Goal: Task Accomplishment & Management: Complete application form

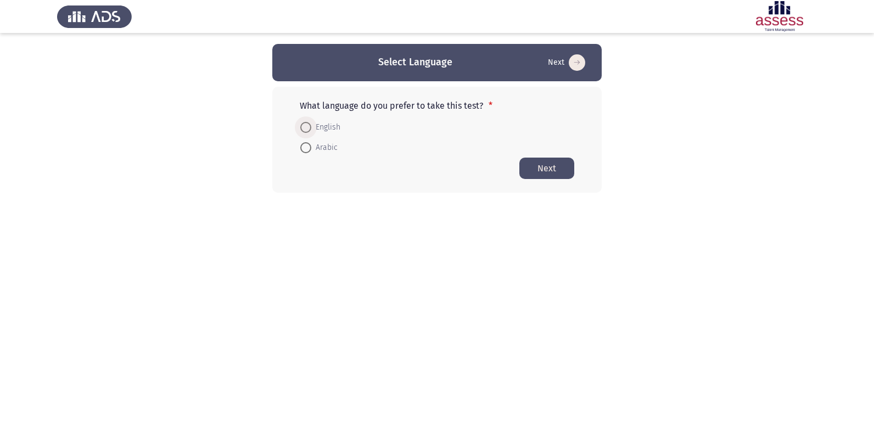
click at [309, 121] on label "English" at bounding box center [320, 127] width 40 height 13
click at [309, 122] on input "English" at bounding box center [305, 127] width 11 height 11
radio input "true"
click at [522, 165] on button "Next" at bounding box center [547, 167] width 55 height 21
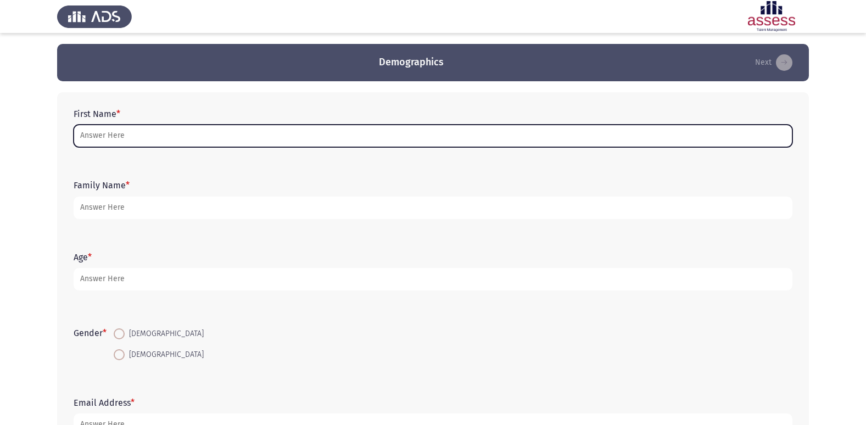
click at [221, 137] on input "First Name *" at bounding box center [433, 136] width 719 height 23
type input "ث"
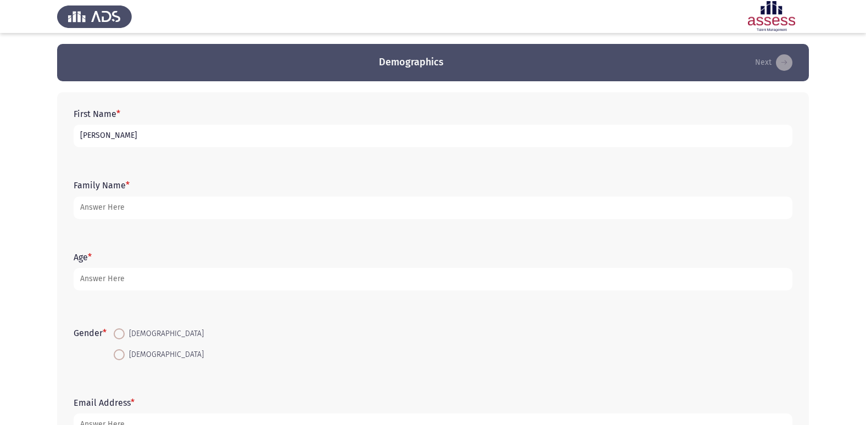
type input "[PERSON_NAME]"
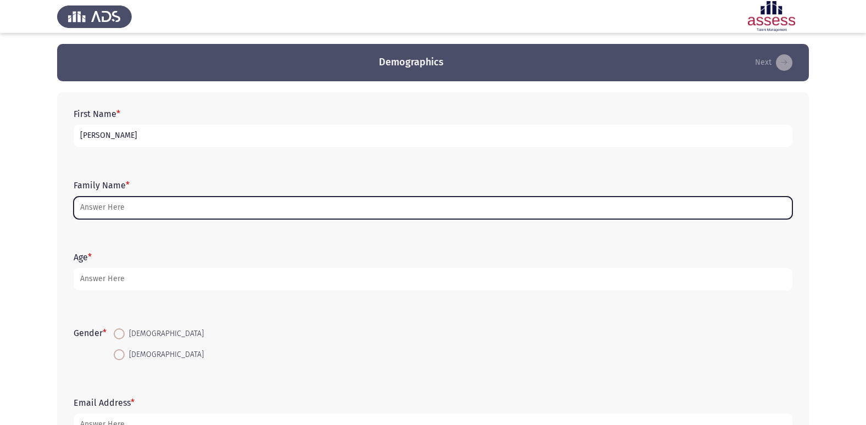
click at [343, 204] on input "Family Name *" at bounding box center [433, 208] width 719 height 23
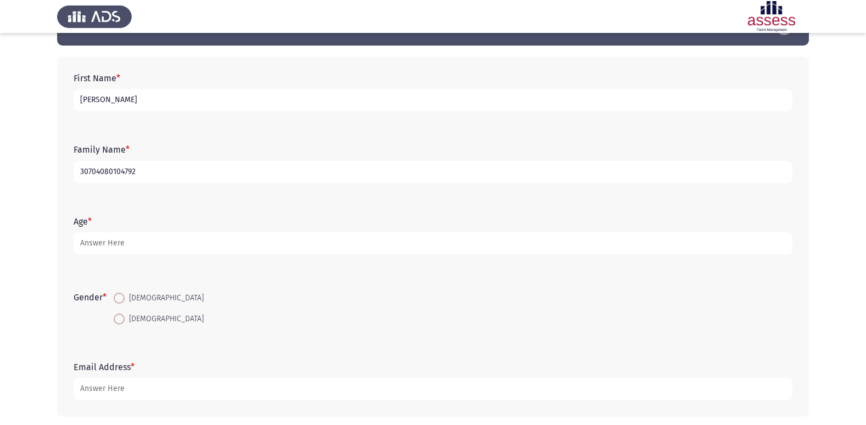
scroll to position [55, 0]
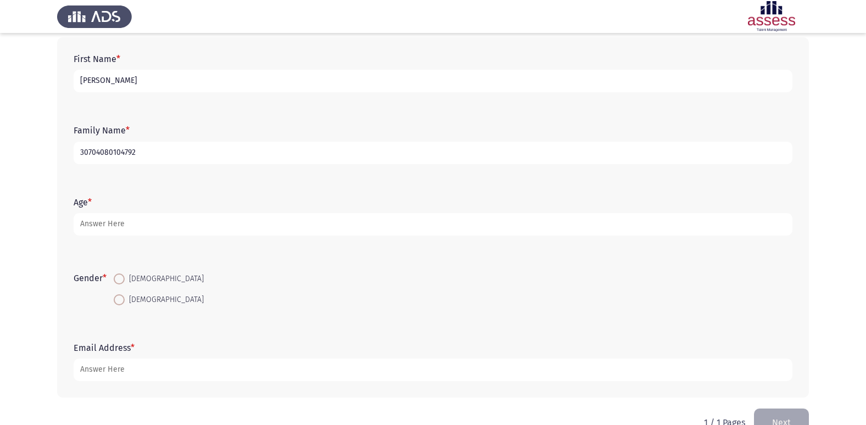
type input "30704080104792"
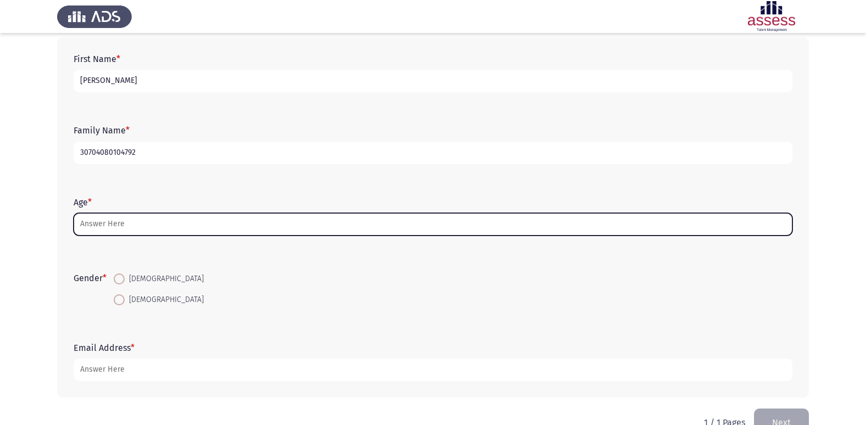
click at [243, 232] on input "Age *" at bounding box center [433, 224] width 719 height 23
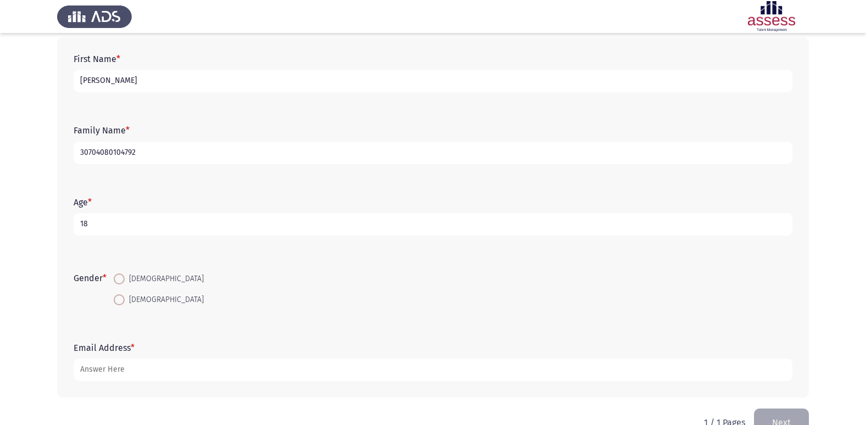
type input "18"
click at [121, 271] on mat-radio-button "[DEMOGRAPHIC_DATA]" at bounding box center [159, 279] width 104 height 20
click at [121, 277] on span at bounding box center [119, 279] width 11 height 11
click at [121, 277] on input "[DEMOGRAPHIC_DATA]" at bounding box center [119, 279] width 11 height 11
radio input "true"
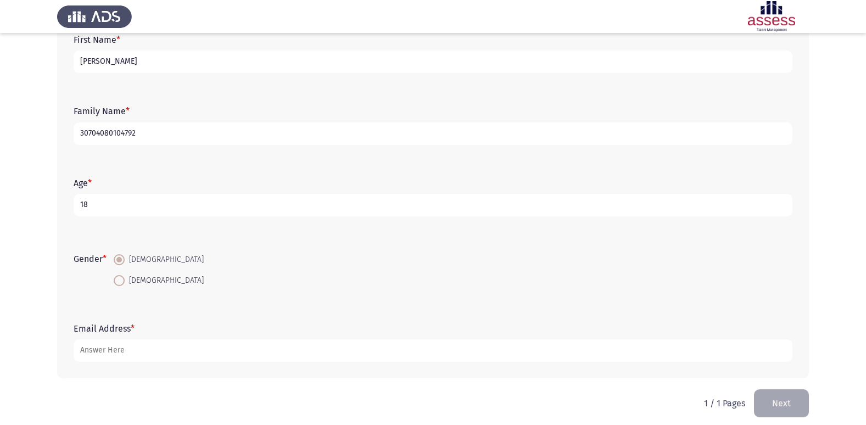
scroll to position [82, 0]
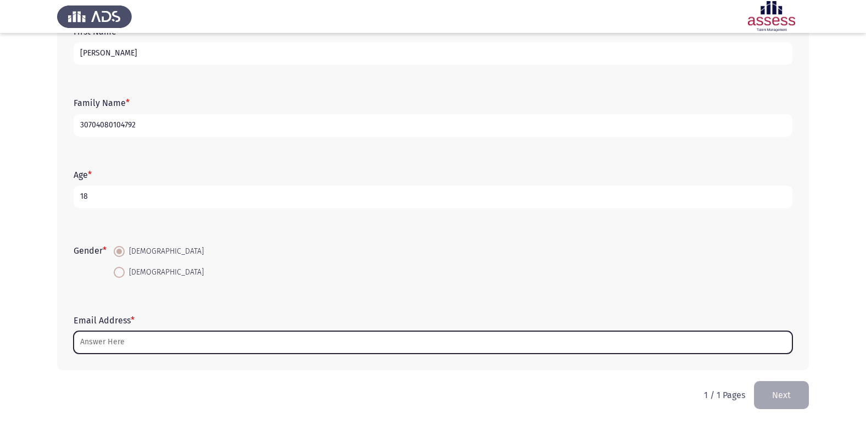
click at [140, 331] on input "Email Address *" at bounding box center [433, 342] width 719 height 23
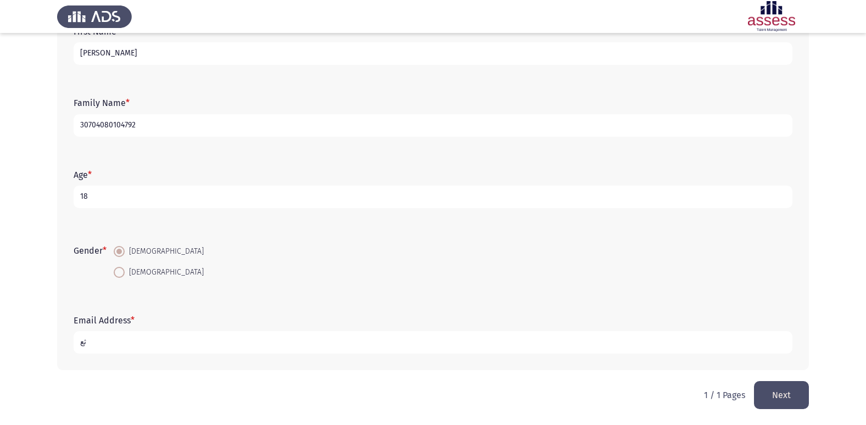
type input "ث"
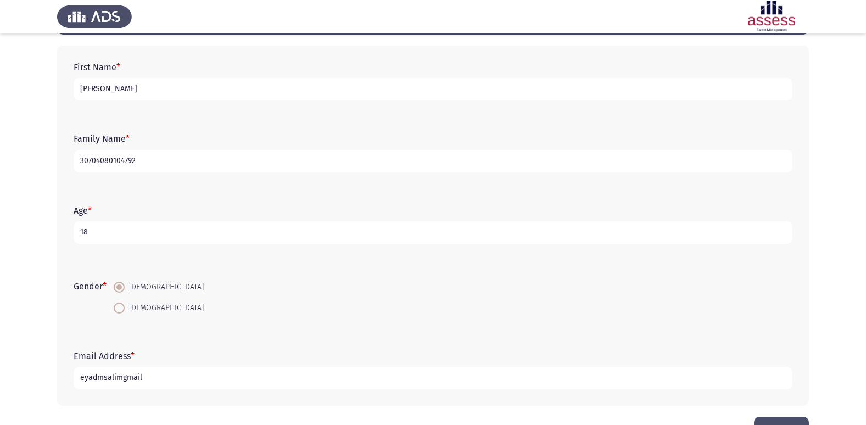
scroll to position [27, 0]
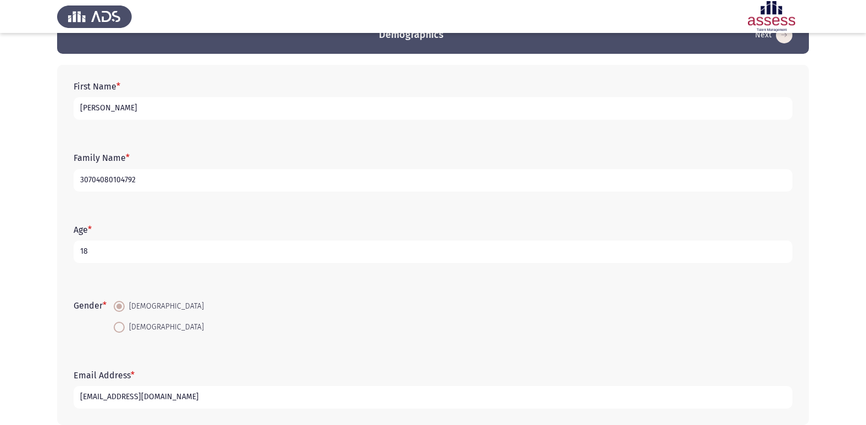
click at [86, 399] on input "[EMAIL_ADDRESS][DOMAIN_NAME]" at bounding box center [433, 397] width 719 height 23
click at [89, 398] on input "[EMAIL_ADDRESS][DOMAIN_NAME]" at bounding box center [433, 397] width 719 height 23
click at [235, 397] on input "[EMAIL_ADDRESS][DOMAIN_NAME]" at bounding box center [433, 397] width 719 height 23
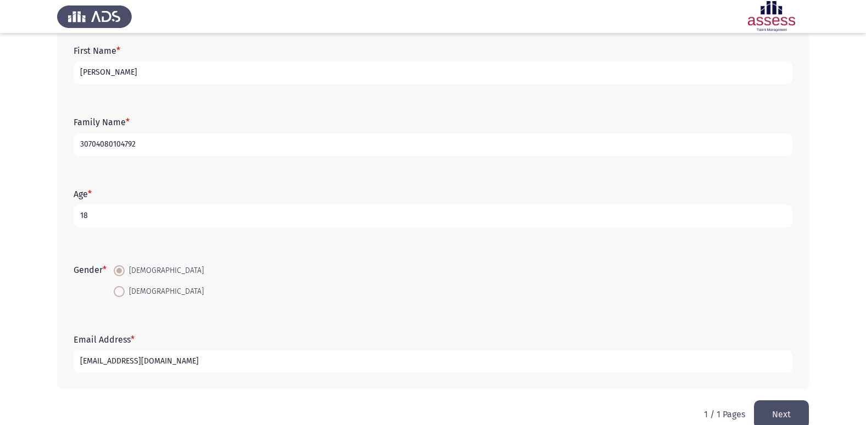
scroll to position [82, 0]
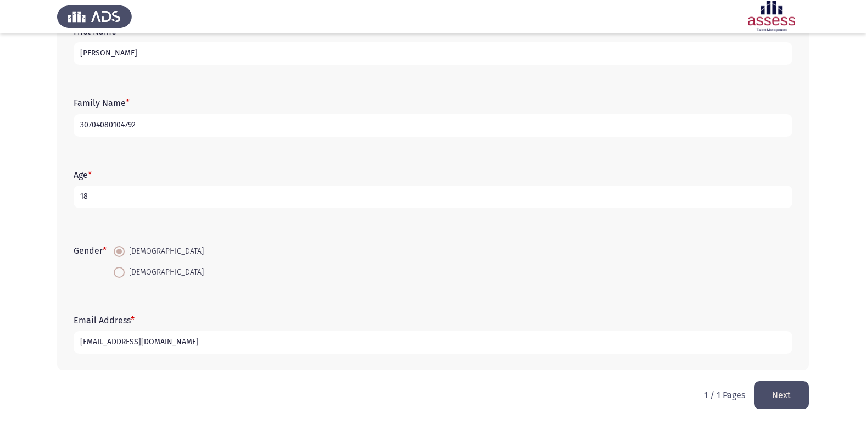
type input "[EMAIL_ADDRESS][DOMAIN_NAME]"
click at [773, 393] on button "Next" at bounding box center [781, 395] width 55 height 28
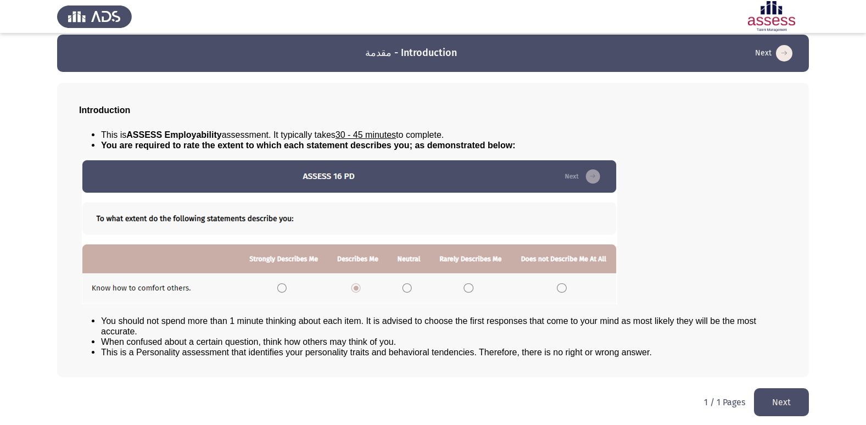
scroll to position [12, 0]
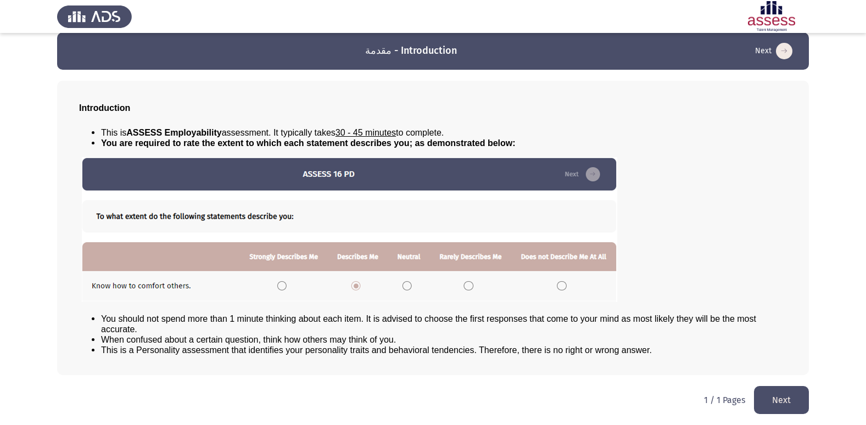
drag, startPoint x: 56, startPoint y: 333, endPoint x: 12, endPoint y: 302, distance: 54.1
click at [779, 400] on button "Next" at bounding box center [781, 400] width 55 height 28
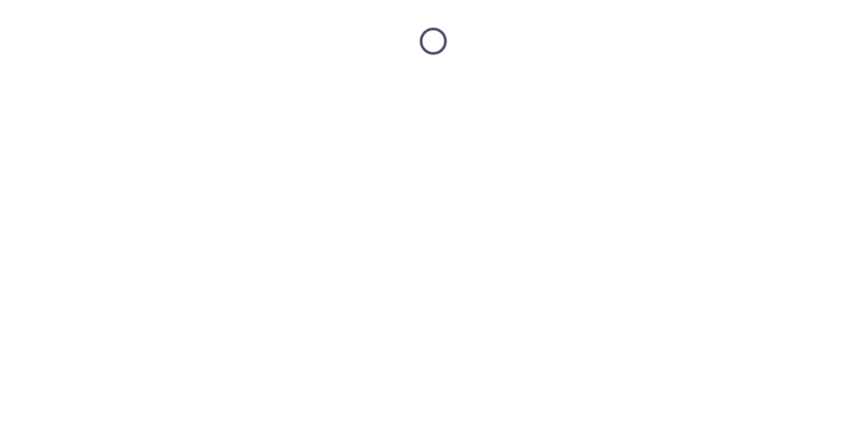
scroll to position [0, 0]
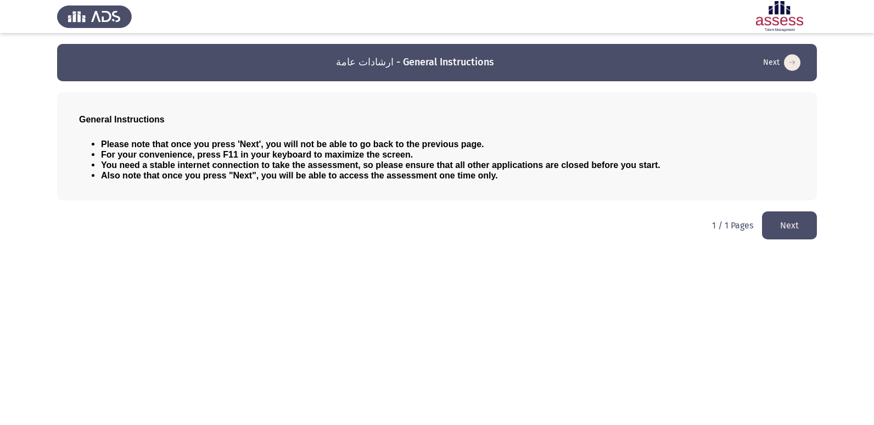
click at [780, 221] on button "Next" at bounding box center [789, 225] width 55 height 28
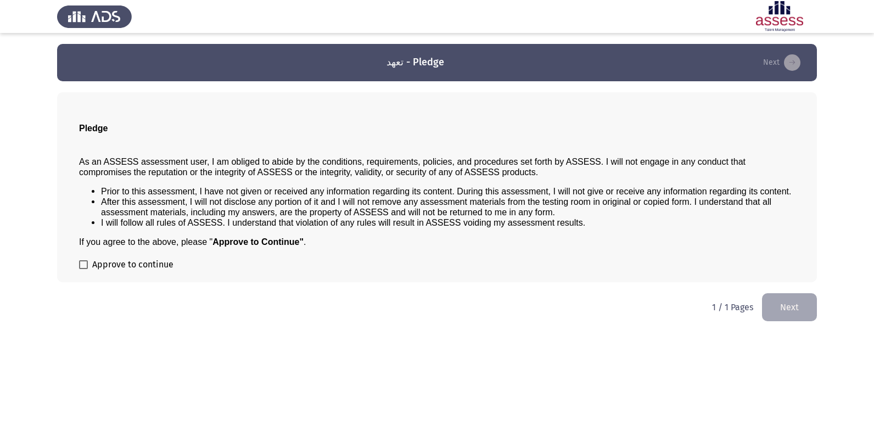
click at [91, 266] on label "Approve to continue" at bounding box center [126, 264] width 94 height 13
click at [83, 269] on input "Approve to continue" at bounding box center [83, 269] width 1 height 1
checkbox input "true"
click at [789, 296] on button "Next" at bounding box center [789, 307] width 55 height 28
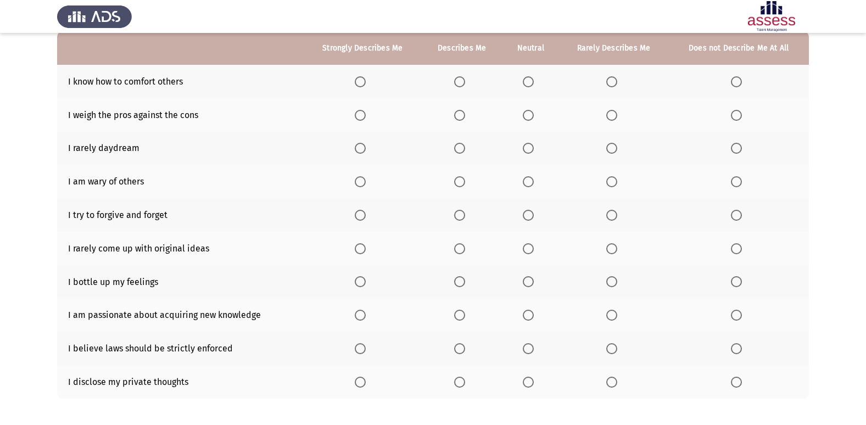
scroll to position [55, 0]
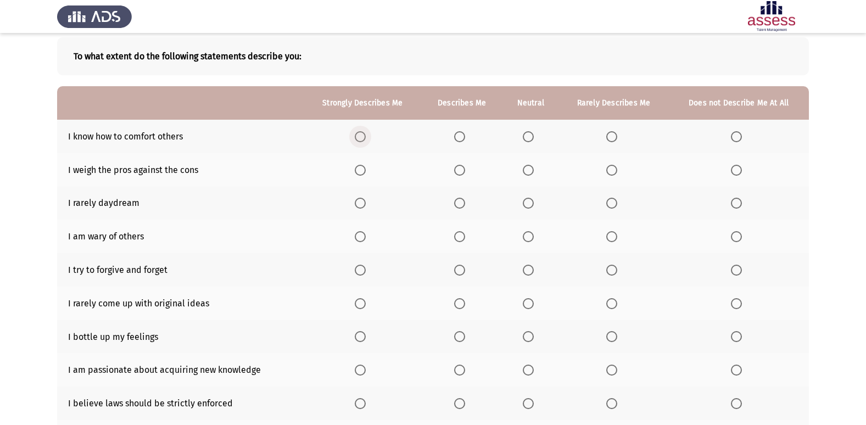
click at [364, 140] on span "Select an option" at bounding box center [360, 136] width 11 height 11
click at [364, 140] on input "Select an option" at bounding box center [360, 136] width 11 height 11
click at [526, 180] on th at bounding box center [531, 170] width 57 height 34
click at [531, 176] on th at bounding box center [531, 170] width 57 height 34
click at [531, 171] on span "Select an option" at bounding box center [528, 170] width 11 height 11
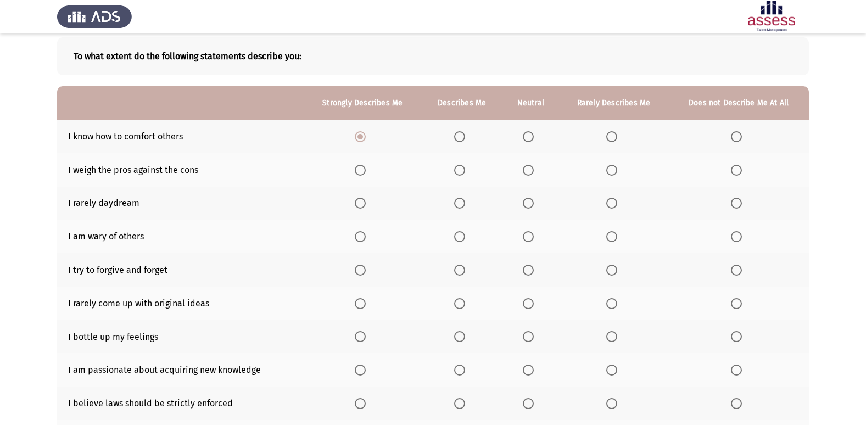
click at [531, 171] on input "Select an option" at bounding box center [528, 170] width 11 height 11
click at [534, 205] on span "Select an option" at bounding box center [528, 203] width 11 height 11
click at [534, 205] on input "Select an option" at bounding box center [528, 203] width 11 height 11
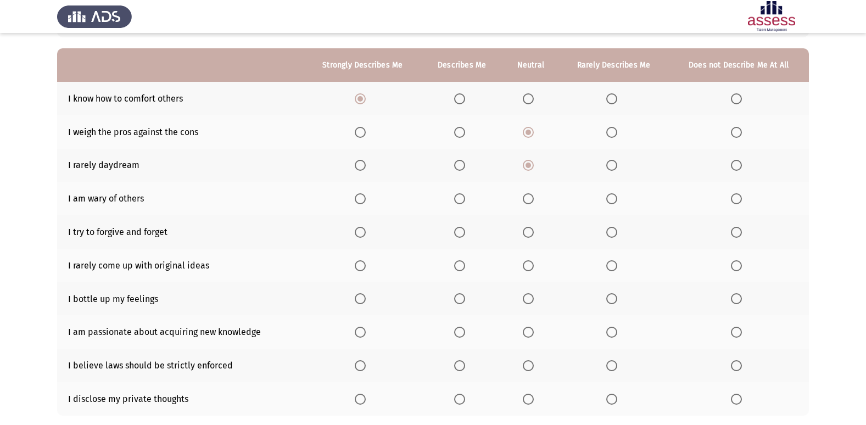
scroll to position [110, 0]
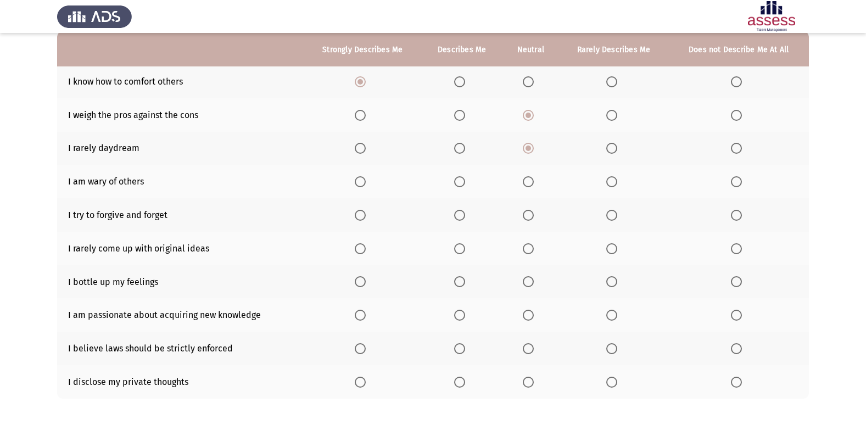
click at [359, 184] on span "Select an option" at bounding box center [360, 181] width 11 height 11
click at [359, 184] on input "Select an option" at bounding box center [360, 181] width 11 height 11
click at [469, 214] on label "Select an option" at bounding box center [461, 215] width 15 height 11
click at [465, 214] on input "Select an option" at bounding box center [459, 215] width 11 height 11
click at [733, 247] on span "Select an option" at bounding box center [736, 248] width 11 height 11
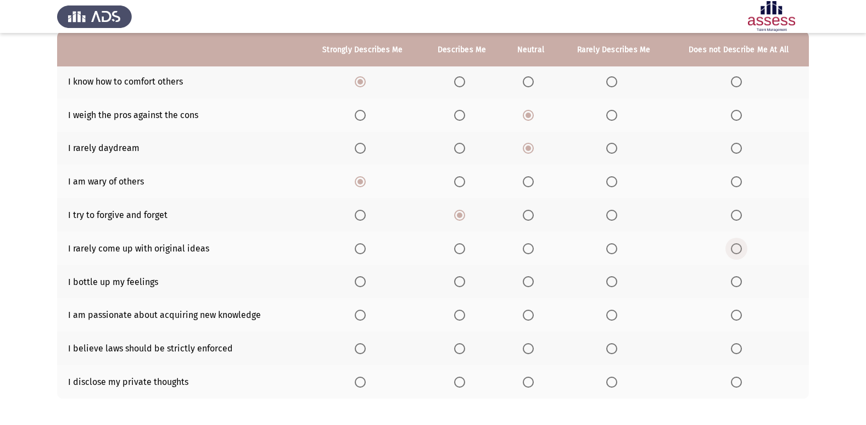
click at [733, 247] on input "Select an option" at bounding box center [736, 248] width 11 height 11
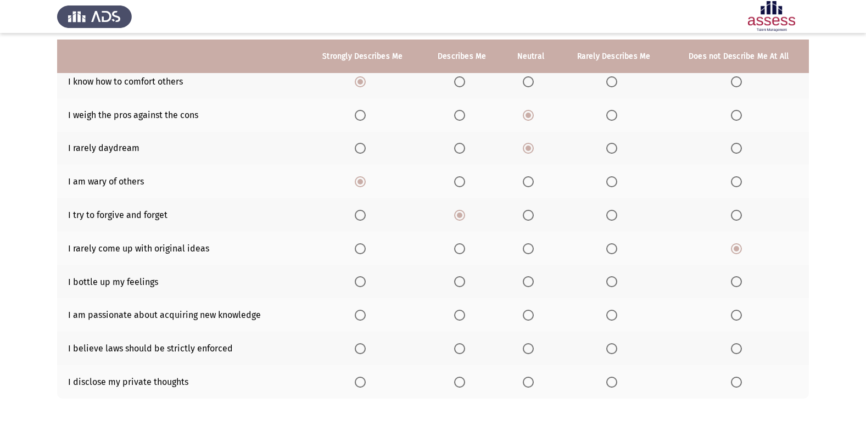
scroll to position [160, 0]
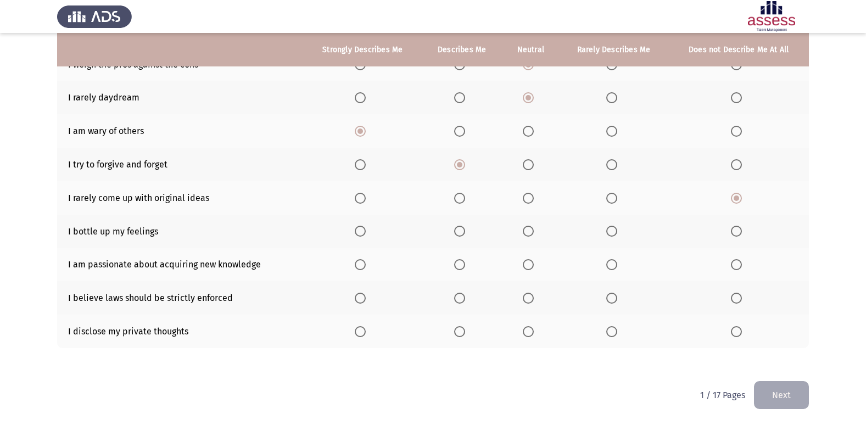
click at [353, 230] on th at bounding box center [363, 232] width 118 height 34
click at [361, 229] on span "Select an option" at bounding box center [360, 231] width 11 height 11
click at [361, 229] on input "Select an option" at bounding box center [360, 231] width 11 height 11
click at [360, 262] on span "Select an option" at bounding box center [360, 264] width 11 height 11
click at [360, 262] on input "Select an option" at bounding box center [360, 264] width 11 height 11
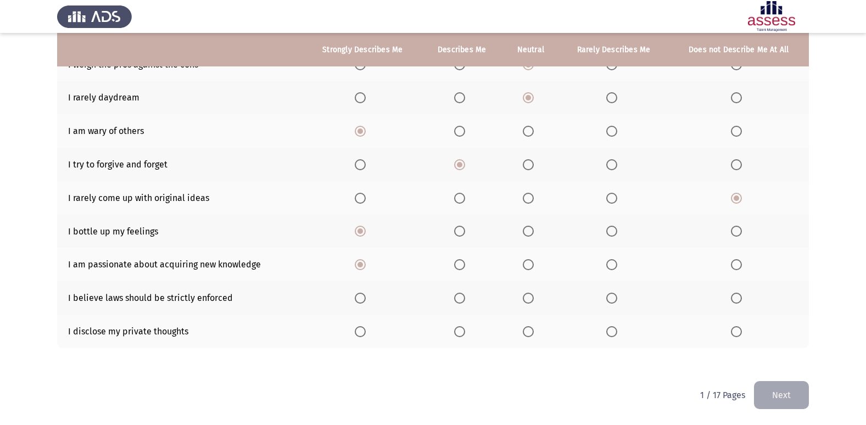
click at [373, 299] on th at bounding box center [363, 298] width 118 height 34
click at [365, 299] on span "Select an option" at bounding box center [360, 298] width 11 height 11
click at [365, 299] on input "Select an option" at bounding box center [360, 298] width 11 height 11
click at [531, 337] on span "Select an option" at bounding box center [528, 331] width 11 height 11
click at [531, 337] on input "Select an option" at bounding box center [528, 331] width 11 height 11
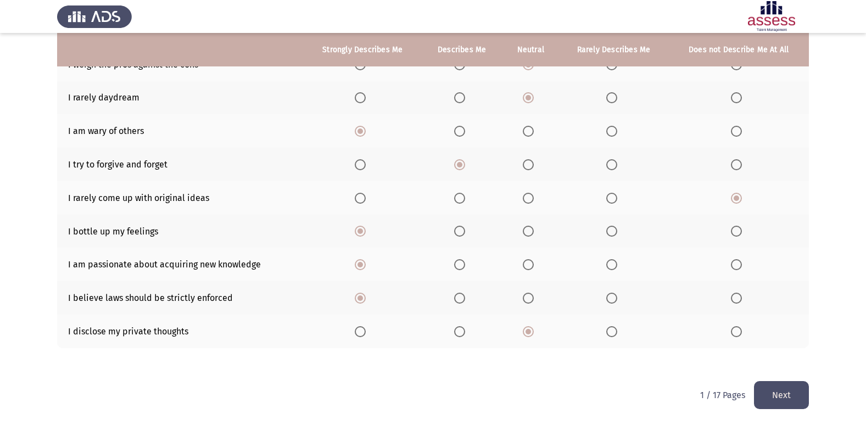
click at [792, 393] on button "Next" at bounding box center [781, 395] width 55 height 28
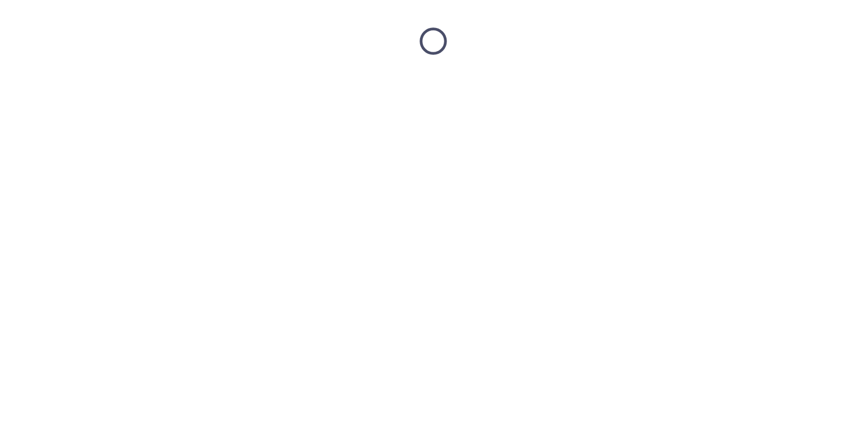
scroll to position [0, 0]
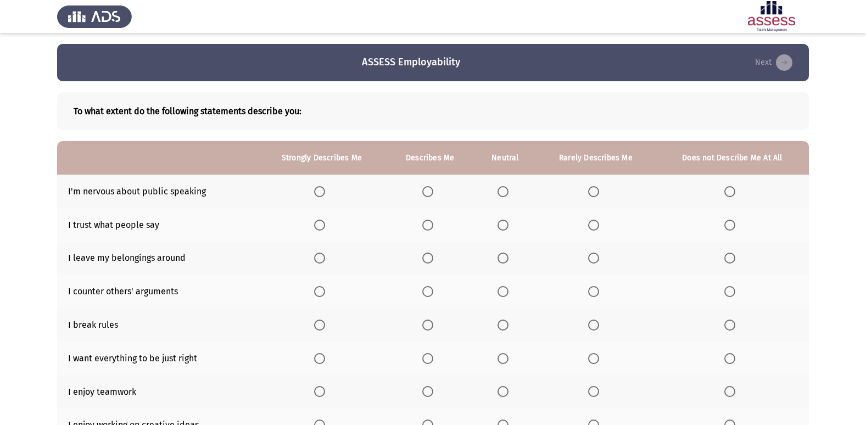
click at [711, 192] on th at bounding box center [732, 192] width 153 height 34
click at [728, 192] on span "Select an option" at bounding box center [729, 191] width 11 height 11
click at [728, 192] on input "Select an option" at bounding box center [729, 191] width 11 height 11
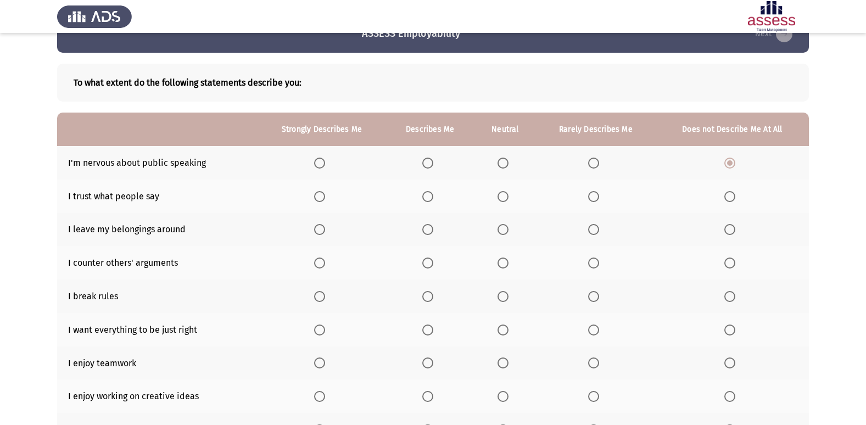
scroll to position [55, 0]
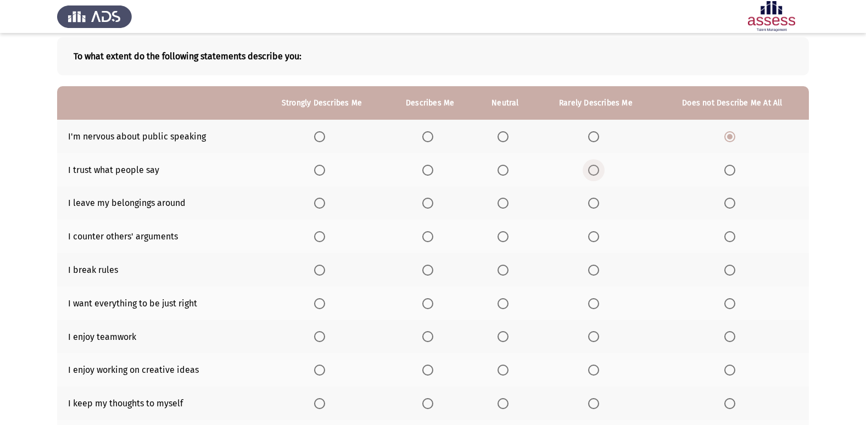
click at [588, 168] on span "Select an option" at bounding box center [593, 170] width 11 height 11
click at [588, 168] on input "Select an option" at bounding box center [593, 170] width 11 height 11
click at [325, 203] on span "Select an option" at bounding box center [319, 203] width 11 height 11
click at [325, 203] on input "Select an option" at bounding box center [319, 203] width 11 height 11
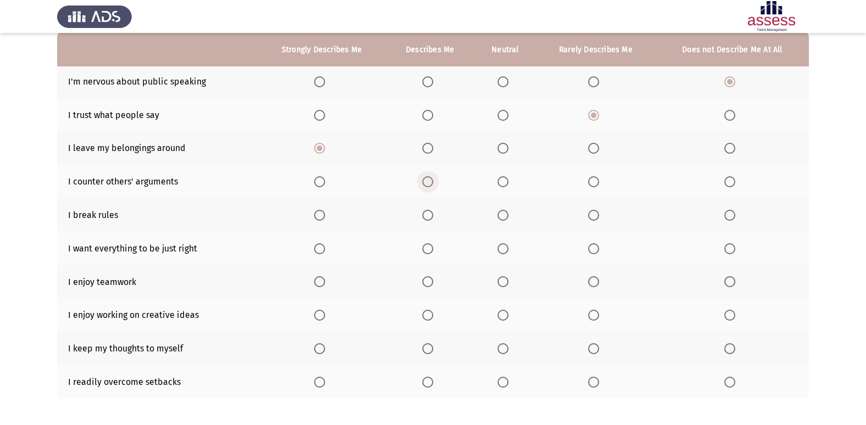
click at [424, 185] on span "Select an option" at bounding box center [427, 181] width 11 height 11
click at [424, 185] on input "Select an option" at bounding box center [427, 181] width 11 height 11
click at [320, 215] on span "Select an option" at bounding box center [320, 215] width 0 height 0
click at [320, 215] on input "Select an option" at bounding box center [319, 215] width 11 height 11
click at [427, 216] on span "Select an option" at bounding box center [427, 215] width 11 height 11
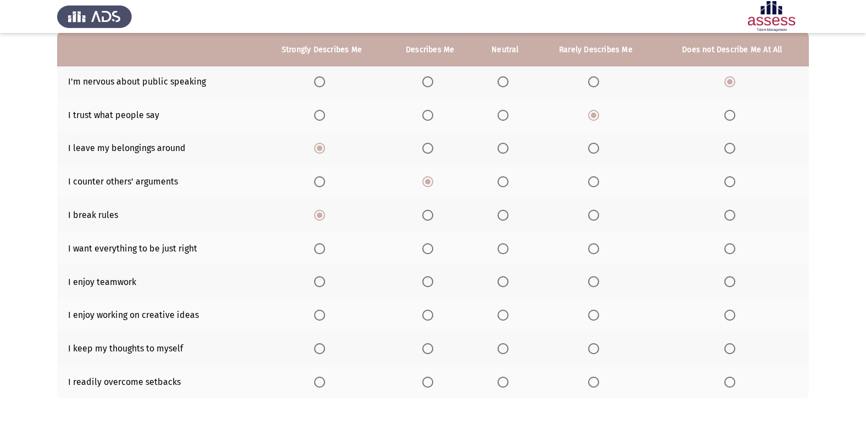
click at [427, 216] on input "Select an option" at bounding box center [427, 215] width 11 height 11
click at [420, 214] on th at bounding box center [430, 215] width 88 height 34
click at [425, 214] on span "Select an option" at bounding box center [427, 215] width 11 height 11
click at [425, 214] on input "Select an option" at bounding box center [427, 215] width 11 height 11
click at [597, 214] on span "Select an option" at bounding box center [593, 215] width 11 height 11
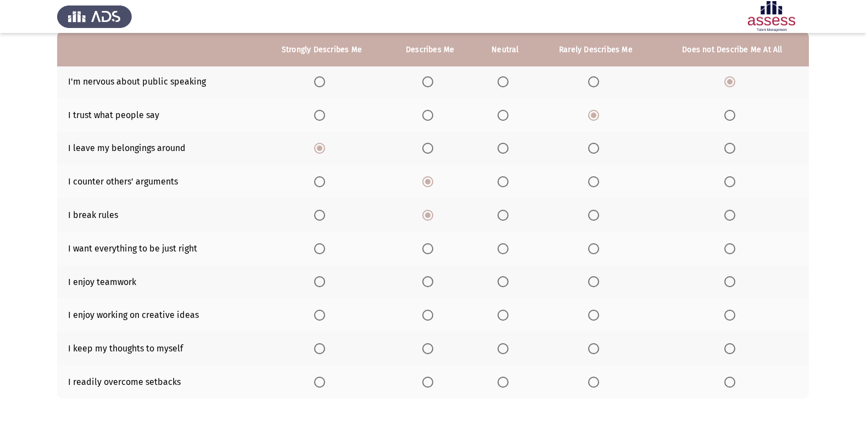
click at [597, 214] on input "Select an option" at bounding box center [593, 215] width 11 height 11
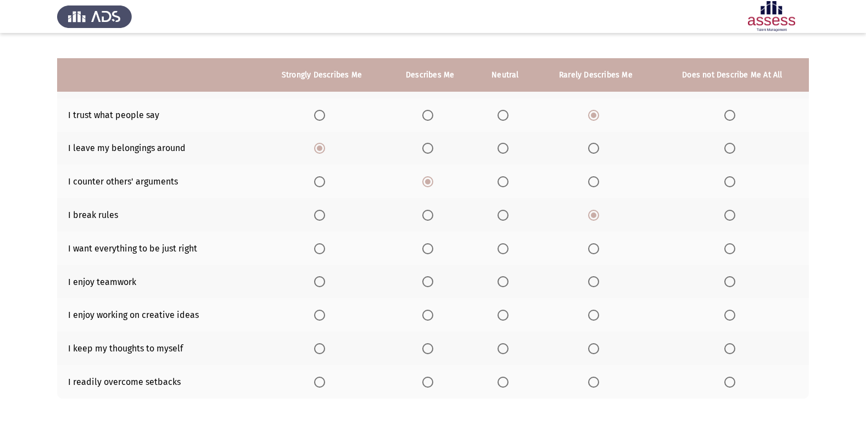
scroll to position [160, 0]
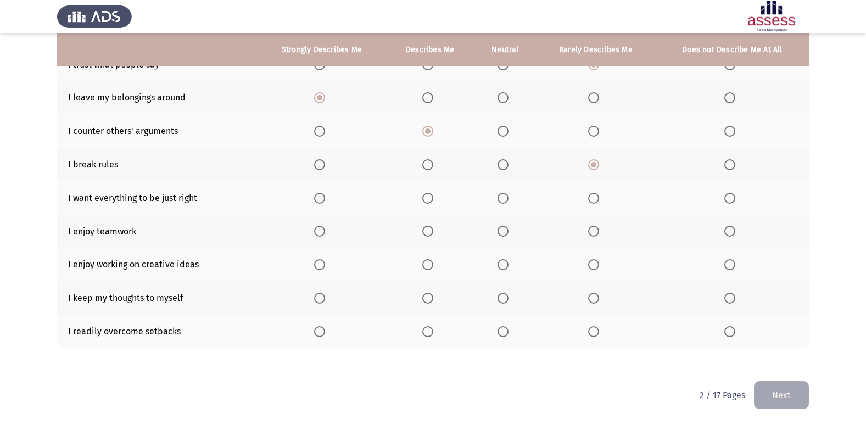
click at [317, 199] on span "Select an option" at bounding box center [319, 198] width 11 height 11
click at [317, 199] on input "Select an option" at bounding box center [319, 198] width 11 height 11
click at [325, 230] on span "Select an option" at bounding box center [319, 231] width 11 height 11
click at [325, 230] on input "Select an option" at bounding box center [319, 231] width 11 height 11
click at [321, 260] on span "Select an option" at bounding box center [319, 264] width 11 height 11
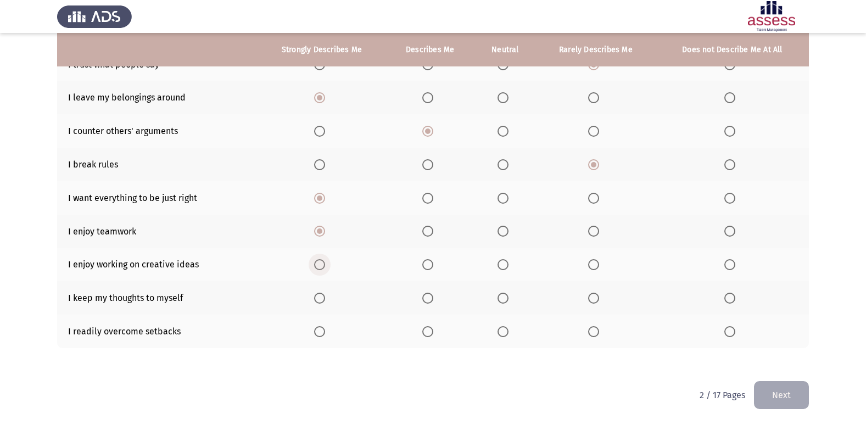
click at [321, 260] on input "Select an option" at bounding box center [319, 264] width 11 height 11
click at [324, 298] on span "Select an option" at bounding box center [319, 298] width 11 height 11
click at [324, 298] on input "Select an option" at bounding box center [319, 298] width 11 height 11
click at [320, 336] on span "Select an option" at bounding box center [319, 331] width 11 height 11
click at [320, 336] on input "Select an option" at bounding box center [319, 331] width 11 height 11
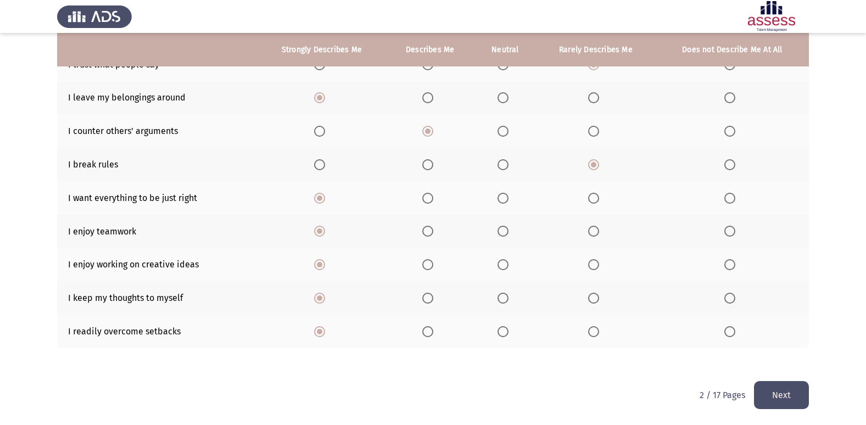
click at [790, 384] on button "Next" at bounding box center [781, 395] width 55 height 28
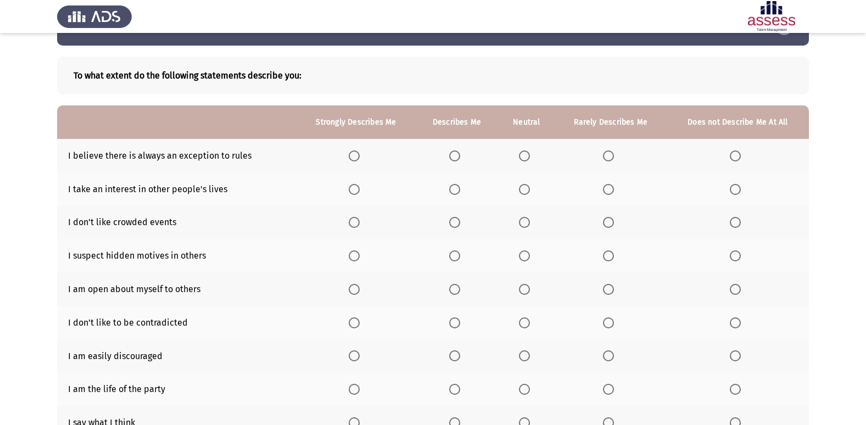
scroll to position [55, 0]
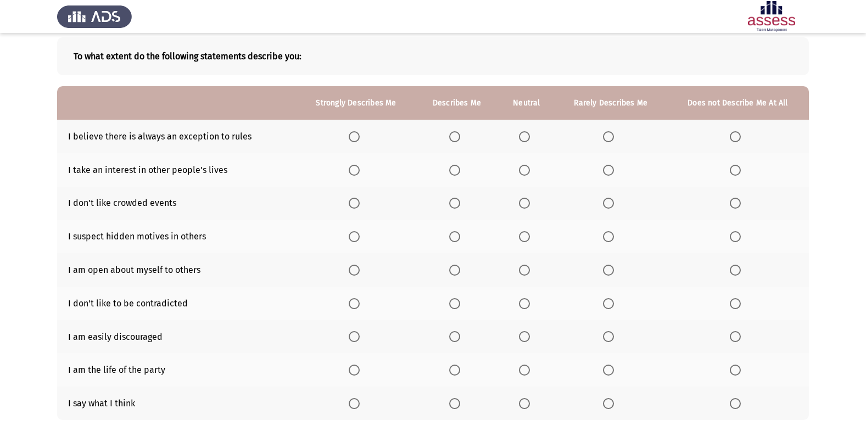
click at [724, 138] on th at bounding box center [738, 137] width 142 height 34
click at [739, 138] on span "Select an option" at bounding box center [735, 136] width 11 height 11
click at [739, 138] on input "Select an option" at bounding box center [735, 136] width 11 height 11
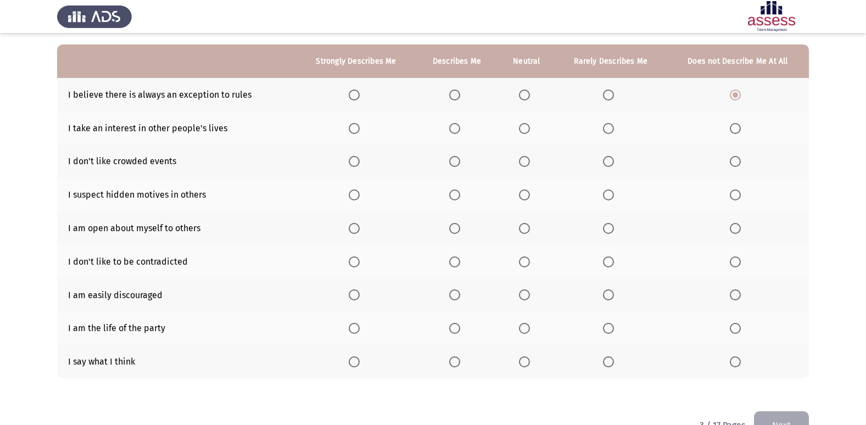
scroll to position [72, 0]
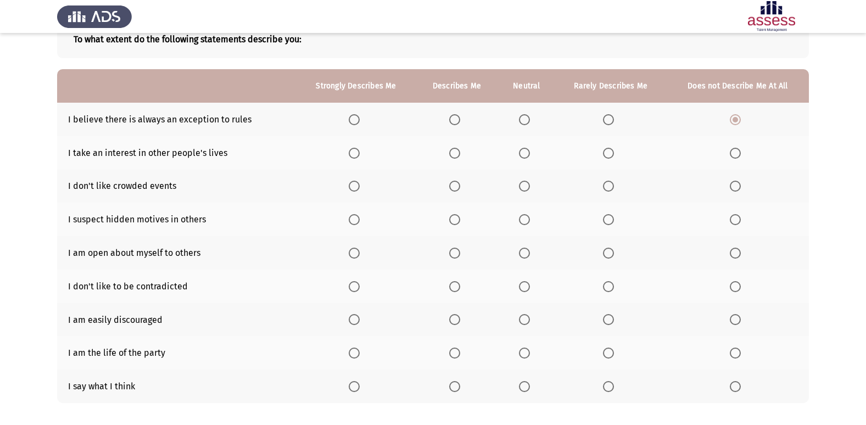
click at [451, 158] on span "Select an option" at bounding box center [454, 153] width 11 height 11
click at [451, 158] on input "Select an option" at bounding box center [454, 153] width 11 height 11
click at [451, 189] on span "Select an option" at bounding box center [454, 186] width 11 height 11
click at [451, 189] on input "Select an option" at bounding box center [454, 186] width 11 height 11
click at [369, 219] on th at bounding box center [356, 220] width 119 height 34
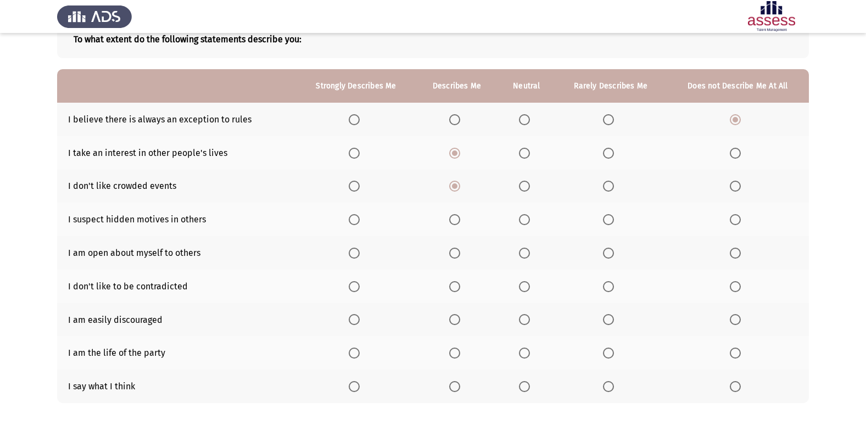
click at [345, 218] on th at bounding box center [356, 220] width 119 height 34
click at [348, 218] on th at bounding box center [356, 220] width 119 height 34
click at [352, 214] on span "Select an option" at bounding box center [354, 219] width 11 height 11
click at [352, 214] on input "Select an option" at bounding box center [354, 219] width 11 height 11
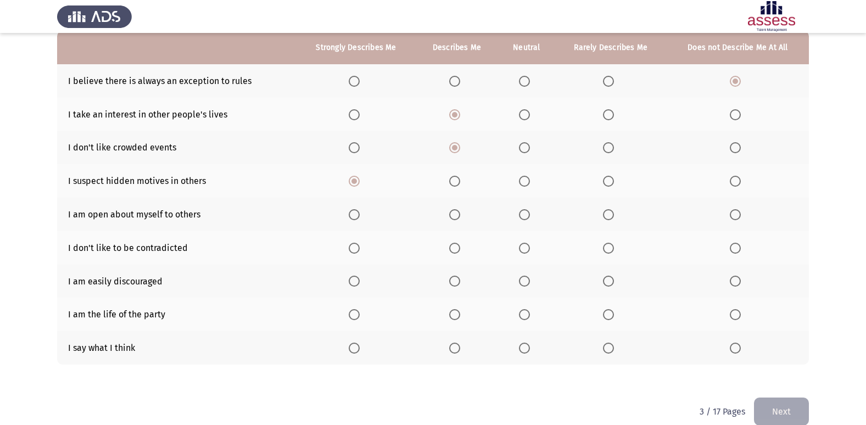
scroll to position [127, 0]
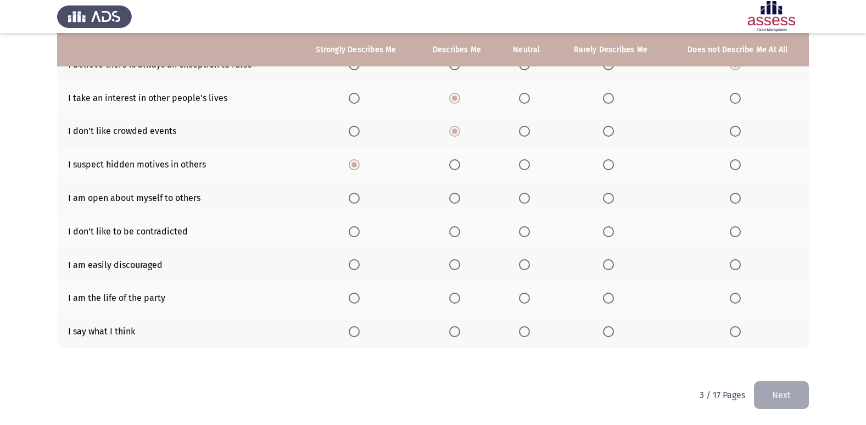
click at [594, 197] on th at bounding box center [610, 198] width 111 height 34
click at [596, 197] on th at bounding box center [610, 198] width 111 height 34
click at [609, 199] on span "Select an option" at bounding box center [608, 198] width 11 height 11
click at [609, 199] on input "Select an option" at bounding box center [608, 198] width 11 height 11
click at [517, 233] on th at bounding box center [526, 232] width 57 height 34
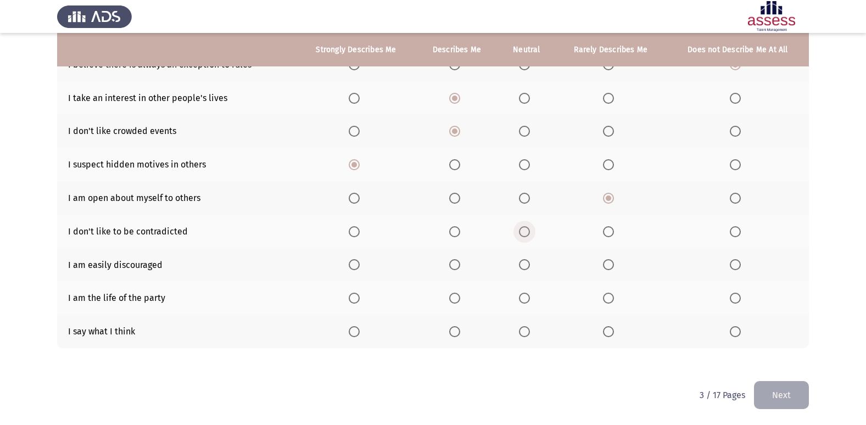
click at [526, 235] on span "Select an option" at bounding box center [524, 231] width 11 height 11
click at [526, 235] on input "Select an option" at bounding box center [524, 231] width 11 height 11
click at [599, 265] on th at bounding box center [610, 265] width 111 height 34
click at [609, 265] on span "Select an option" at bounding box center [608, 264] width 11 height 11
click at [609, 265] on input "Select an option" at bounding box center [608, 264] width 11 height 11
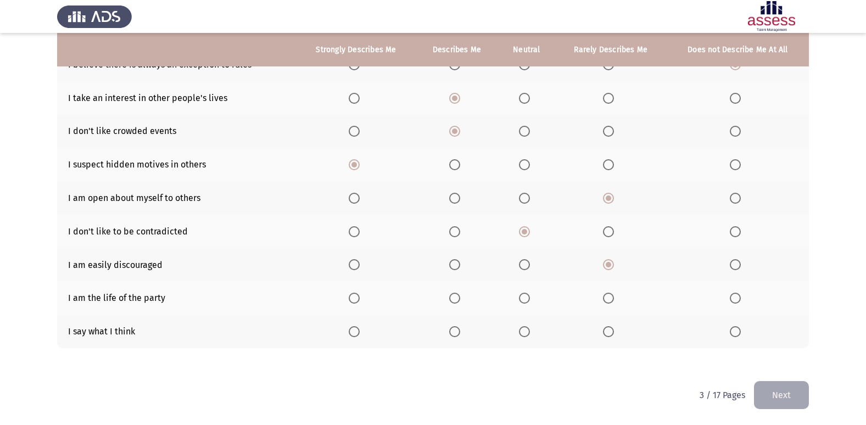
click at [360, 298] on label "Select an option" at bounding box center [356, 298] width 15 height 11
click at [360, 298] on input "Select an option" at bounding box center [354, 298] width 11 height 11
click at [454, 331] on span "Select an option" at bounding box center [454, 331] width 11 height 11
click at [454, 331] on input "Select an option" at bounding box center [454, 331] width 11 height 11
click at [776, 390] on button "Next" at bounding box center [781, 395] width 55 height 28
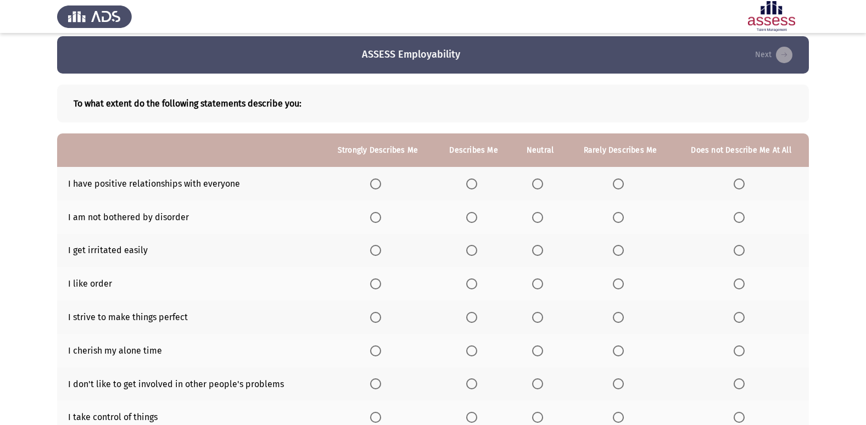
scroll to position [55, 0]
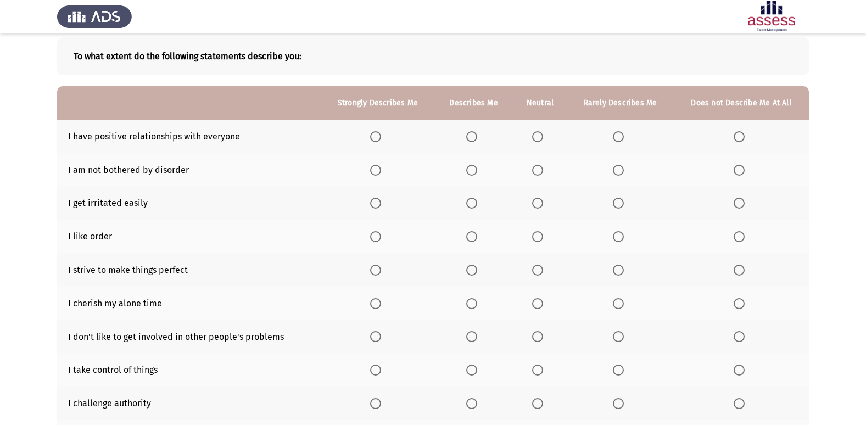
click at [383, 129] on th at bounding box center [378, 137] width 114 height 34
click at [371, 138] on span "Select an option" at bounding box center [375, 136] width 11 height 11
click at [371, 138] on input "Select an option" at bounding box center [375, 136] width 11 height 11
click at [618, 165] on span "Select an option" at bounding box center [618, 170] width 11 height 11
click at [618, 165] on input "Select an option" at bounding box center [618, 170] width 11 height 11
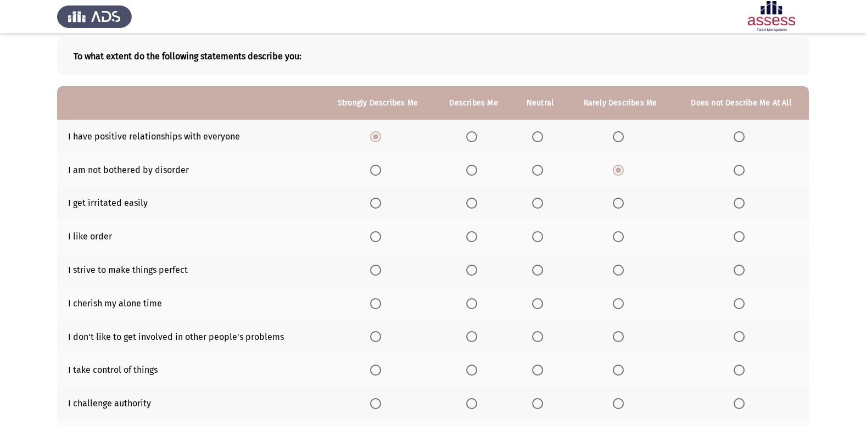
click at [538, 204] on span "Select an option" at bounding box center [537, 203] width 11 height 11
click at [538, 204] on input "Select an option" at bounding box center [537, 203] width 11 height 11
click at [746, 239] on label "Select an option" at bounding box center [741, 236] width 15 height 11
click at [745, 239] on input "Select an option" at bounding box center [739, 236] width 11 height 11
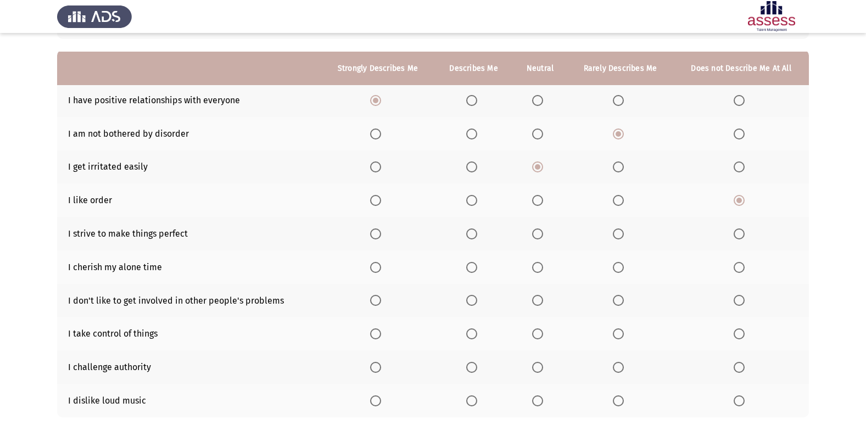
scroll to position [110, 0]
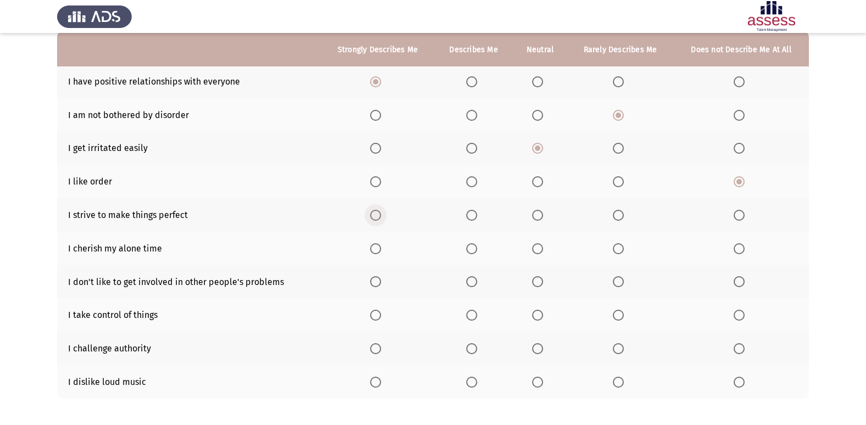
click at [381, 216] on span "Select an option" at bounding box center [375, 215] width 11 height 11
click at [381, 216] on input "Select an option" at bounding box center [375, 215] width 11 height 11
click at [373, 247] on span "Select an option" at bounding box center [375, 248] width 11 height 11
click at [373, 247] on input "Select an option" at bounding box center [375, 248] width 11 height 11
click at [616, 266] on th at bounding box center [620, 282] width 106 height 34
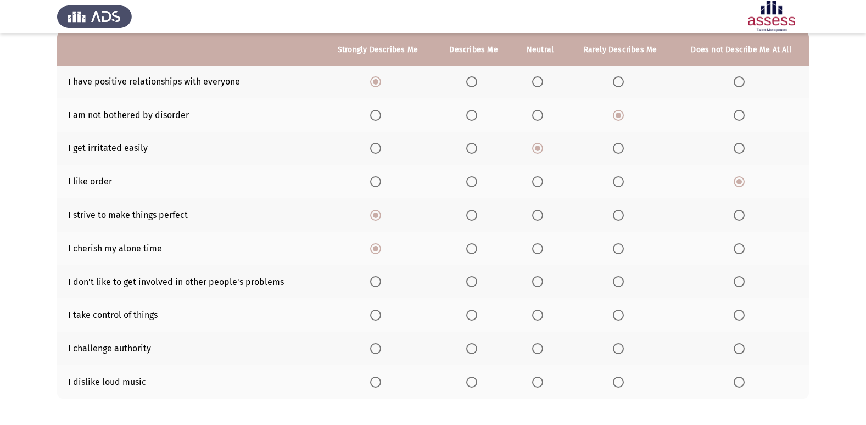
click at [620, 286] on span "Select an option" at bounding box center [618, 281] width 11 height 11
click at [620, 286] on input "Select an option" at bounding box center [618, 281] width 11 height 11
click at [476, 314] on span "Select an option" at bounding box center [471, 315] width 11 height 11
click at [476, 314] on input "Select an option" at bounding box center [471, 315] width 11 height 11
click at [478, 349] on label "Select an option" at bounding box center [473, 348] width 15 height 11
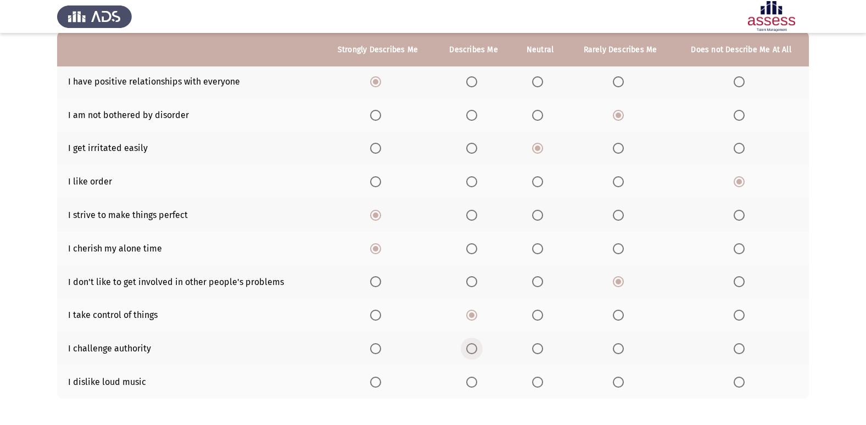
click at [477, 349] on input "Select an option" at bounding box center [471, 348] width 11 height 11
click at [481, 382] on label "Select an option" at bounding box center [473, 382] width 15 height 11
click at [477, 382] on input "Select an option" at bounding box center [471, 382] width 11 height 11
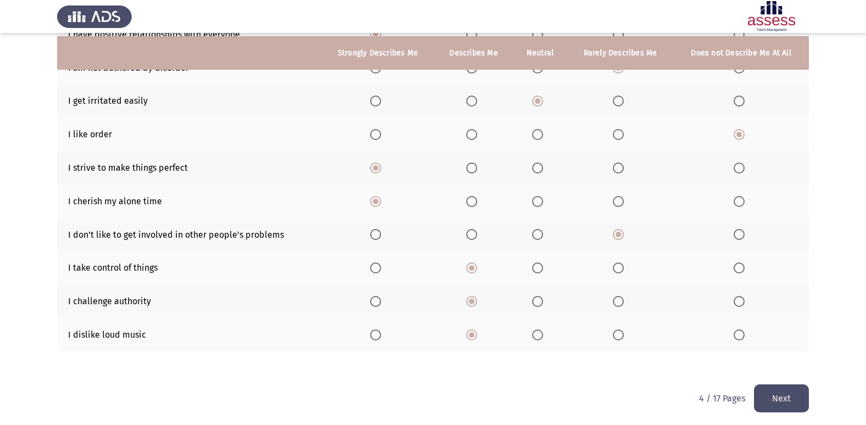
scroll to position [160, 0]
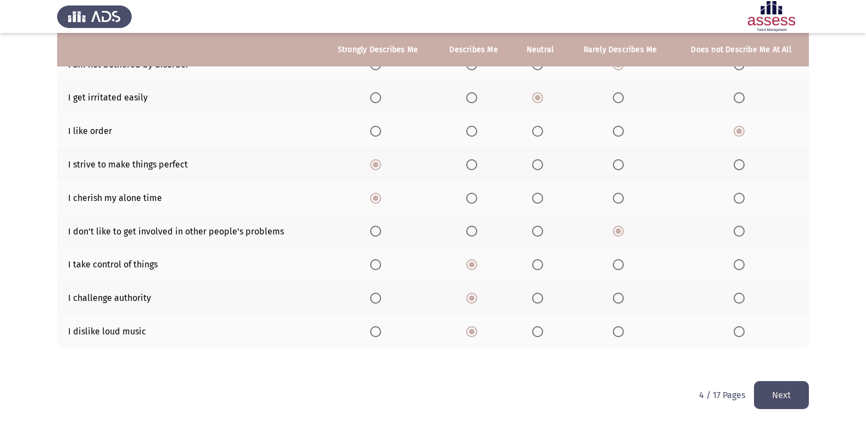
click at [785, 383] on button "Next" at bounding box center [781, 395] width 55 height 28
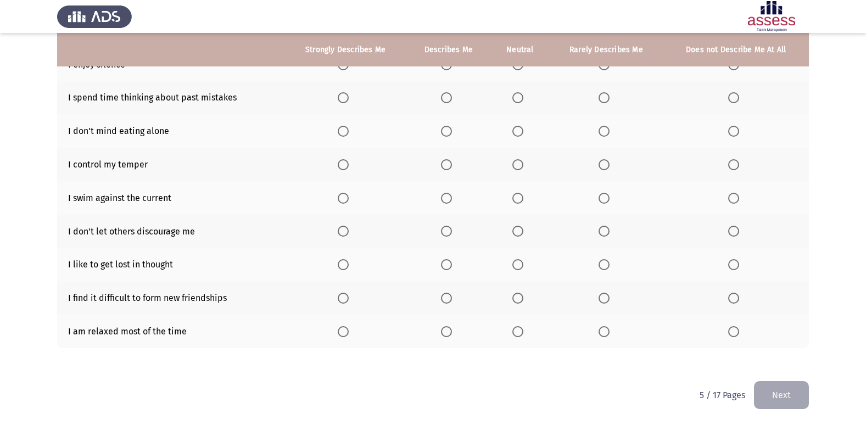
click at [338, 130] on th at bounding box center [346, 131] width 122 height 34
click at [340, 133] on span "Select an option" at bounding box center [343, 131] width 11 height 11
click at [340, 133] on input "Select an option" at bounding box center [343, 131] width 11 height 11
click at [342, 167] on span "Select an option" at bounding box center [343, 164] width 11 height 11
click at [342, 167] on input "Select an option" at bounding box center [343, 164] width 11 height 11
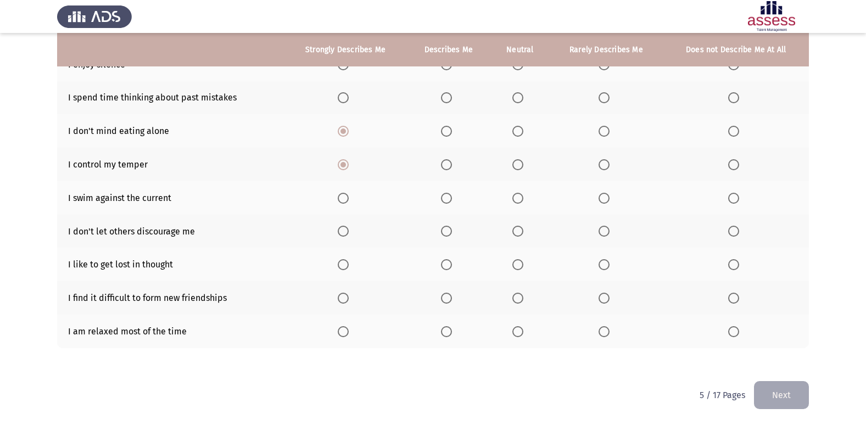
click at [347, 198] on span "Select an option" at bounding box center [343, 198] width 11 height 11
click at [347, 198] on input "Select an option" at bounding box center [343, 198] width 11 height 11
click at [332, 231] on th at bounding box center [346, 232] width 122 height 34
click at [339, 232] on span "Select an option" at bounding box center [343, 231] width 11 height 11
click at [339, 232] on input "Select an option" at bounding box center [343, 231] width 11 height 11
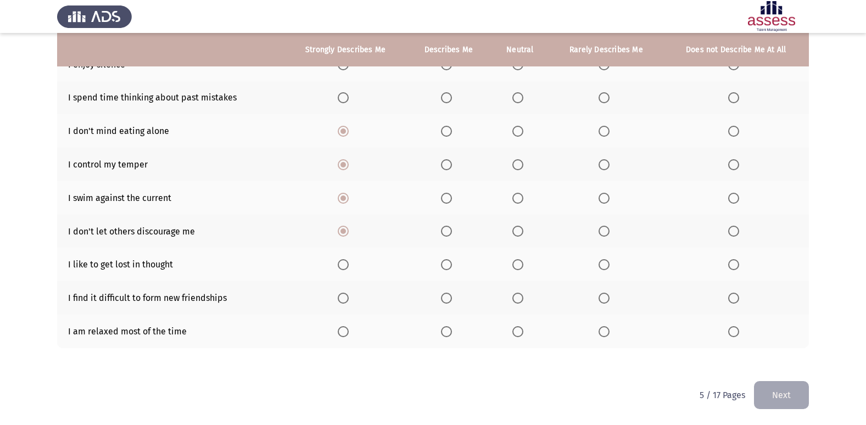
click at [611, 264] on label "Select an option" at bounding box center [606, 264] width 15 height 11
click at [610, 264] on input "Select an option" at bounding box center [604, 264] width 11 height 11
click at [610, 299] on label "Select an option" at bounding box center [606, 298] width 15 height 11
click at [610, 299] on input "Select an option" at bounding box center [604, 298] width 11 height 11
click at [459, 332] on th at bounding box center [448, 332] width 84 height 34
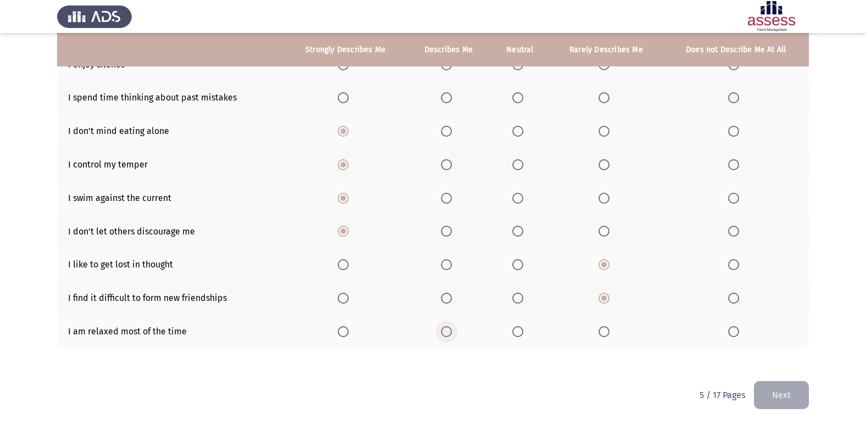
click at [443, 332] on span "Select an option" at bounding box center [446, 331] width 11 height 11
click at [443, 332] on input "Select an option" at bounding box center [446, 331] width 11 height 11
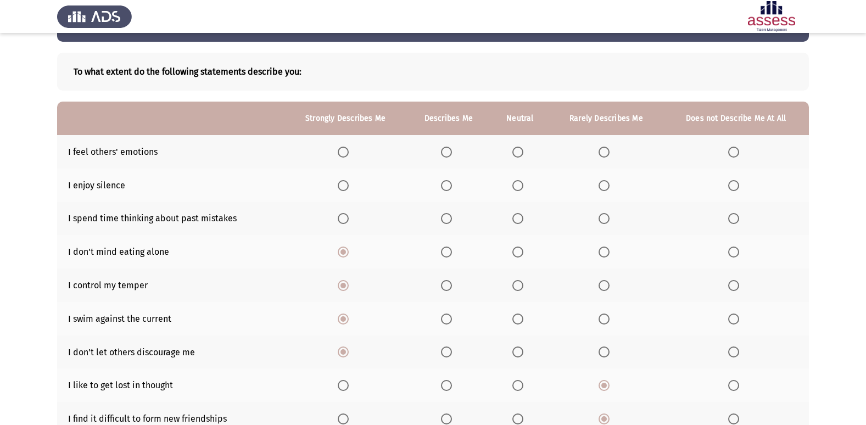
scroll to position [0, 0]
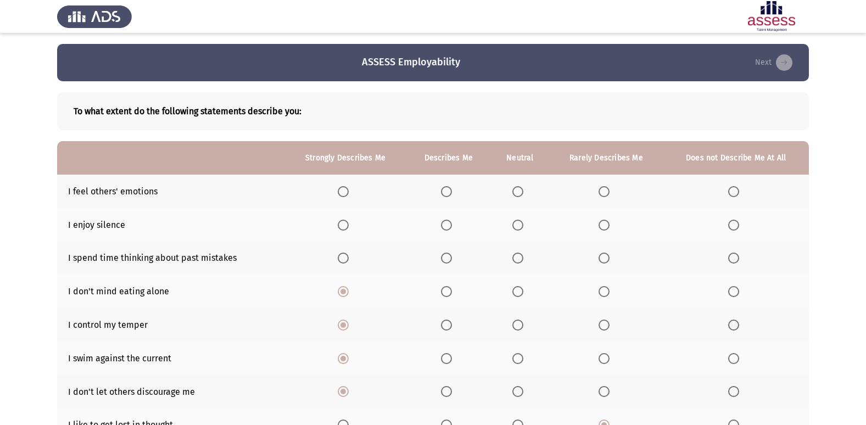
click at [353, 225] on label "Select an option" at bounding box center [345, 225] width 15 height 11
click at [349, 225] on input "Select an option" at bounding box center [343, 225] width 11 height 11
click at [336, 191] on th at bounding box center [346, 192] width 122 height 34
click at [339, 191] on span "Select an option" at bounding box center [343, 191] width 11 height 11
click at [339, 191] on input "Select an option" at bounding box center [343, 191] width 11 height 11
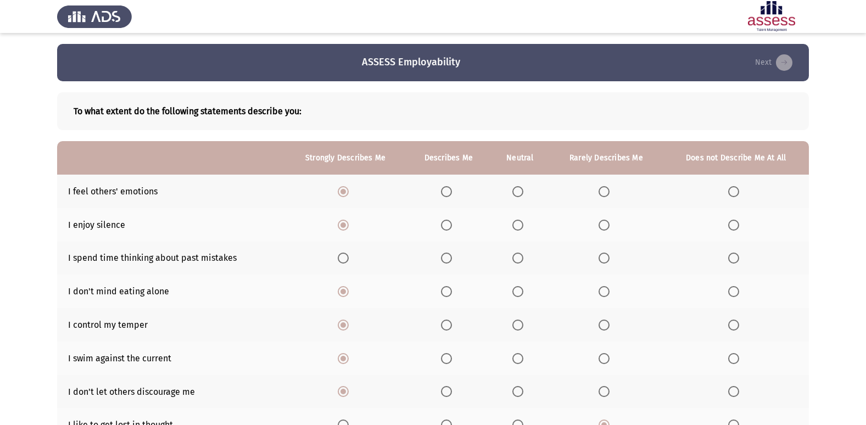
click at [592, 264] on th at bounding box center [606, 259] width 114 height 34
click at [345, 263] on span "Select an option" at bounding box center [343, 258] width 11 height 11
click at [345, 263] on input "Select an option" at bounding box center [343, 258] width 11 height 11
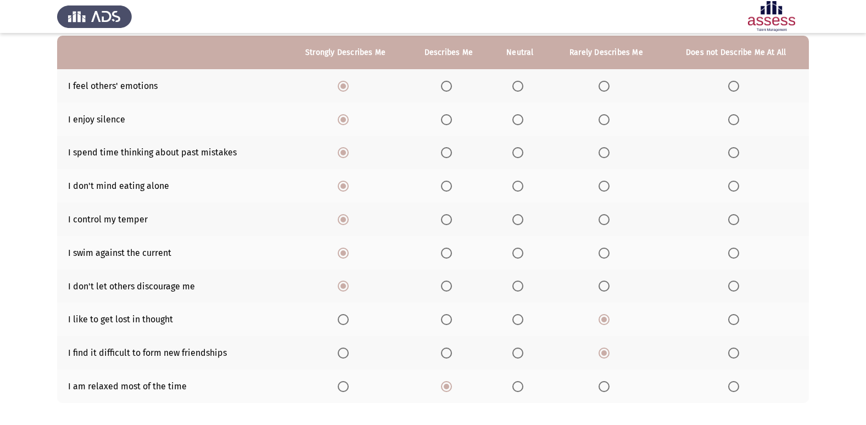
scroll to position [160, 0]
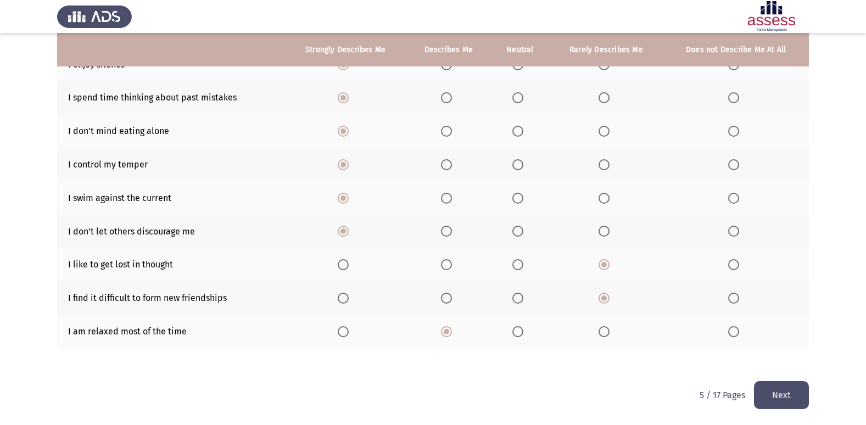
click at [343, 329] on span "Select an option" at bounding box center [343, 331] width 11 height 11
click at [343, 329] on input "Select an option" at bounding box center [343, 331] width 11 height 11
click at [771, 386] on button "Next" at bounding box center [781, 395] width 55 height 28
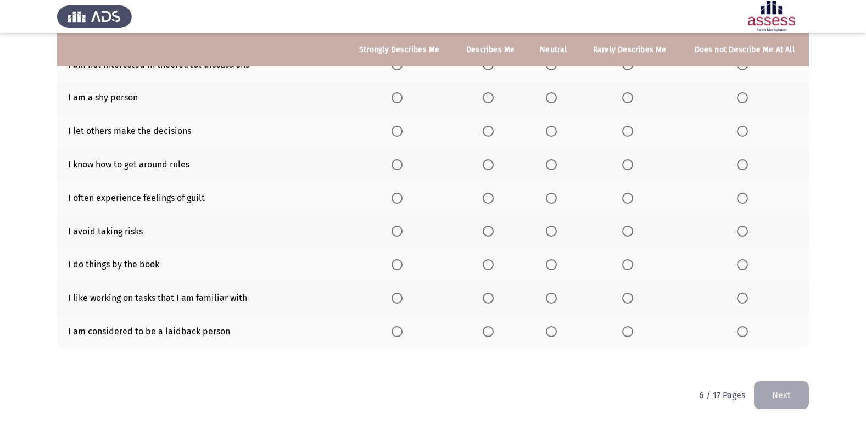
click at [551, 332] on span "Select an option" at bounding box center [551, 332] width 0 height 0
click at [553, 331] on input "Select an option" at bounding box center [551, 331] width 11 height 11
click at [403, 302] on span "Select an option" at bounding box center [397, 298] width 11 height 11
click at [403, 302] on input "Select an option" at bounding box center [397, 298] width 11 height 11
click at [403, 259] on span "Select an option" at bounding box center [397, 264] width 11 height 11
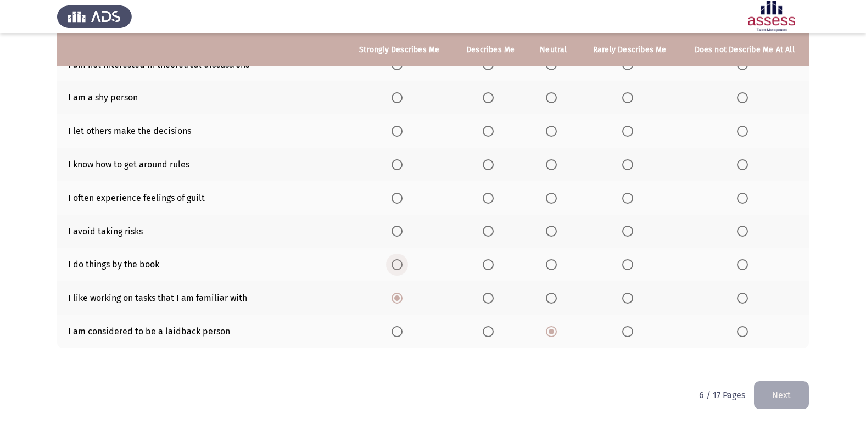
click at [403, 259] on input "Select an option" at bounding box center [397, 264] width 11 height 11
click at [614, 231] on th at bounding box center [629, 232] width 101 height 34
click at [626, 231] on span "Select an option" at bounding box center [627, 231] width 11 height 11
click at [626, 231] on input "Select an option" at bounding box center [627, 231] width 11 height 11
click at [394, 197] on span "Select an option" at bounding box center [397, 198] width 11 height 11
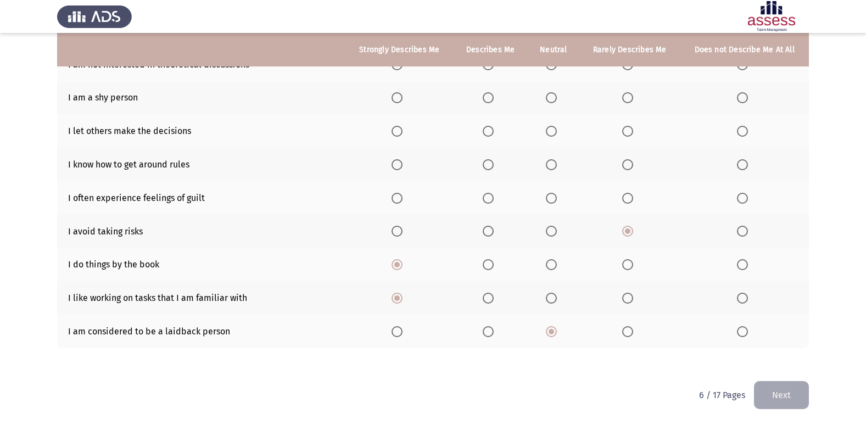
click at [394, 197] on input "Select an option" at bounding box center [397, 198] width 11 height 11
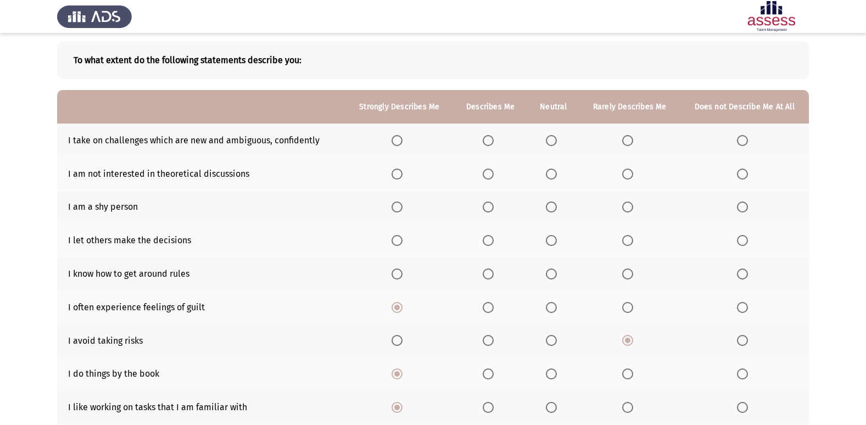
scroll to position [51, 0]
click at [489, 279] on span "Select an option" at bounding box center [488, 274] width 11 height 11
click at [489, 279] on input "Select an option" at bounding box center [488, 274] width 11 height 11
click at [631, 244] on span "Select an option" at bounding box center [627, 241] width 11 height 11
click at [631, 244] on input "Select an option" at bounding box center [627, 241] width 11 height 11
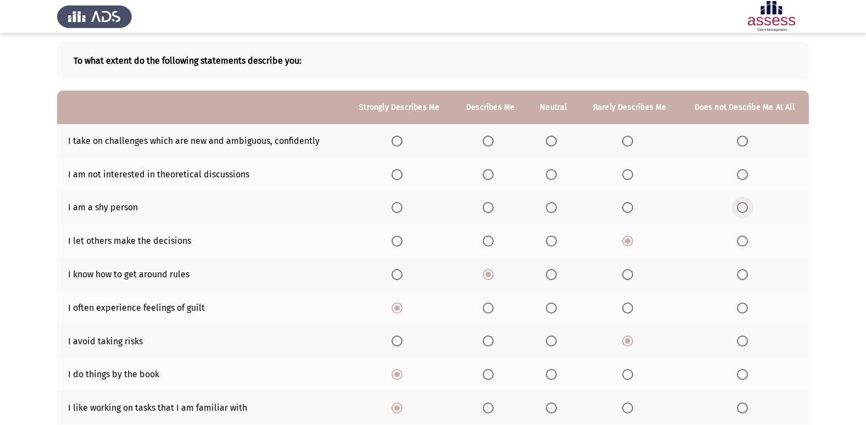
click at [744, 209] on span "Select an option" at bounding box center [742, 207] width 11 height 11
click at [744, 209] on input "Select an option" at bounding box center [742, 207] width 11 height 11
click at [402, 176] on span "Select an option" at bounding box center [397, 174] width 11 height 11
click at [402, 176] on input "Select an option" at bounding box center [397, 174] width 11 height 11
click at [633, 174] on span "Select an option" at bounding box center [627, 174] width 11 height 11
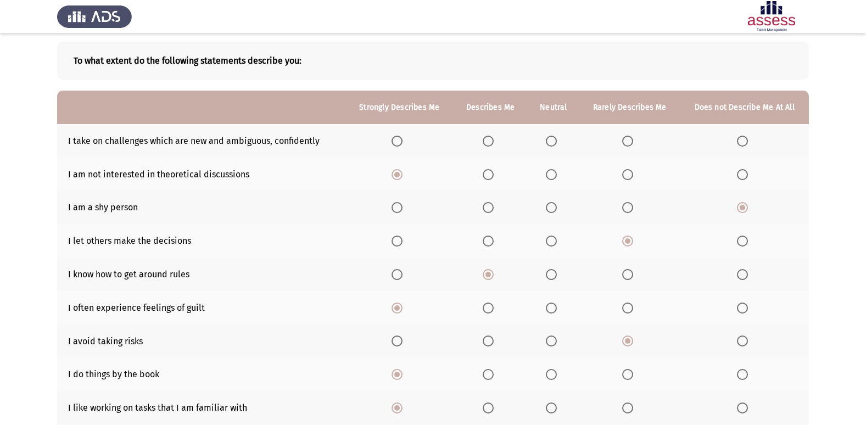
click at [633, 174] on input "Select an option" at bounding box center [627, 174] width 11 height 11
click at [492, 176] on span "Select an option" at bounding box center [488, 174] width 11 height 11
click at [492, 176] on input "Select an option" at bounding box center [488, 174] width 11 height 11
click at [624, 177] on span "Select an option" at bounding box center [627, 174] width 11 height 11
click at [624, 177] on input "Select an option" at bounding box center [627, 174] width 11 height 11
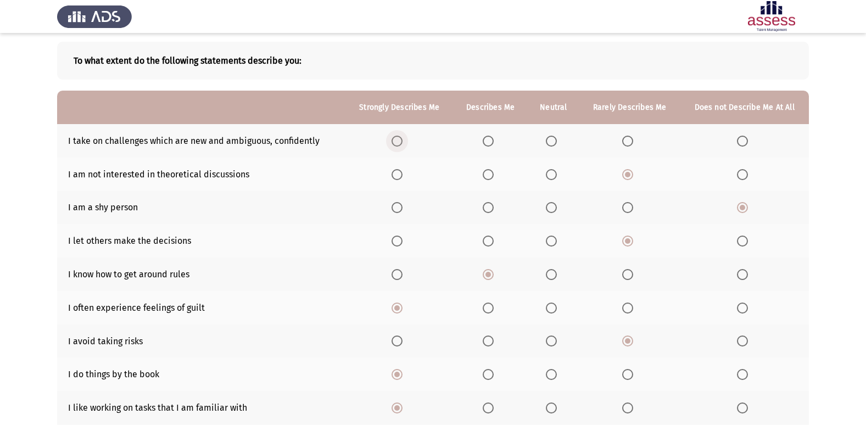
click at [406, 140] on label "Select an option" at bounding box center [399, 141] width 15 height 11
click at [403, 140] on input "Select an option" at bounding box center [397, 141] width 11 height 11
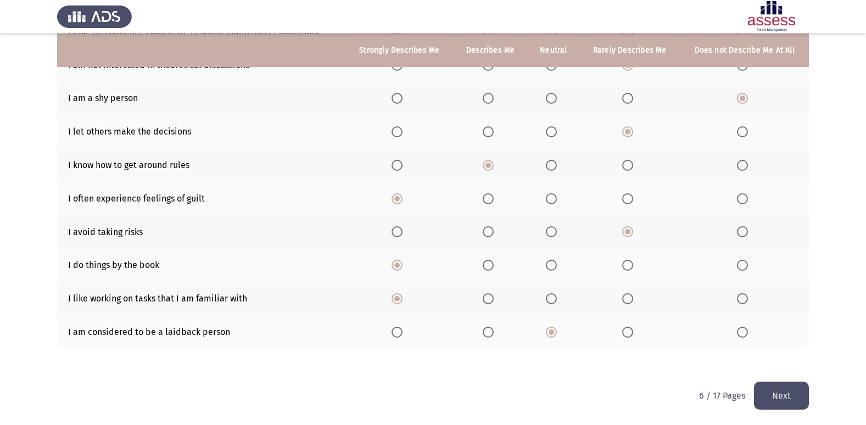
scroll to position [160, 0]
click at [786, 393] on button "Next" at bounding box center [781, 395] width 55 height 28
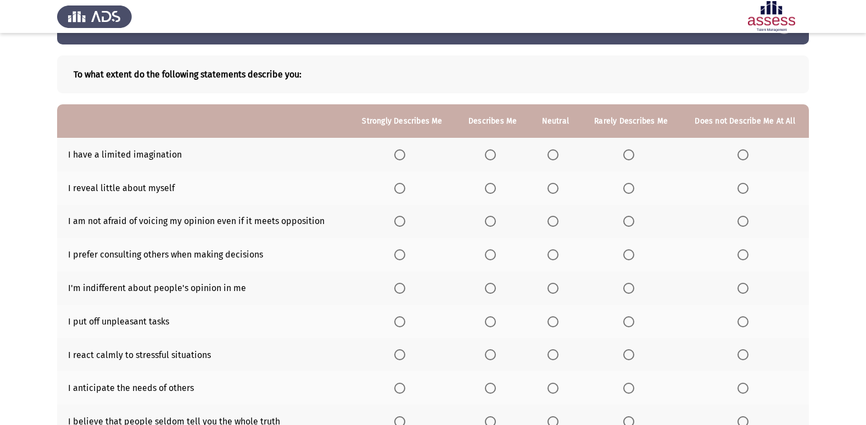
scroll to position [55, 0]
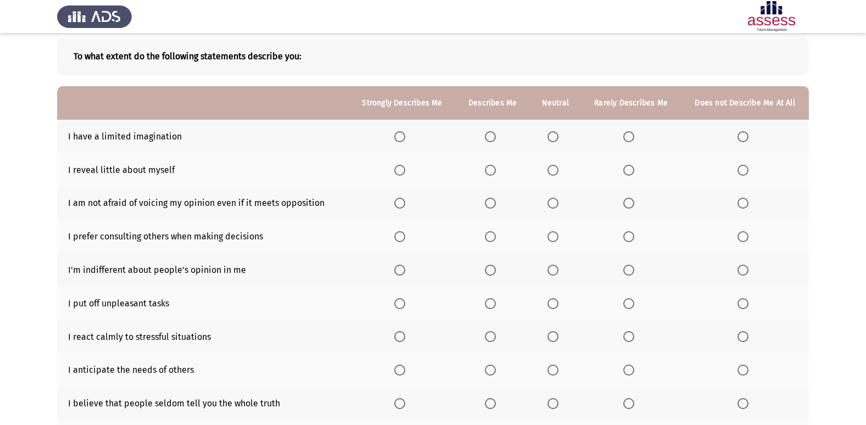
click at [636, 136] on label "Select an option" at bounding box center [630, 136] width 15 height 11
click at [634, 136] on input "Select an option" at bounding box center [628, 136] width 11 height 11
click at [505, 175] on th at bounding box center [493, 170] width 74 height 34
click at [495, 174] on span "Select an option" at bounding box center [490, 170] width 11 height 11
click at [495, 174] on input "Select an option" at bounding box center [490, 170] width 11 height 11
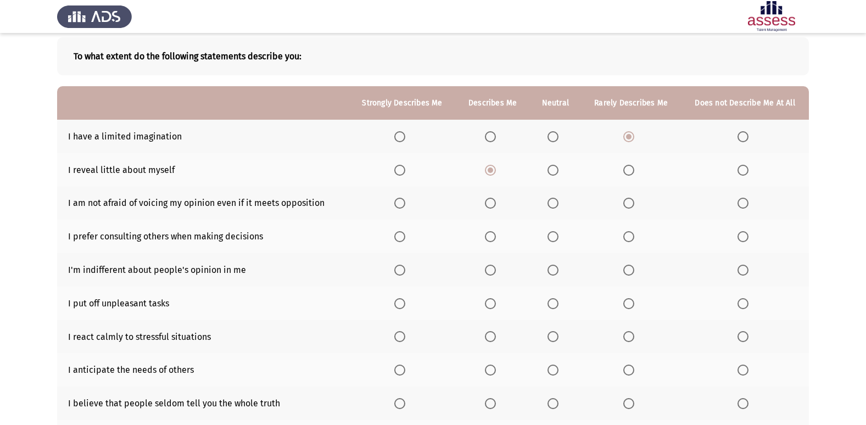
click at [495, 204] on span "Select an option" at bounding box center [490, 203] width 11 height 11
click at [495, 204] on input "Select an option" at bounding box center [490, 203] width 11 height 11
click at [496, 239] on span "Select an option" at bounding box center [490, 236] width 11 height 11
click at [496, 239] on input "Select an option" at bounding box center [490, 236] width 11 height 11
click at [405, 272] on span "Select an option" at bounding box center [399, 270] width 11 height 11
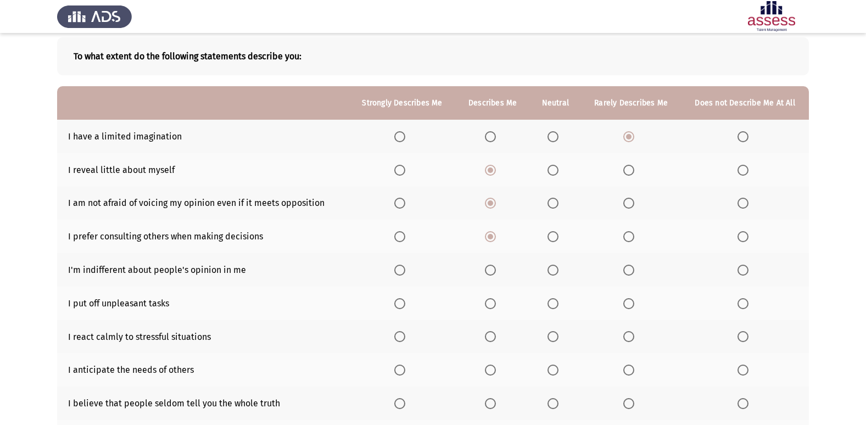
click at [405, 272] on input "Select an option" at bounding box center [399, 270] width 11 height 11
click at [403, 336] on span "Select an option" at bounding box center [399, 336] width 11 height 11
click at [403, 336] on input "Select an option" at bounding box center [399, 336] width 11 height 11
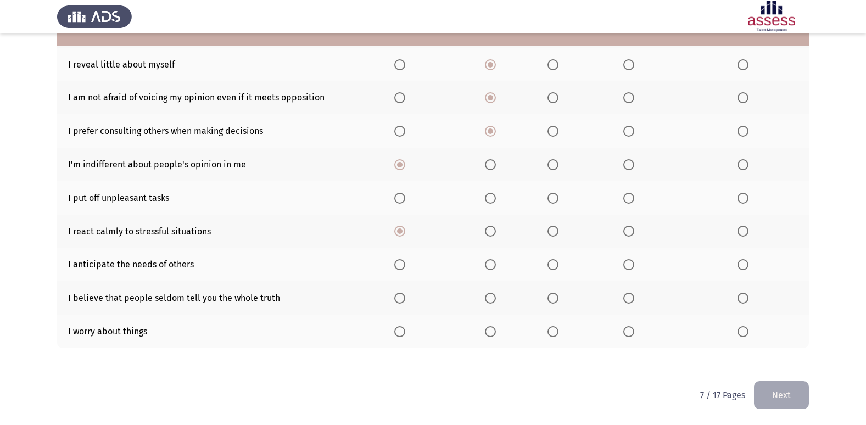
scroll to position [105, 0]
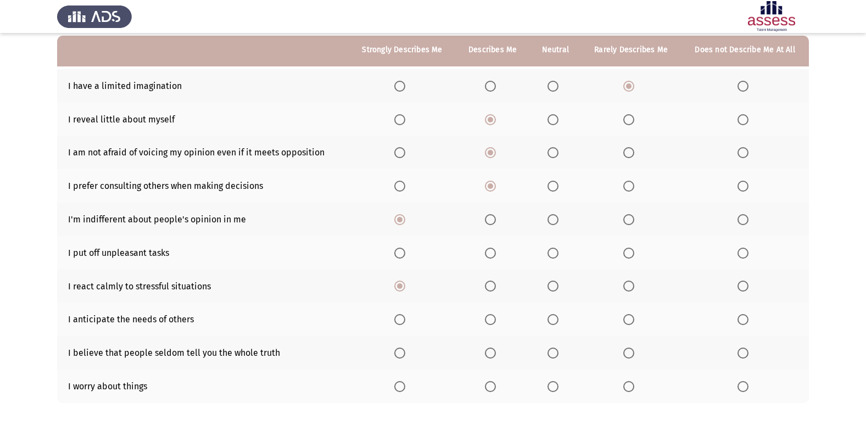
click at [403, 254] on span "Select an option" at bounding box center [399, 253] width 11 height 11
click at [403, 254] on input "Select an option" at bounding box center [399, 253] width 11 height 11
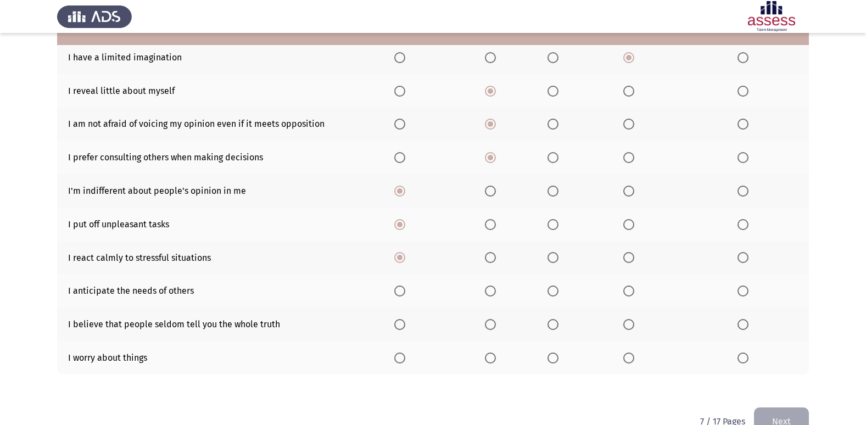
scroll to position [160, 0]
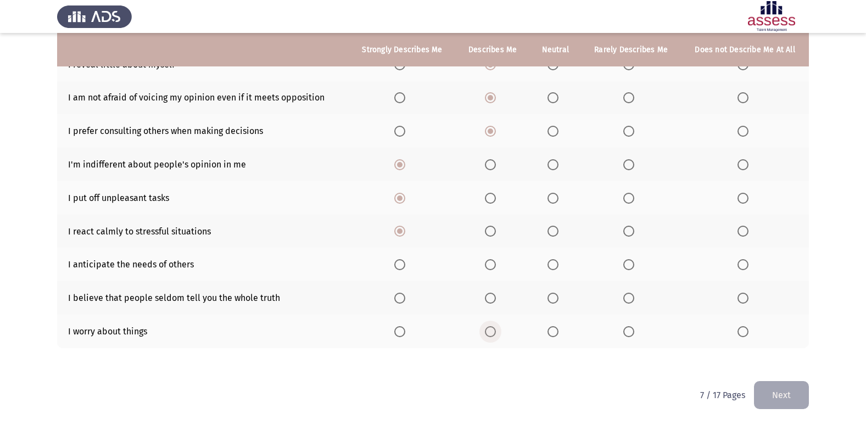
click at [494, 326] on span "Select an option" at bounding box center [490, 331] width 11 height 11
click at [494, 326] on input "Select an option" at bounding box center [490, 331] width 11 height 11
click at [553, 294] on span "Select an option" at bounding box center [553, 298] width 11 height 11
click at [553, 294] on input "Select an option" at bounding box center [553, 298] width 11 height 11
click at [559, 261] on span "Select an option" at bounding box center [553, 264] width 11 height 11
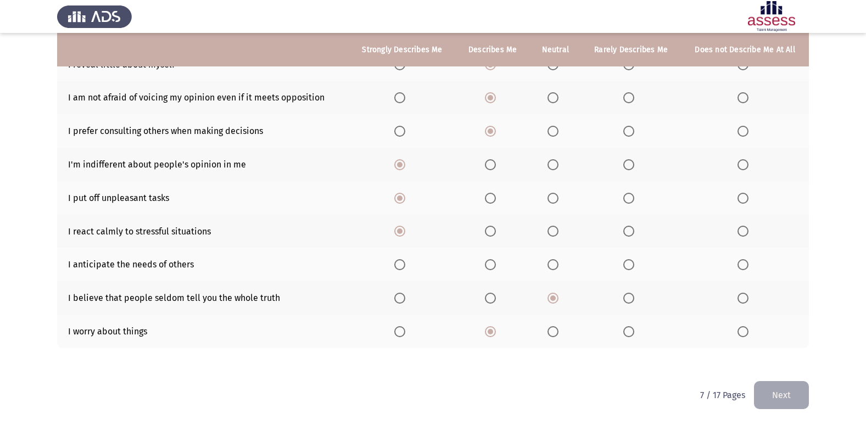
click at [559, 261] on input "Select an option" at bounding box center [553, 264] width 11 height 11
click at [791, 391] on button "Next" at bounding box center [781, 395] width 55 height 28
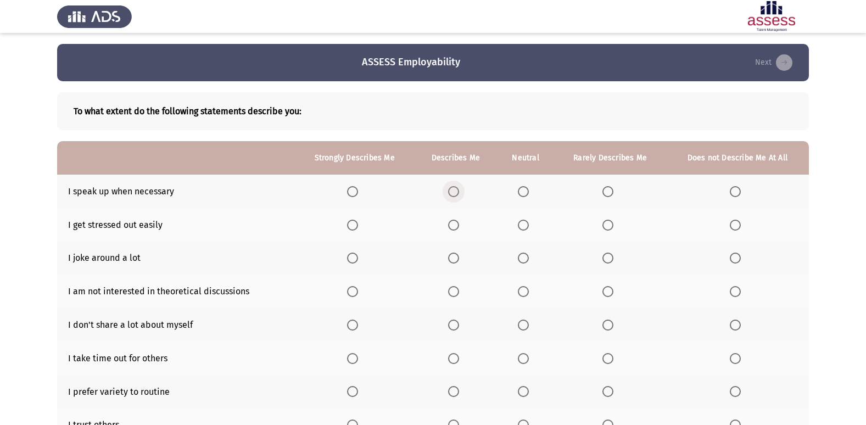
click at [458, 194] on span "Select an option" at bounding box center [453, 191] width 11 height 11
click at [458, 194] on input "Select an option" at bounding box center [453, 191] width 11 height 11
click at [356, 180] on th at bounding box center [355, 192] width 120 height 34
click at [345, 191] on th at bounding box center [355, 192] width 120 height 34
click at [349, 188] on span "Select an option" at bounding box center [352, 191] width 11 height 11
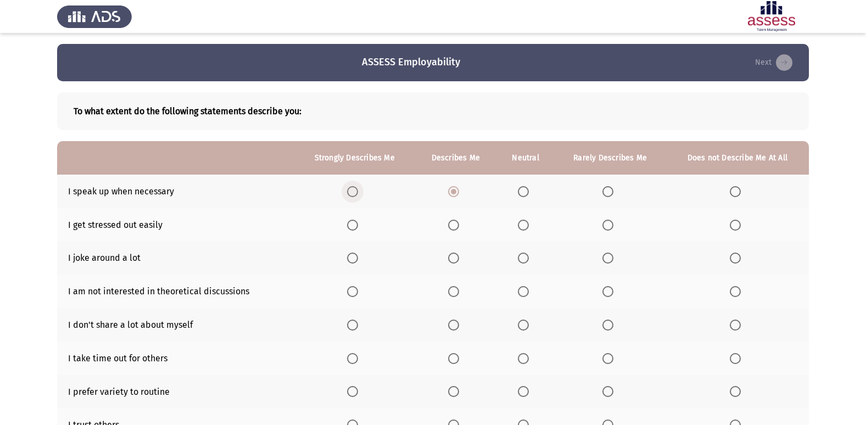
click at [349, 188] on input "Select an option" at bounding box center [352, 191] width 11 height 11
click at [732, 228] on span "Select an option" at bounding box center [735, 225] width 11 height 11
click at [732, 228] on input "Select an option" at bounding box center [735, 225] width 11 height 11
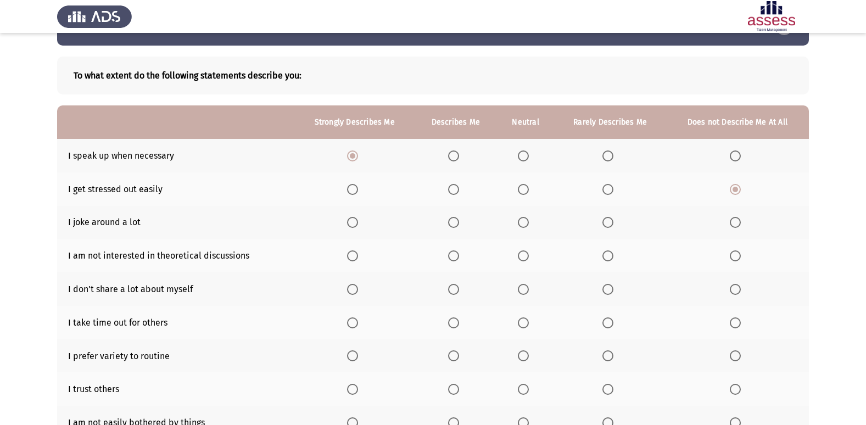
scroll to position [55, 0]
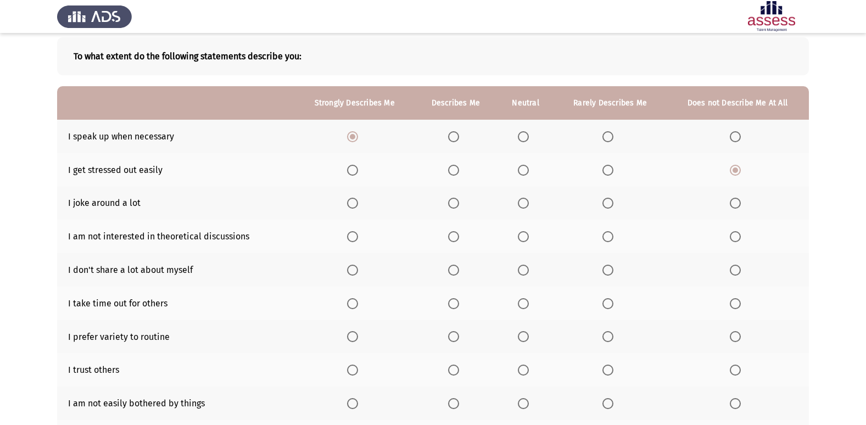
click at [462, 201] on label "Select an option" at bounding box center [455, 203] width 15 height 11
click at [459, 201] on input "Select an option" at bounding box center [453, 203] width 11 height 11
click at [606, 233] on span "Select an option" at bounding box center [608, 236] width 11 height 11
click at [606, 233] on input "Select an option" at bounding box center [608, 236] width 11 height 11
click at [457, 235] on span "Select an option" at bounding box center [453, 236] width 11 height 11
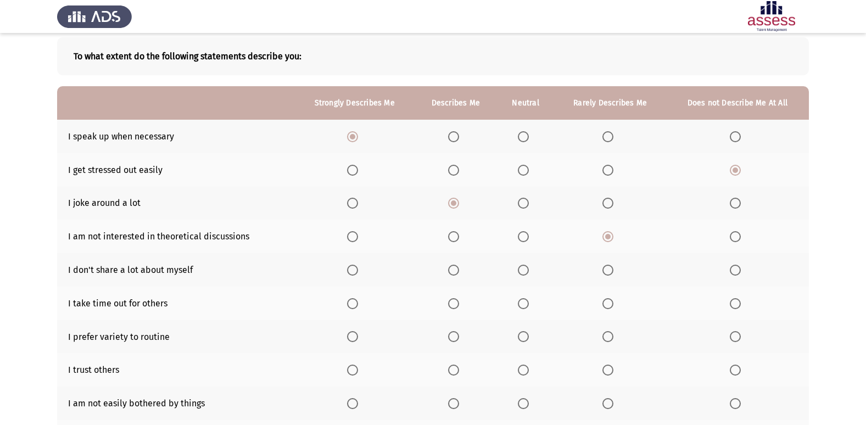
click at [457, 235] on input "Select an option" at bounding box center [453, 236] width 11 height 11
click at [615, 234] on label "Select an option" at bounding box center [610, 236] width 15 height 11
click at [614, 234] on input "Select an option" at bounding box center [608, 236] width 11 height 11
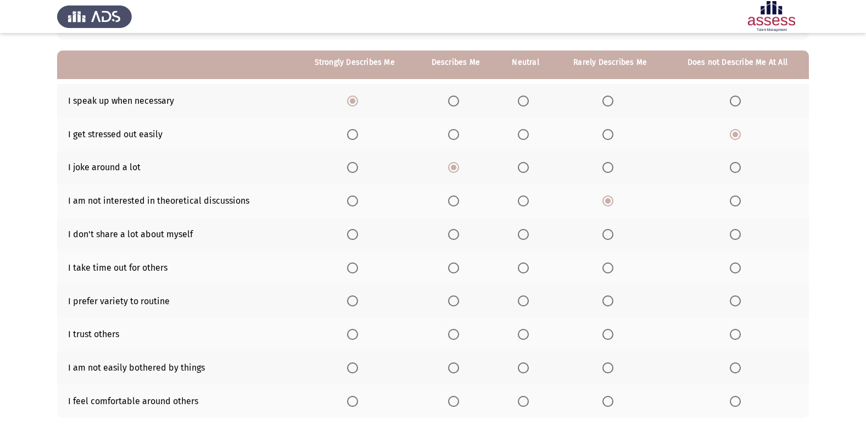
scroll to position [110, 0]
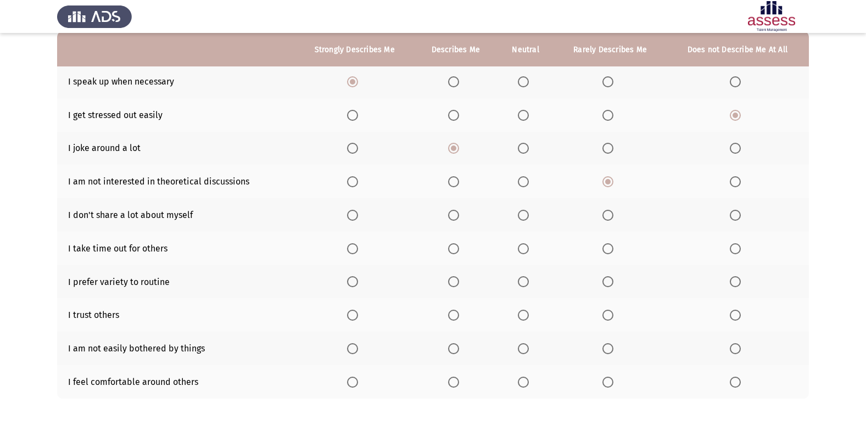
click at [352, 215] on span "Select an option" at bounding box center [352, 215] width 11 height 11
click at [352, 215] on input "Select an option" at bounding box center [352, 215] width 11 height 11
click at [456, 254] on span "Select an option" at bounding box center [453, 248] width 11 height 11
click at [456, 254] on input "Select an option" at bounding box center [453, 248] width 11 height 11
click at [517, 283] on th at bounding box center [526, 282] width 58 height 34
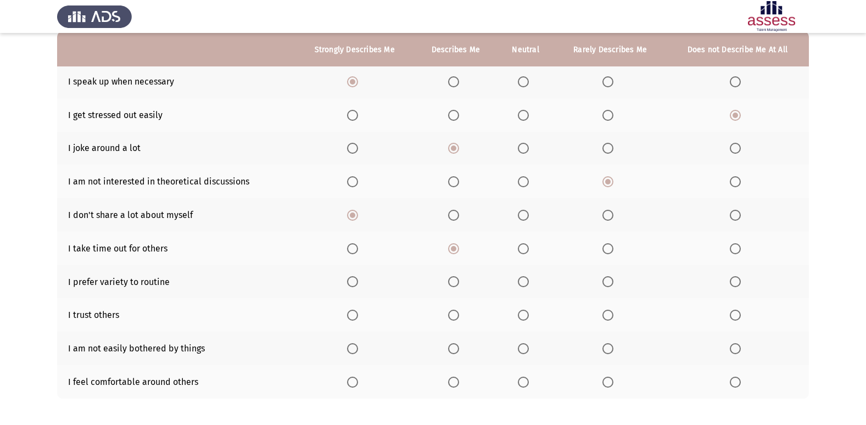
click at [527, 288] on th at bounding box center [526, 282] width 58 height 34
click at [527, 287] on th at bounding box center [526, 282] width 58 height 34
click at [527, 287] on span "Select an option" at bounding box center [523, 281] width 11 height 11
click at [527, 287] on input "Select an option" at bounding box center [523, 281] width 11 height 11
click at [461, 284] on label "Select an option" at bounding box center [455, 281] width 15 height 11
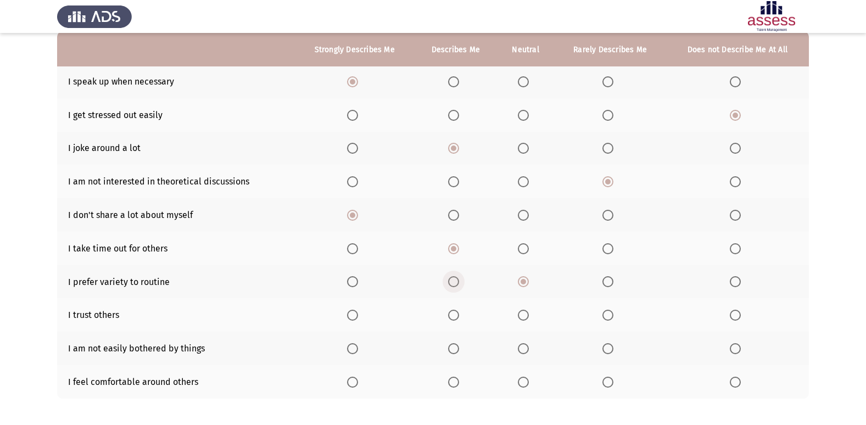
click at [459, 284] on input "Select an option" at bounding box center [453, 281] width 11 height 11
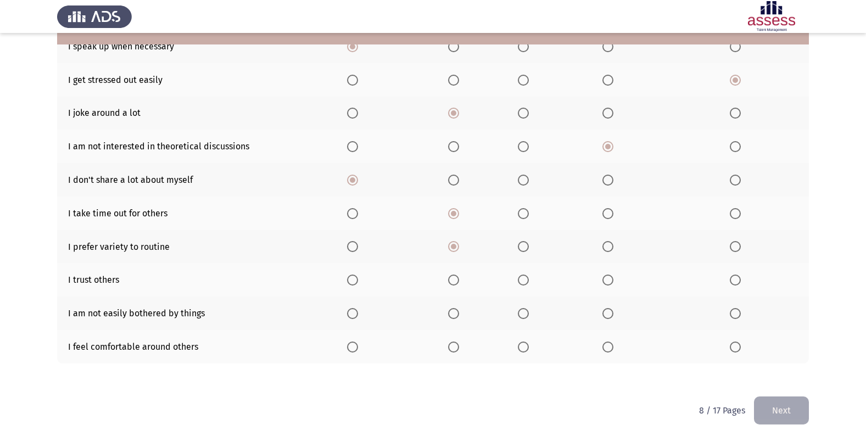
scroll to position [160, 0]
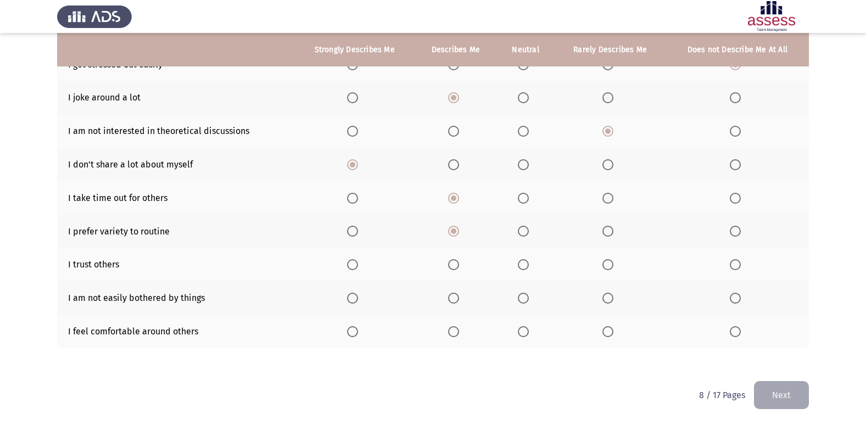
click at [366, 227] on th at bounding box center [355, 232] width 120 height 34
click at [356, 225] on th at bounding box center [355, 232] width 120 height 34
click at [349, 229] on span "Select an option" at bounding box center [352, 231] width 11 height 11
click at [349, 229] on input "Select an option" at bounding box center [352, 231] width 11 height 11
click at [612, 265] on span "Select an option" at bounding box center [608, 264] width 11 height 11
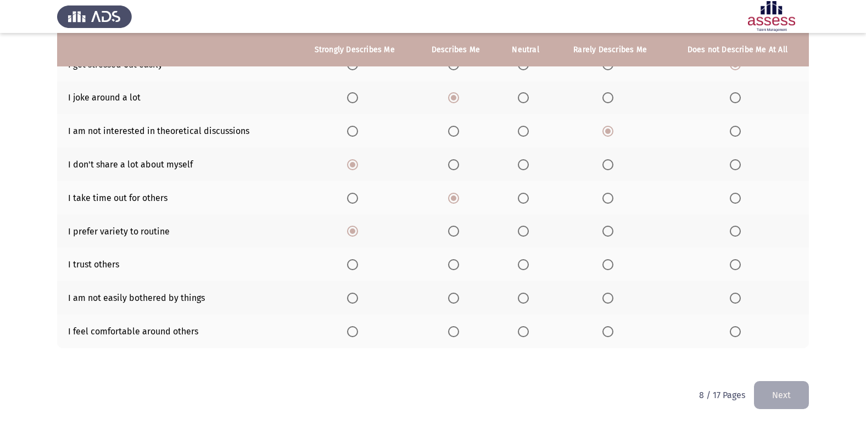
click at [612, 265] on input "Select an option" at bounding box center [608, 264] width 11 height 11
click at [737, 297] on span "Select an option" at bounding box center [735, 298] width 11 height 11
click at [737, 297] on input "Select an option" at bounding box center [735, 298] width 11 height 11
click at [728, 332] on th at bounding box center [737, 332] width 143 height 34
click at [730, 332] on span "Select an option" at bounding box center [735, 331] width 11 height 11
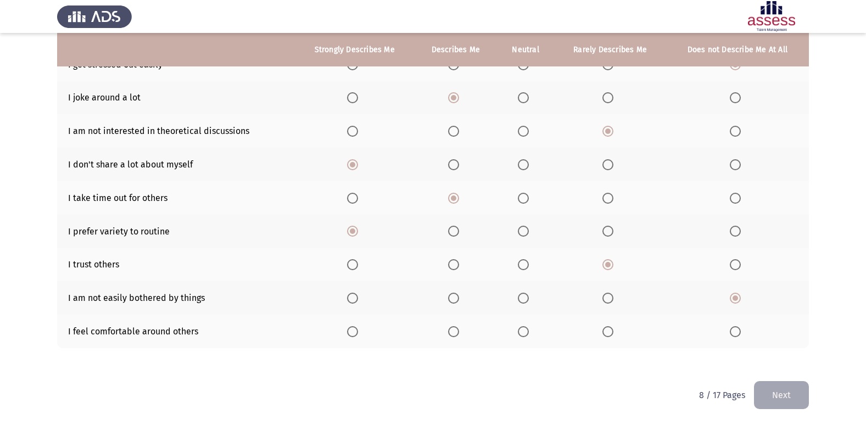
click at [730, 332] on input "Select an option" at bounding box center [735, 331] width 11 height 11
click at [788, 383] on button "Next" at bounding box center [781, 395] width 55 height 28
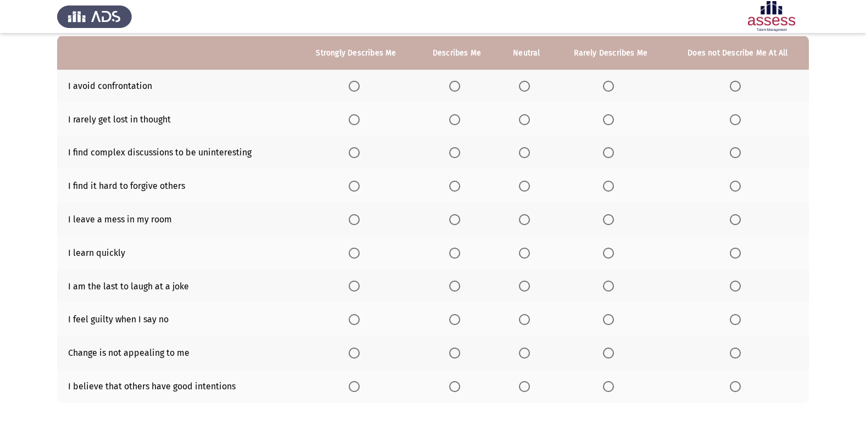
scroll to position [110, 0]
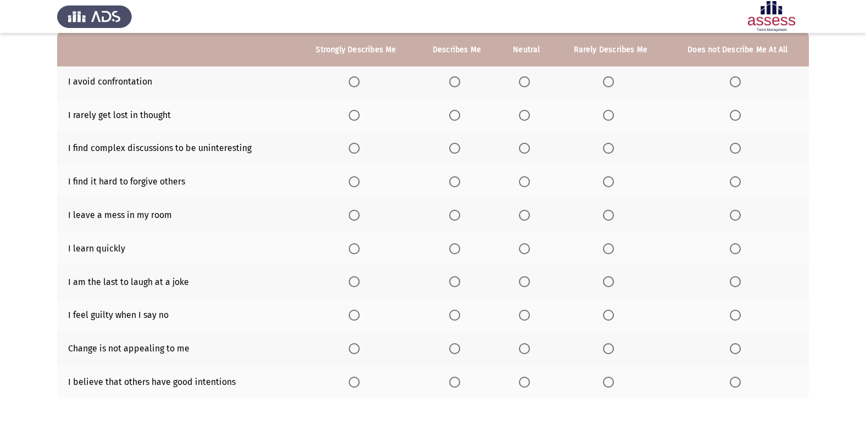
click at [367, 114] on th at bounding box center [356, 115] width 119 height 34
click at [358, 111] on span "Select an option" at bounding box center [354, 115] width 11 height 11
click at [358, 111] on input "Select an option" at bounding box center [354, 115] width 11 height 11
click at [612, 218] on span "Select an option" at bounding box center [608, 215] width 11 height 11
click at [612, 218] on input "Select an option" at bounding box center [608, 215] width 11 height 11
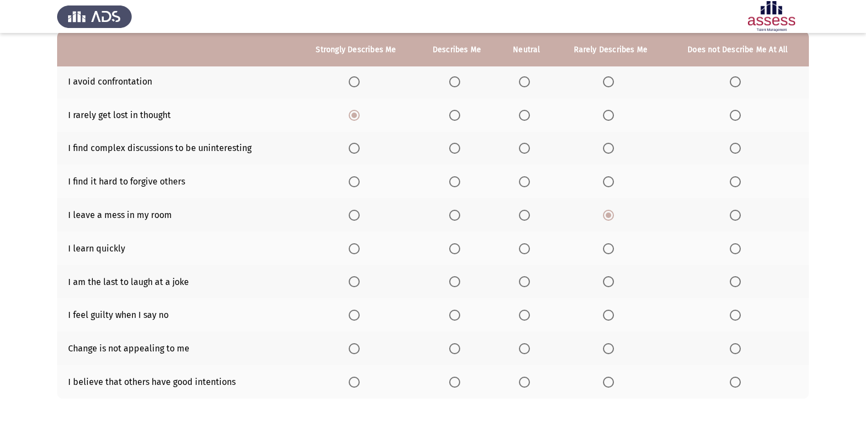
click at [355, 250] on span "Select an option" at bounding box center [354, 248] width 11 height 11
click at [355, 250] on input "Select an option" at bounding box center [354, 248] width 11 height 11
click at [527, 285] on span "Select an option" at bounding box center [524, 281] width 11 height 11
click at [527, 285] on input "Select an option" at bounding box center [524, 281] width 11 height 11
click at [740, 318] on span "Select an option" at bounding box center [735, 315] width 11 height 11
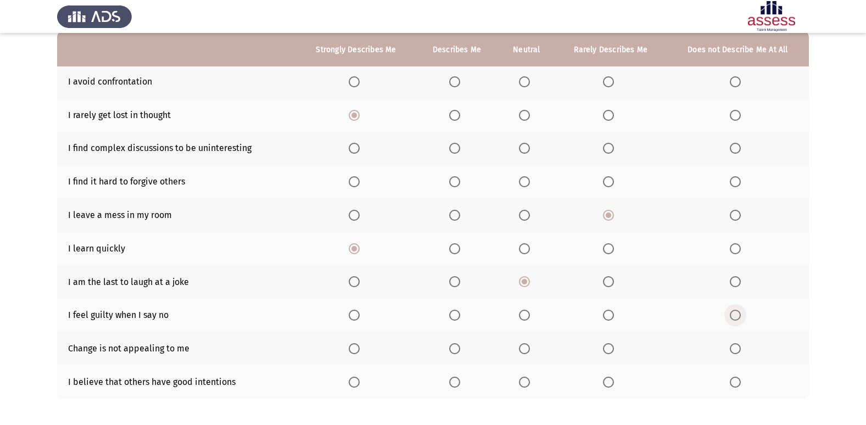
click at [740, 318] on input "Select an option" at bounding box center [735, 315] width 11 height 11
click at [452, 348] on span "Select an option" at bounding box center [454, 348] width 11 height 11
click at [452, 348] on input "Select an option" at bounding box center [454, 348] width 11 height 11
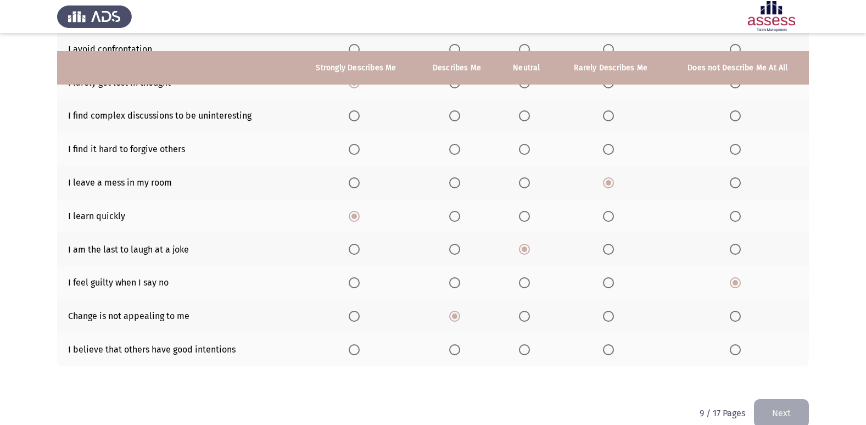
scroll to position [160, 0]
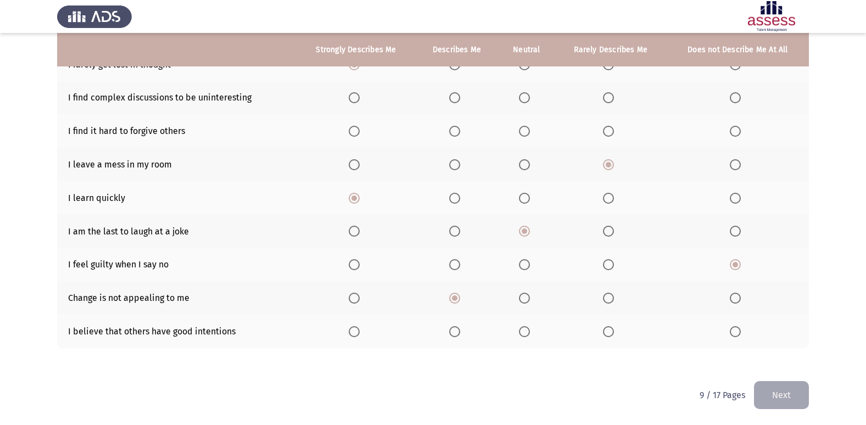
click at [360, 333] on span "Select an option" at bounding box center [354, 331] width 11 height 11
click at [360, 333] on input "Select an option" at bounding box center [354, 331] width 11 height 11
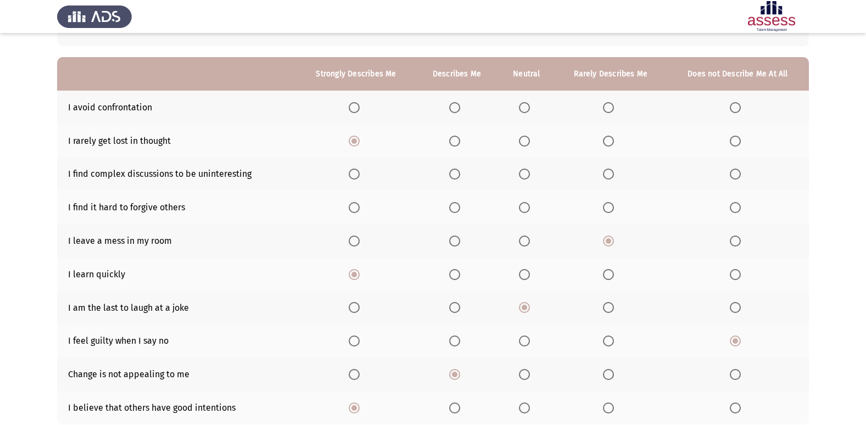
scroll to position [0, 0]
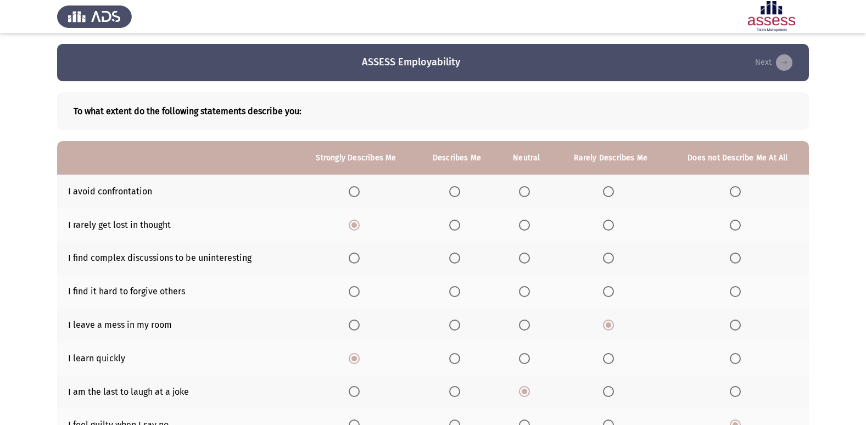
click at [455, 291] on span "Select an option" at bounding box center [454, 291] width 11 height 11
click at [455, 291] on input "Select an option" at bounding box center [454, 291] width 11 height 11
click at [454, 258] on span "Select an option" at bounding box center [454, 258] width 11 height 11
click at [454, 258] on input "Select an option" at bounding box center [454, 258] width 11 height 11
click at [526, 194] on span "Select an option" at bounding box center [524, 191] width 11 height 11
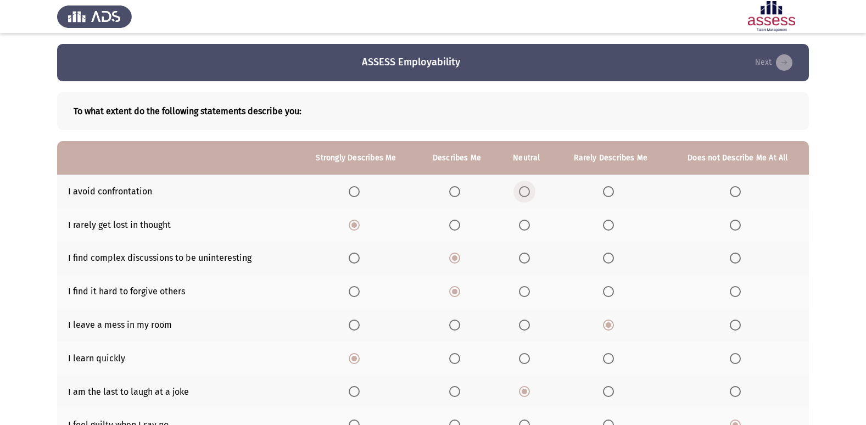
click at [526, 194] on input "Select an option" at bounding box center [524, 191] width 11 height 11
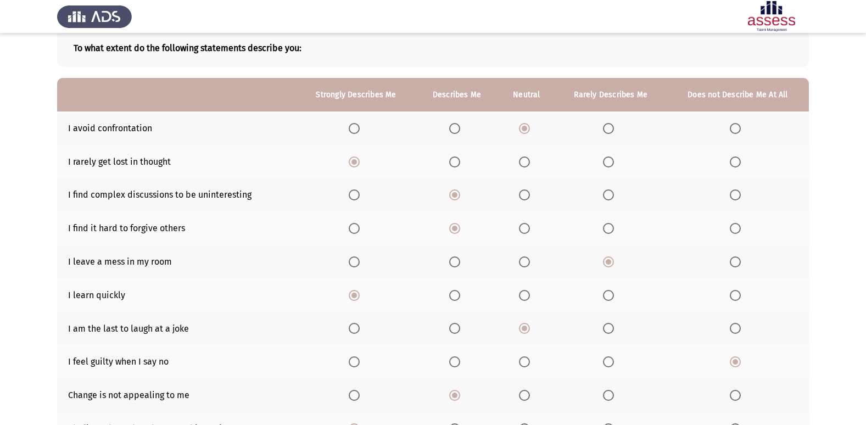
scroll to position [160, 0]
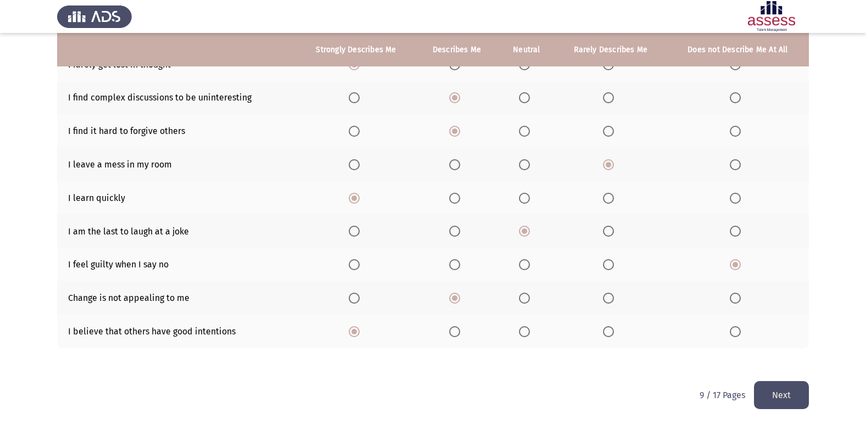
click at [758, 399] on button "Next" at bounding box center [781, 395] width 55 height 28
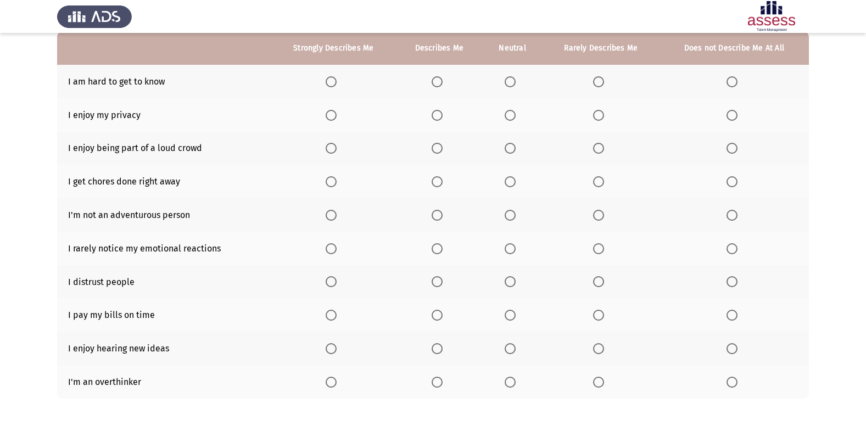
scroll to position [55, 0]
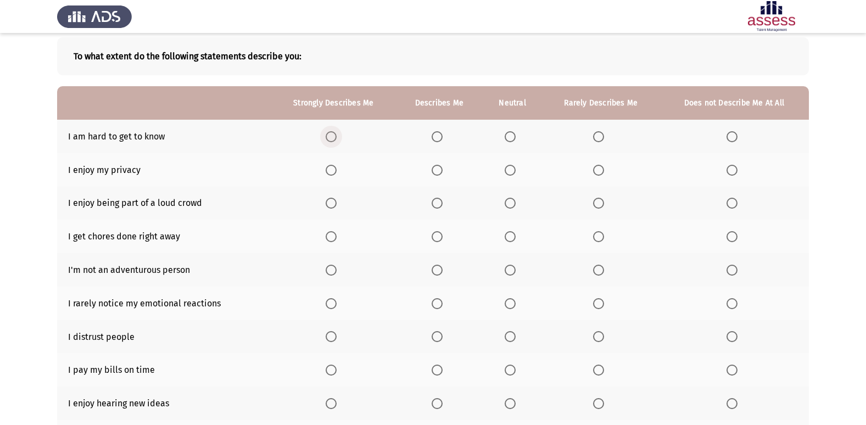
click at [333, 131] on span "Select an option" at bounding box center [331, 136] width 11 height 11
click at [333, 131] on input "Select an option" at bounding box center [331, 136] width 11 height 11
click at [330, 176] on th at bounding box center [333, 170] width 125 height 34
click at [330, 175] on span "Select an option" at bounding box center [331, 170] width 11 height 11
click at [330, 175] on input "Select an option" at bounding box center [331, 170] width 11 height 11
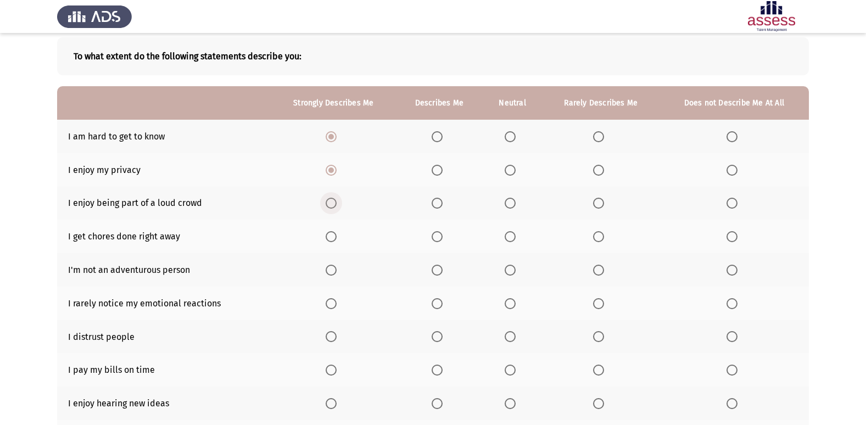
click at [328, 205] on span "Select an option" at bounding box center [331, 203] width 11 height 11
click at [328, 205] on input "Select an option" at bounding box center [331, 203] width 11 height 11
click at [332, 240] on span "Select an option" at bounding box center [331, 236] width 11 height 11
click at [332, 240] on input "Select an option" at bounding box center [331, 236] width 11 height 11
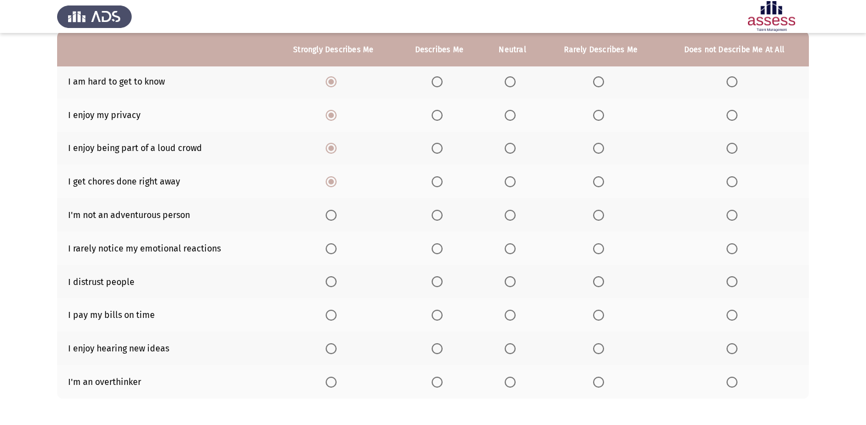
click at [508, 215] on span "Select an option" at bounding box center [510, 215] width 11 height 11
click at [508, 215] on input "Select an option" at bounding box center [510, 215] width 11 height 11
click at [333, 247] on span "Select an option" at bounding box center [331, 248] width 11 height 11
click at [333, 247] on input "Select an option" at bounding box center [331, 248] width 11 height 11
click at [601, 286] on span "Select an option" at bounding box center [598, 281] width 11 height 11
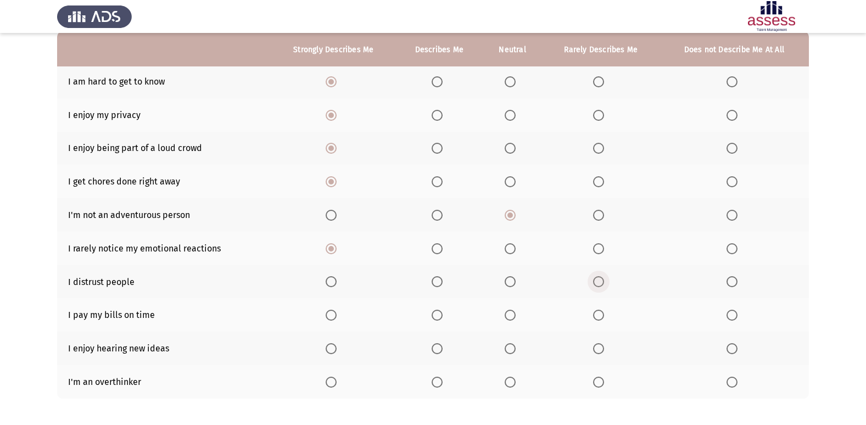
click at [601, 286] on input "Select an option" at bounding box center [598, 281] width 11 height 11
click at [341, 315] on label "Select an option" at bounding box center [333, 315] width 15 height 11
click at [337, 315] on input "Select an option" at bounding box center [331, 315] width 11 height 11
click at [331, 345] on span "Select an option" at bounding box center [331, 348] width 11 height 11
click at [331, 345] on input "Select an option" at bounding box center [331, 348] width 11 height 11
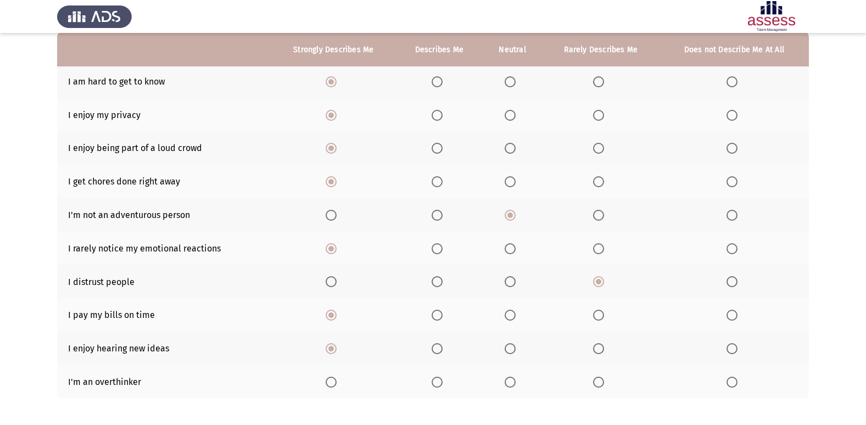
click at [336, 376] on th at bounding box center [333, 382] width 125 height 34
click at [330, 379] on span "Select an option" at bounding box center [331, 382] width 11 height 11
click at [330, 379] on input "Select an option" at bounding box center [331, 382] width 11 height 11
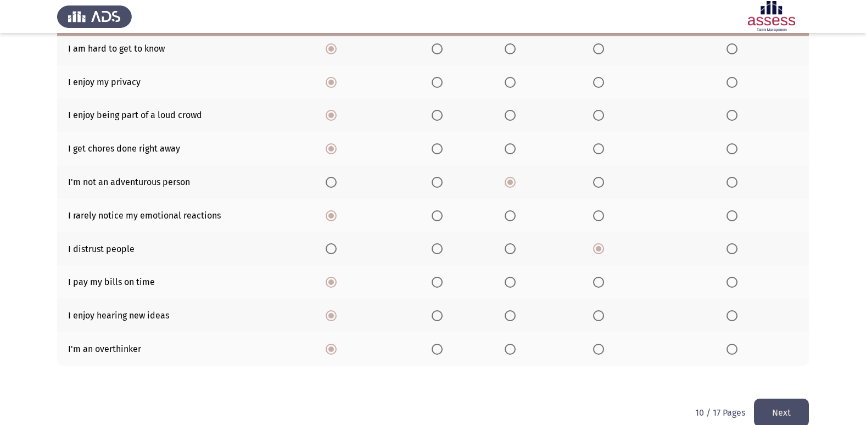
scroll to position [160, 0]
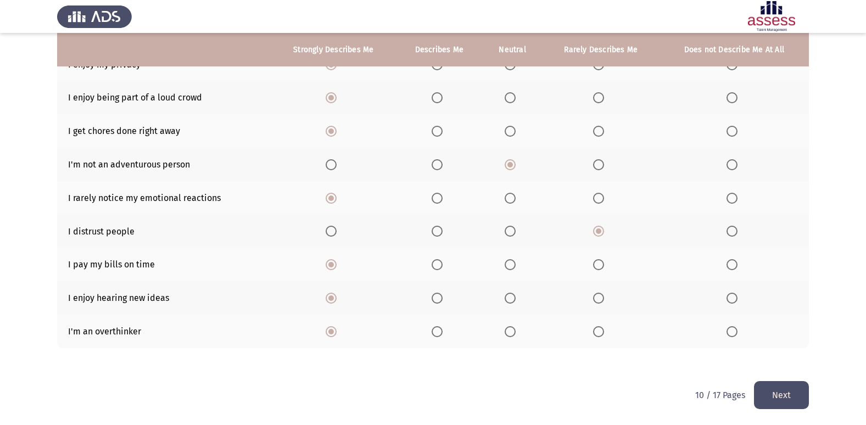
click at [800, 397] on button "Next" at bounding box center [781, 395] width 55 height 28
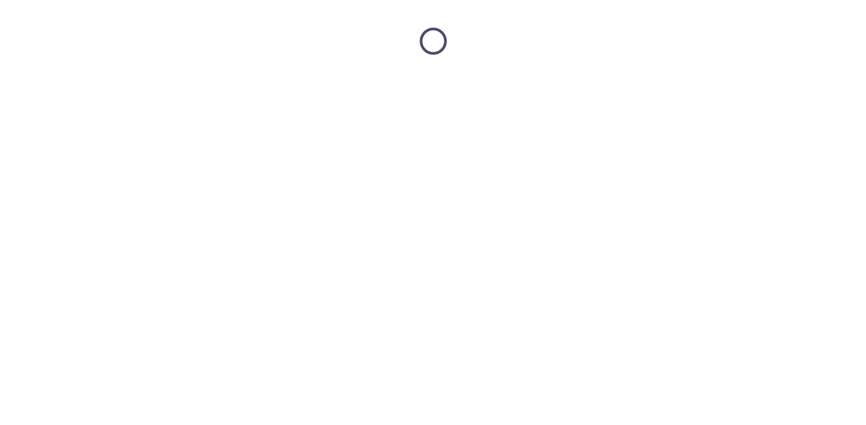
scroll to position [0, 0]
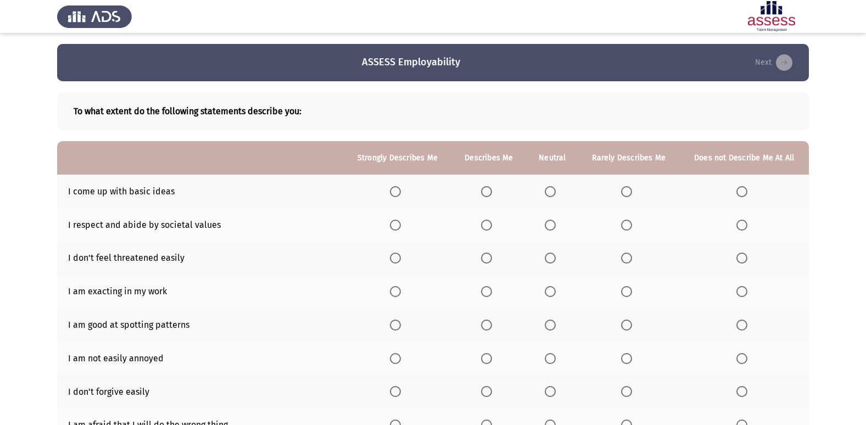
click at [746, 187] on span "Select an option" at bounding box center [742, 191] width 11 height 11
click at [746, 187] on input "Select an option" at bounding box center [742, 191] width 11 height 11
click at [484, 230] on span "Select an option" at bounding box center [486, 225] width 11 height 11
click at [484, 230] on input "Select an option" at bounding box center [486, 225] width 11 height 11
click at [492, 257] on span "Select an option" at bounding box center [486, 258] width 11 height 11
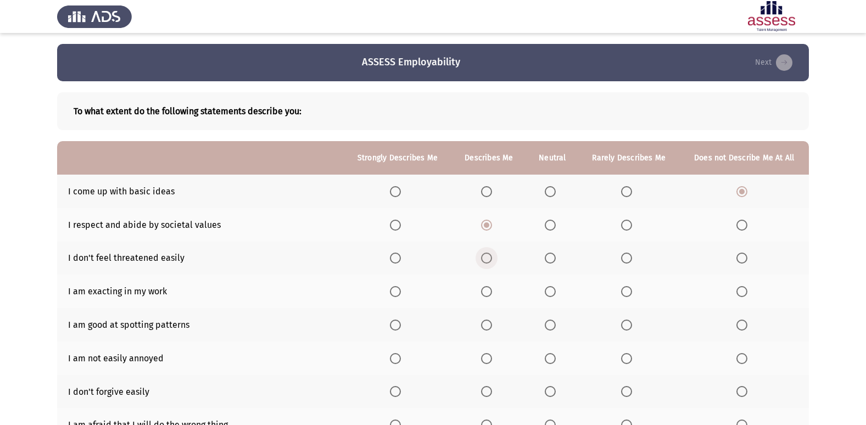
click at [492, 257] on input "Select an option" at bounding box center [486, 258] width 11 height 11
click at [394, 263] on span "Select an option" at bounding box center [395, 258] width 11 height 11
click at [394, 263] on input "Select an option" at bounding box center [395, 258] width 11 height 11
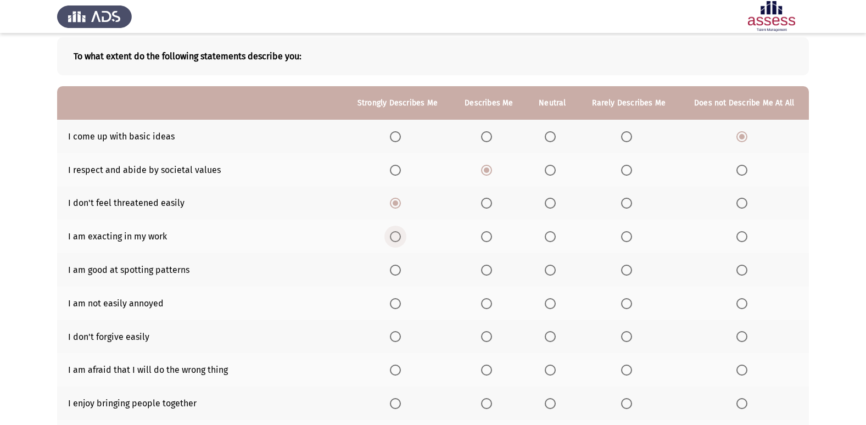
click at [394, 233] on span "Select an option" at bounding box center [395, 236] width 11 height 11
click at [394, 233] on input "Select an option" at bounding box center [395, 236] width 11 height 11
click at [390, 269] on th at bounding box center [397, 270] width 108 height 34
click at [395, 267] on span "Select an option" at bounding box center [395, 270] width 11 height 11
click at [395, 267] on input "Select an option" at bounding box center [395, 270] width 11 height 11
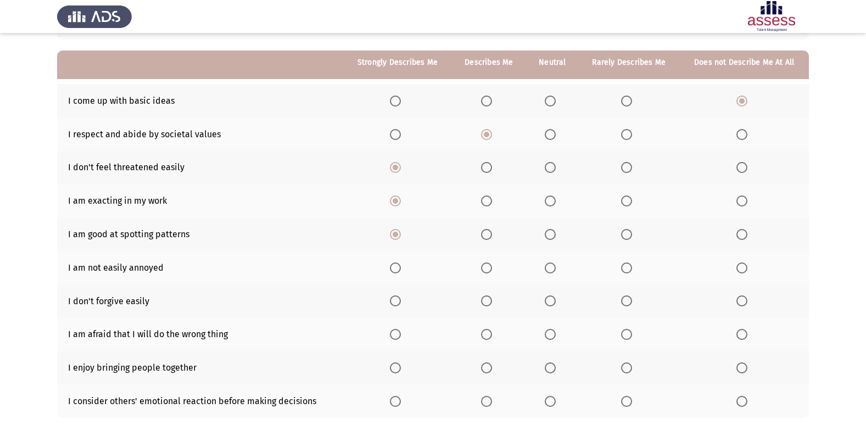
scroll to position [110, 0]
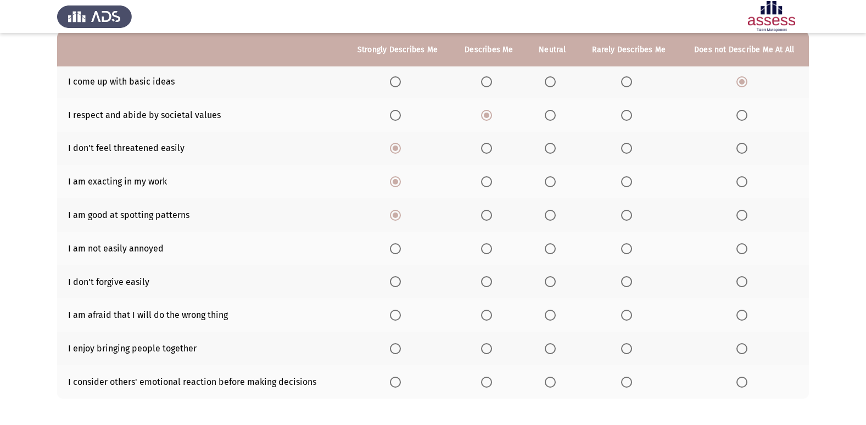
click at [398, 249] on span "Select an option" at bounding box center [395, 248] width 11 height 11
click at [398, 249] on input "Select an option" at bounding box center [395, 248] width 11 height 11
click at [392, 280] on span "Select an option" at bounding box center [395, 281] width 11 height 11
click at [392, 280] on input "Select an option" at bounding box center [395, 281] width 11 height 11
click at [496, 285] on label "Select an option" at bounding box center [488, 281] width 15 height 11
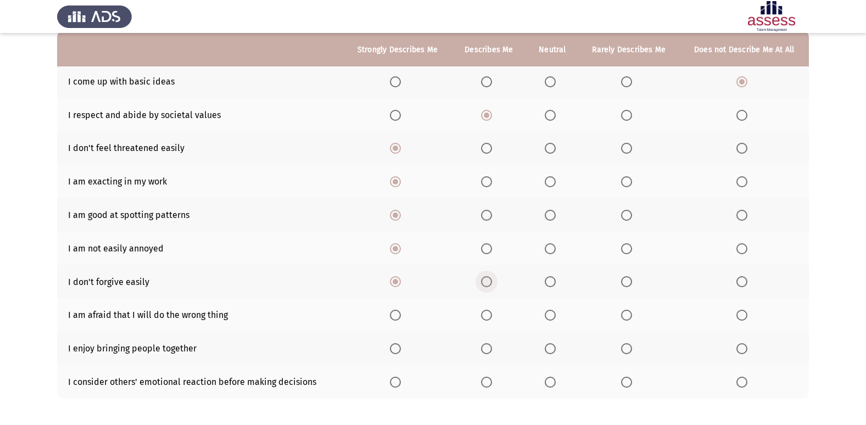
click at [492, 285] on input "Select an option" at bounding box center [486, 281] width 11 height 11
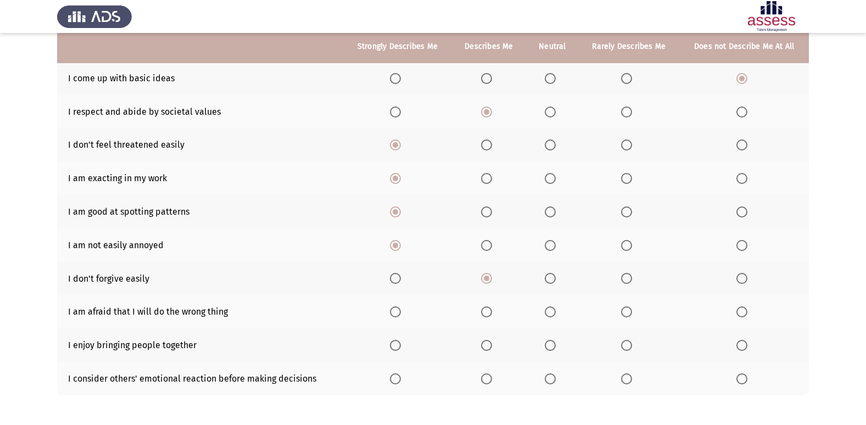
scroll to position [160, 0]
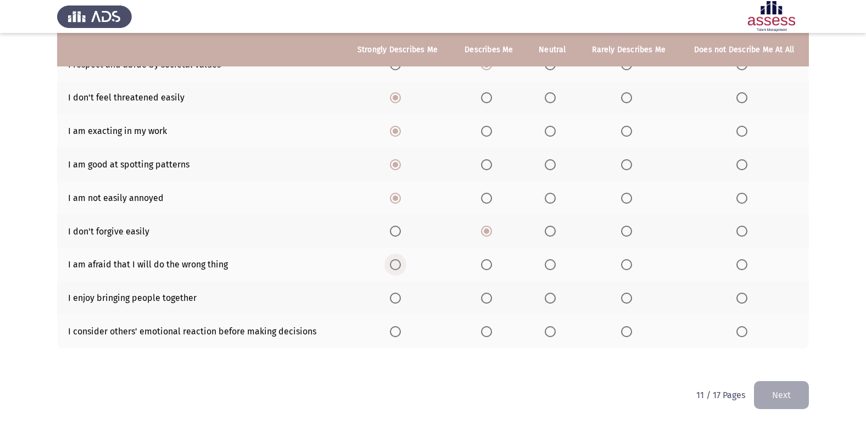
click at [395, 267] on span "Select an option" at bounding box center [395, 264] width 11 height 11
click at [395, 267] on input "Select an option" at bounding box center [395, 264] width 11 height 11
click at [398, 302] on span "Select an option" at bounding box center [395, 298] width 11 height 11
click at [398, 302] on input "Select an option" at bounding box center [395, 298] width 11 height 11
drag, startPoint x: 755, startPoint y: 332, endPoint x: 722, endPoint y: 334, distance: 33.0
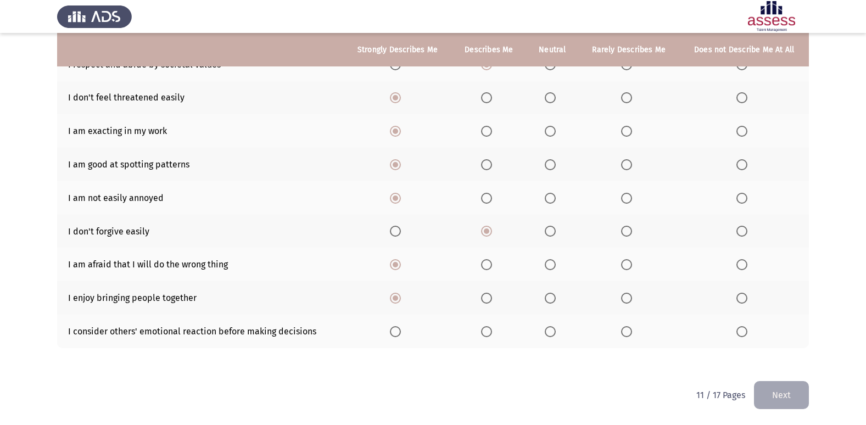
click at [746, 334] on th at bounding box center [744, 332] width 130 height 34
click at [727, 335] on th at bounding box center [744, 332] width 130 height 34
click at [731, 335] on th at bounding box center [744, 332] width 130 height 34
click at [734, 333] on th at bounding box center [744, 332] width 130 height 34
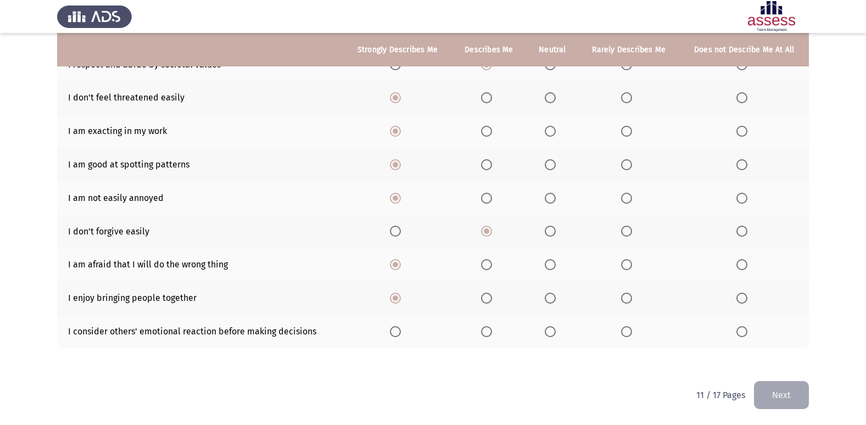
click at [735, 333] on th at bounding box center [744, 332] width 130 height 34
click at [739, 331] on span "Select an option" at bounding box center [742, 331] width 11 height 11
click at [739, 331] on input "Select an option" at bounding box center [742, 331] width 11 height 11
click at [768, 389] on button "Next" at bounding box center [781, 395] width 55 height 28
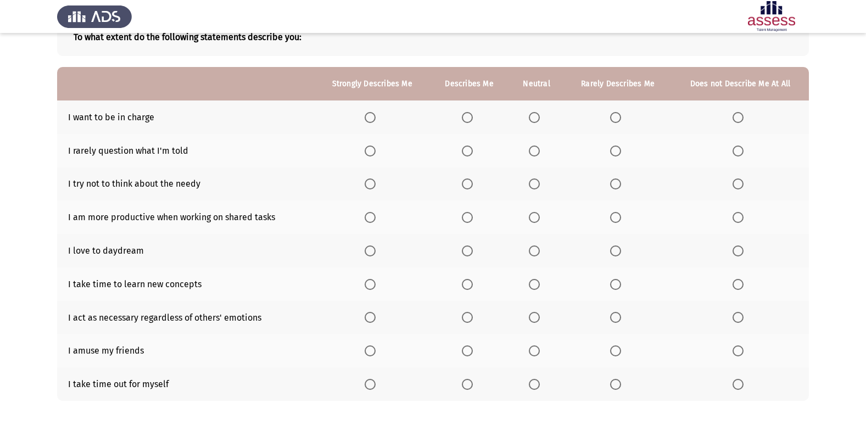
scroll to position [55, 0]
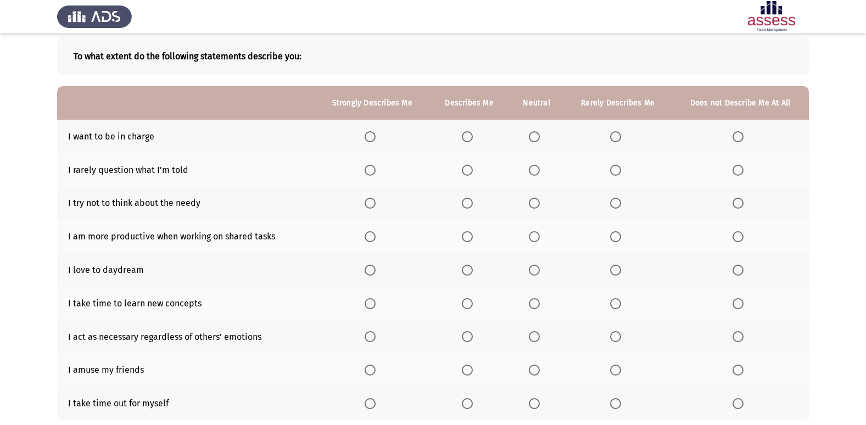
click at [739, 139] on span "Select an option" at bounding box center [738, 136] width 11 height 11
click at [739, 139] on input "Select an option" at bounding box center [738, 136] width 11 height 11
click at [472, 136] on span "Select an option" at bounding box center [467, 136] width 11 height 11
click at [472, 136] on input "Select an option" at bounding box center [467, 136] width 11 height 11
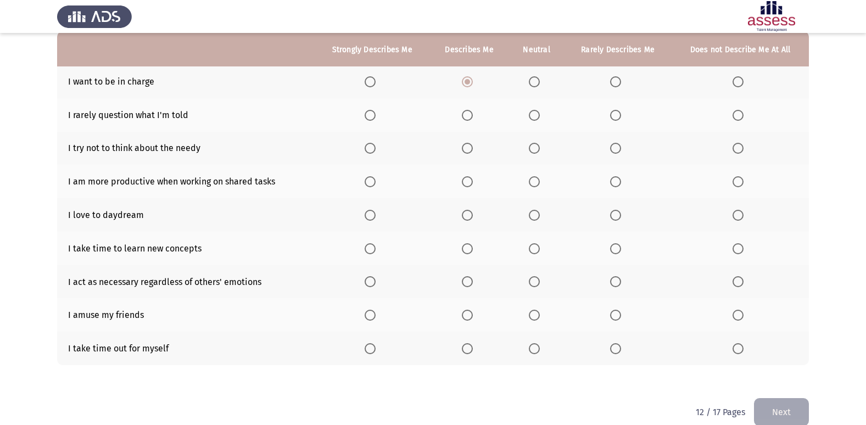
click at [387, 116] on th at bounding box center [372, 115] width 115 height 34
click at [380, 113] on label "Select an option" at bounding box center [372, 115] width 15 height 11
click at [376, 113] on input "Select an option" at bounding box center [370, 115] width 11 height 11
click at [389, 153] on th at bounding box center [372, 149] width 115 height 34
click at [381, 142] on th at bounding box center [372, 149] width 115 height 34
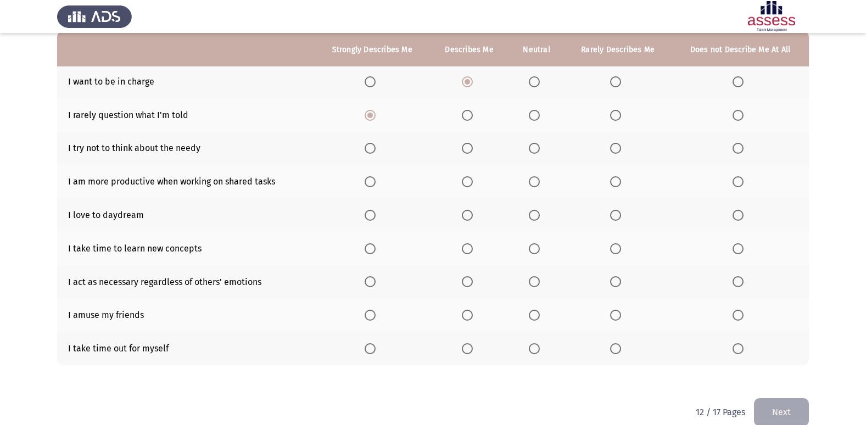
click at [375, 148] on span "Select an option" at bounding box center [370, 148] width 11 height 11
click at [375, 148] on input "Select an option" at bounding box center [370, 148] width 11 height 11
click at [375, 181] on span "Select an option" at bounding box center [370, 181] width 11 height 11
click at [375, 181] on input "Select an option" at bounding box center [370, 181] width 11 height 11
click at [376, 210] on span "Select an option" at bounding box center [370, 215] width 11 height 11
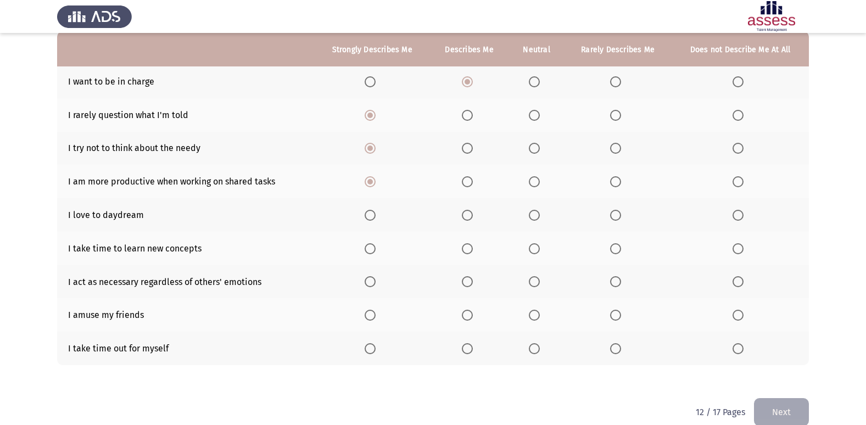
click at [376, 210] on input "Select an option" at bounding box center [370, 215] width 11 height 11
click at [373, 252] on span "Select an option" at bounding box center [370, 248] width 11 height 11
click at [373, 252] on input "Select an option" at bounding box center [370, 248] width 11 height 11
click at [375, 285] on span "Select an option" at bounding box center [370, 281] width 11 height 11
click at [375, 285] on input "Select an option" at bounding box center [370, 281] width 11 height 11
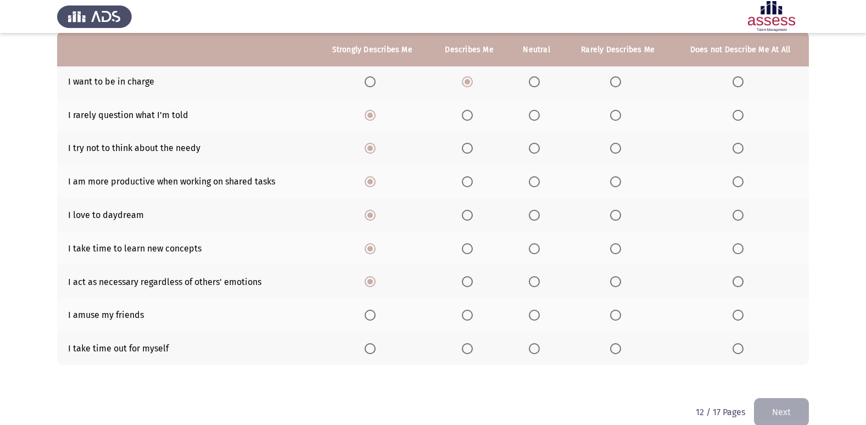
click at [370, 311] on span "Select an option" at bounding box center [370, 315] width 11 height 11
click at [370, 311] on input "Select an option" at bounding box center [370, 315] width 11 height 11
click at [374, 354] on span "Select an option" at bounding box center [370, 348] width 11 height 11
click at [374, 354] on input "Select an option" at bounding box center [370, 348] width 11 height 11
click at [762, 411] on button "Next" at bounding box center [781, 412] width 55 height 28
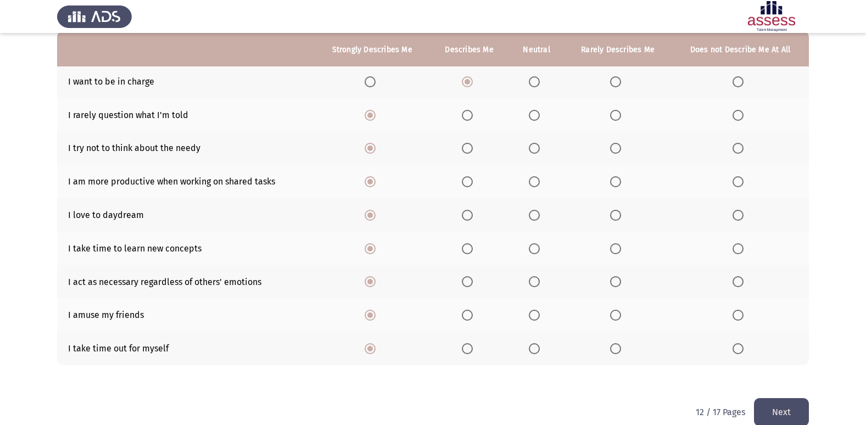
scroll to position [0, 0]
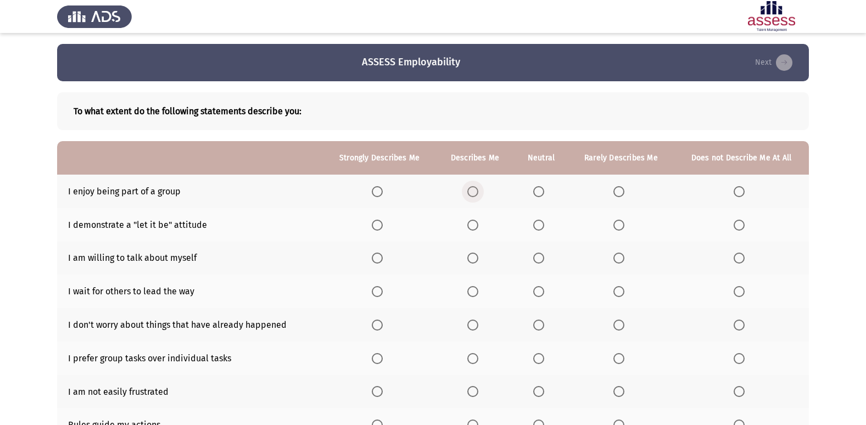
click at [480, 191] on label "Select an option" at bounding box center [474, 191] width 15 height 11
click at [478, 191] on input "Select an option" at bounding box center [472, 191] width 11 height 11
click at [534, 185] on th at bounding box center [541, 192] width 54 height 34
click at [539, 202] on th at bounding box center [541, 192] width 54 height 34
click at [538, 193] on span "Select an option" at bounding box center [538, 191] width 11 height 11
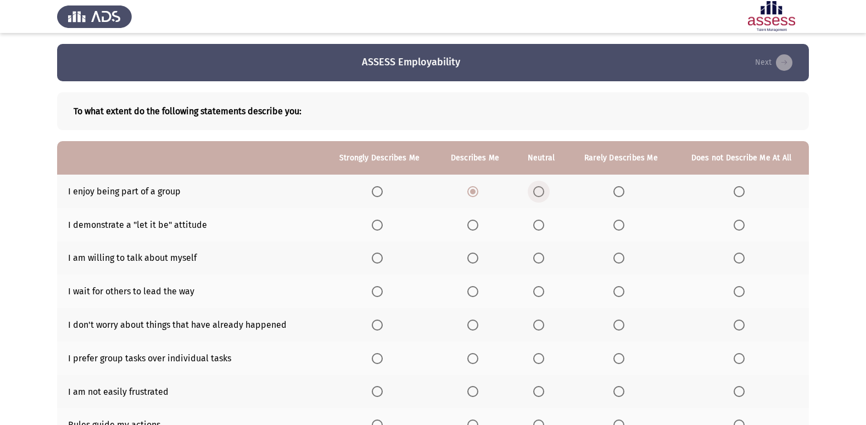
click at [538, 193] on input "Select an option" at bounding box center [538, 191] width 11 height 11
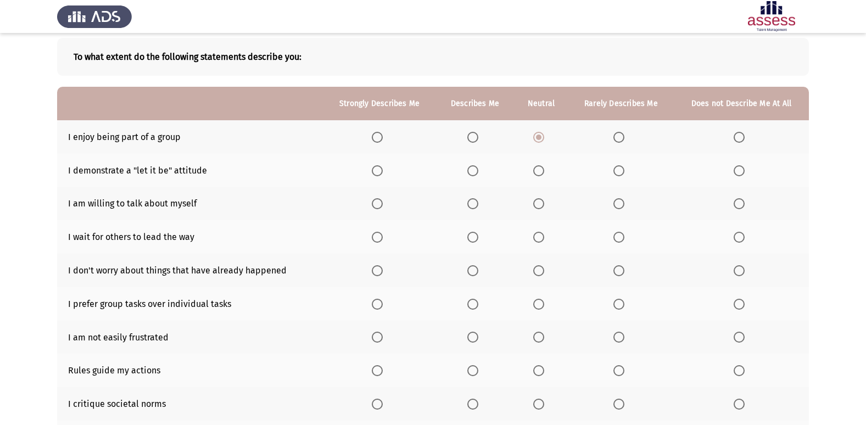
scroll to position [55, 0]
click at [377, 170] on span "Select an option" at bounding box center [377, 170] width 11 height 11
click at [377, 170] on input "Select an option" at bounding box center [377, 170] width 11 height 11
click at [380, 203] on span "Select an option" at bounding box center [377, 203] width 11 height 11
click at [380, 203] on input "Select an option" at bounding box center [377, 203] width 11 height 11
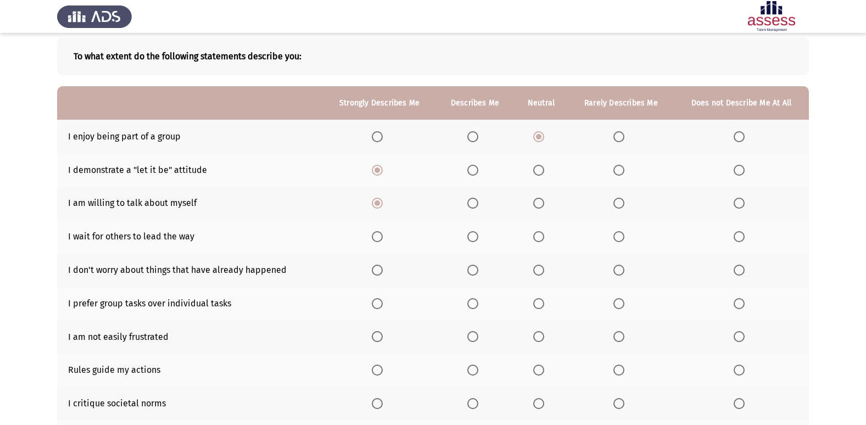
click at [745, 233] on label "Select an option" at bounding box center [741, 236] width 15 height 11
click at [745, 233] on input "Select an option" at bounding box center [739, 236] width 11 height 11
click at [372, 274] on th at bounding box center [379, 270] width 113 height 34
click at [376, 274] on span "Select an option" at bounding box center [377, 270] width 11 height 11
click at [376, 274] on input "Select an option" at bounding box center [377, 270] width 11 height 11
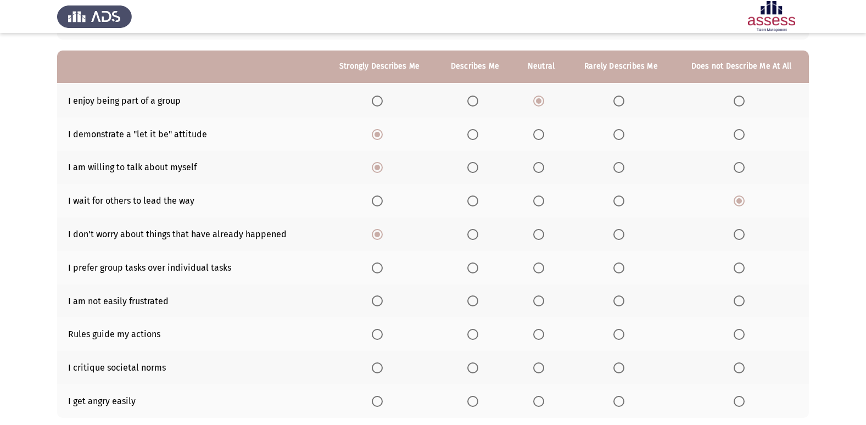
scroll to position [110, 0]
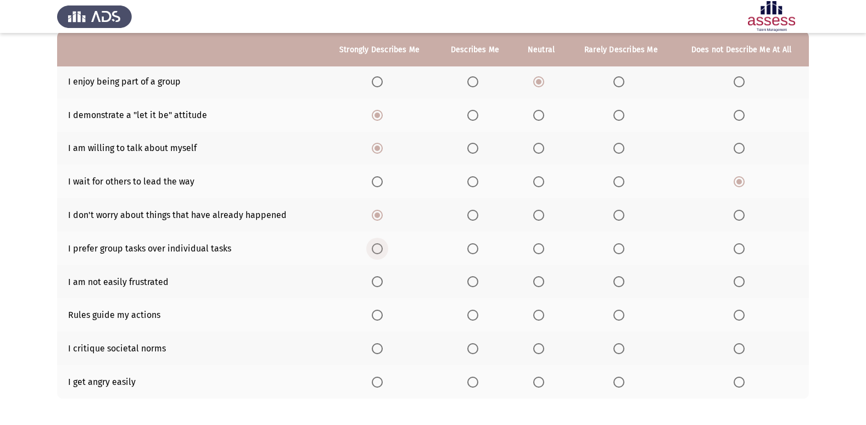
click at [385, 248] on label "Select an option" at bounding box center [379, 248] width 15 height 11
click at [383, 248] on input "Select an option" at bounding box center [377, 248] width 11 height 11
click at [384, 278] on label "Select an option" at bounding box center [379, 281] width 15 height 11
click at [383, 278] on input "Select an option" at bounding box center [377, 281] width 11 height 11
click at [385, 310] on label "Select an option" at bounding box center [379, 315] width 15 height 11
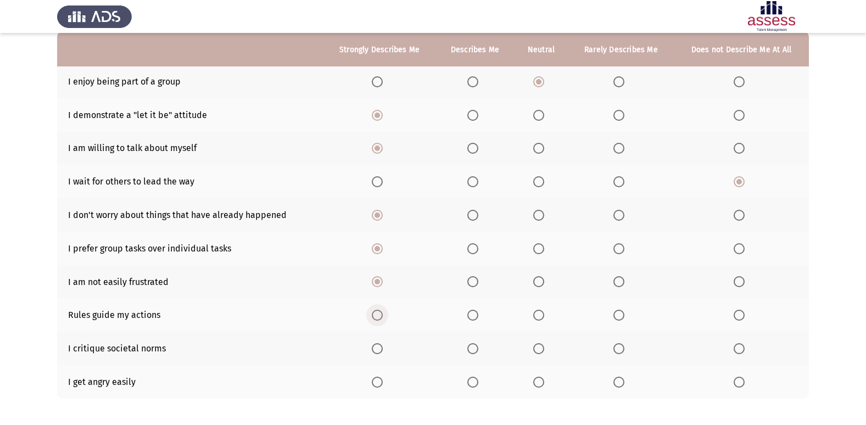
click at [383, 310] on input "Select an option" at bounding box center [377, 315] width 11 height 11
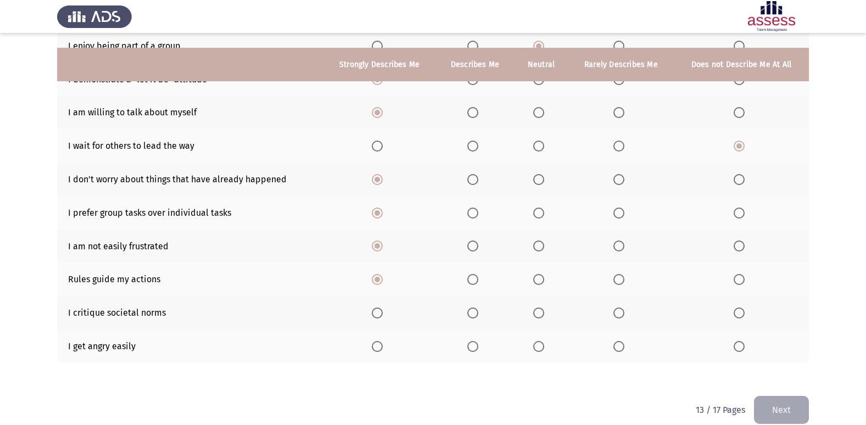
scroll to position [160, 0]
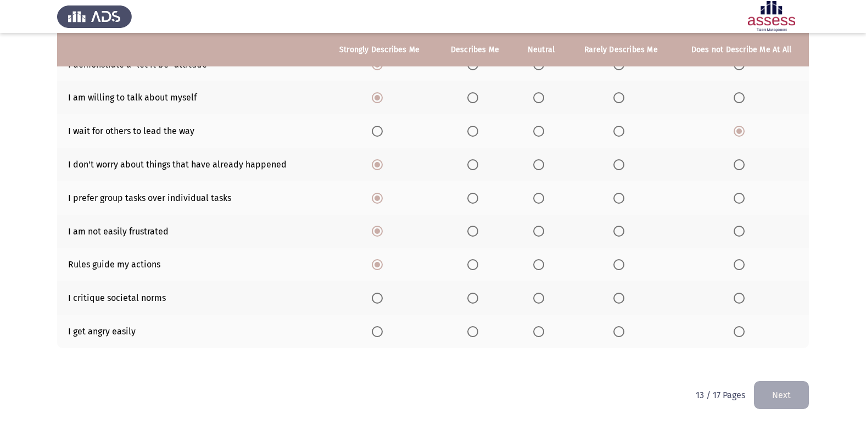
click at [531, 305] on th at bounding box center [541, 298] width 54 height 34
click at [534, 302] on span "Select an option" at bounding box center [538, 298] width 11 height 11
click at [534, 302] on input "Select an option" at bounding box center [538, 298] width 11 height 11
click at [474, 327] on span "Select an option" at bounding box center [472, 331] width 11 height 11
click at [474, 327] on input "Select an option" at bounding box center [472, 331] width 11 height 11
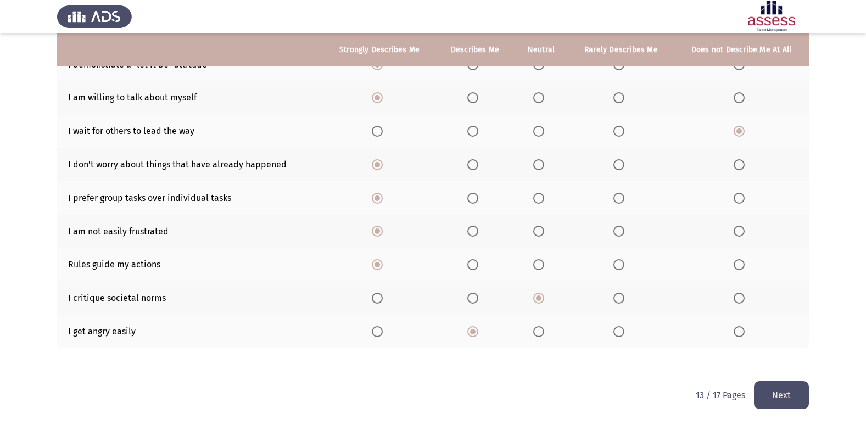
drag, startPoint x: 778, startPoint y: 400, endPoint x: 772, endPoint y: 400, distance: 6.6
click at [778, 400] on button "Next" at bounding box center [781, 395] width 55 height 28
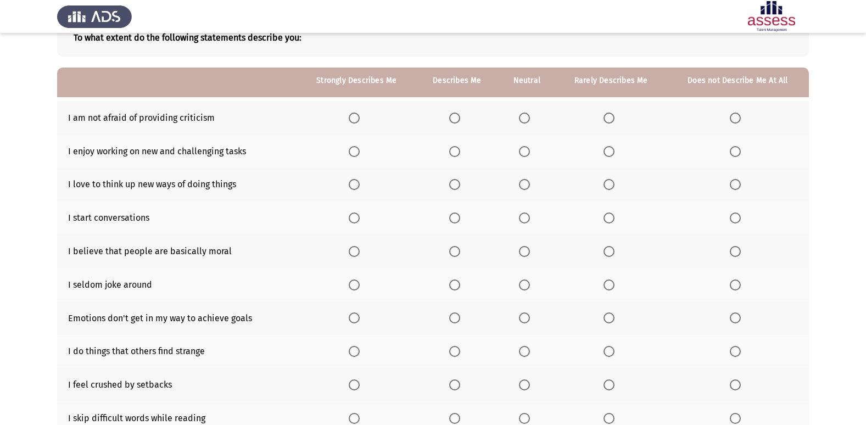
scroll to position [51, 0]
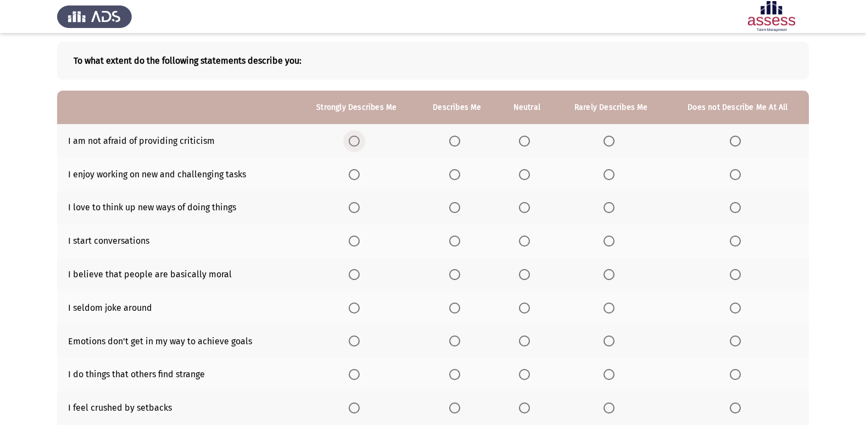
click at [356, 140] on span "Select an option" at bounding box center [354, 141] width 11 height 11
click at [356, 140] on input "Select an option" at bounding box center [354, 141] width 11 height 11
click at [358, 172] on span "Select an option" at bounding box center [354, 174] width 11 height 11
click at [358, 172] on input "Select an option" at bounding box center [354, 174] width 11 height 11
click at [358, 200] on th at bounding box center [356, 208] width 119 height 34
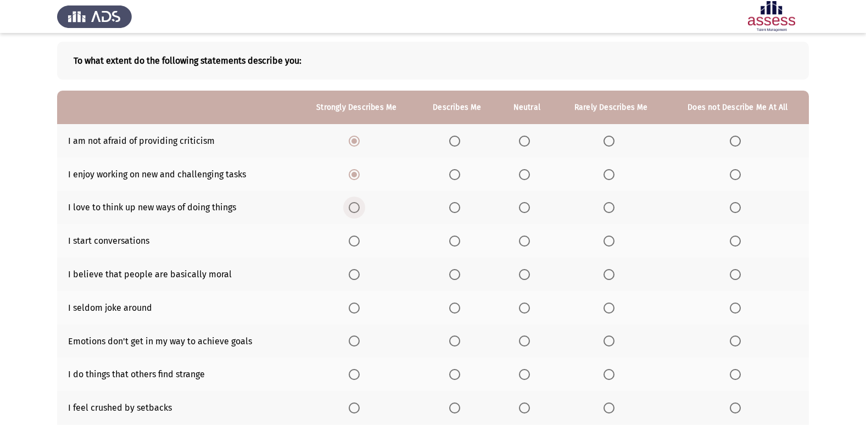
click at [358, 209] on span "Select an option" at bounding box center [354, 207] width 11 height 11
click at [358, 209] on input "Select an option" at bounding box center [354, 207] width 11 height 11
click at [460, 242] on span "Select an option" at bounding box center [454, 241] width 11 height 11
click at [460, 242] on input "Select an option" at bounding box center [454, 241] width 11 height 11
click at [453, 274] on span "Select an option" at bounding box center [454, 274] width 11 height 11
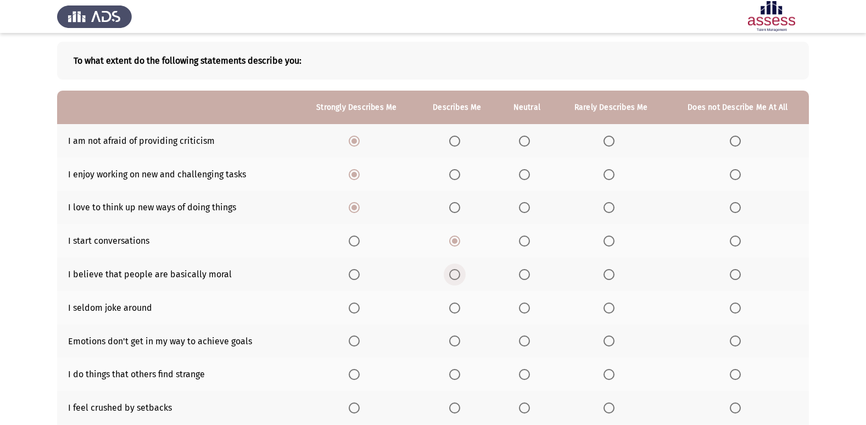
click at [453, 274] on input "Select an option" at bounding box center [454, 274] width 11 height 11
click at [455, 310] on span "Select an option" at bounding box center [454, 308] width 11 height 11
click at [455, 310] on input "Select an option" at bounding box center [454, 308] width 11 height 11
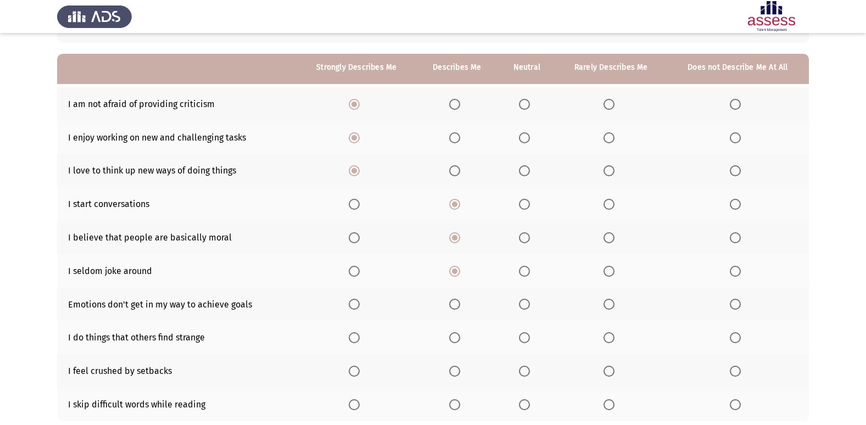
scroll to position [105, 0]
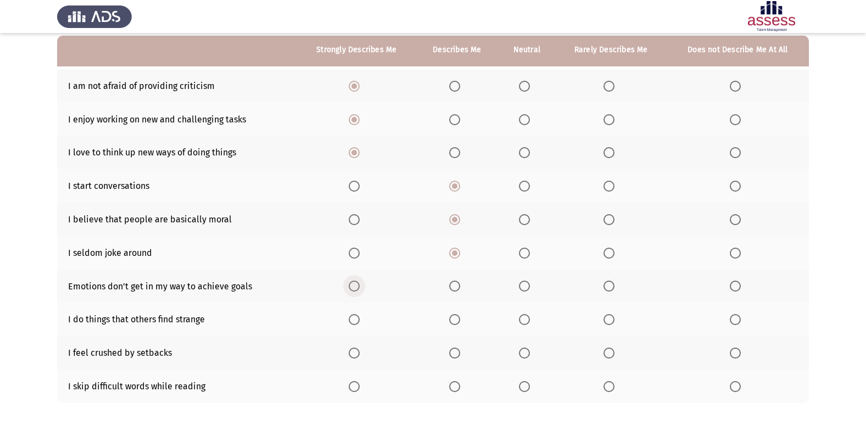
click at [356, 282] on span "Select an option" at bounding box center [354, 286] width 11 height 11
click at [356, 282] on input "Select an option" at bounding box center [354, 286] width 11 height 11
click at [352, 326] on th at bounding box center [356, 320] width 119 height 34
click at [358, 314] on span "Select an option" at bounding box center [354, 319] width 11 height 11
click at [358, 314] on input "Select an option" at bounding box center [354, 319] width 11 height 11
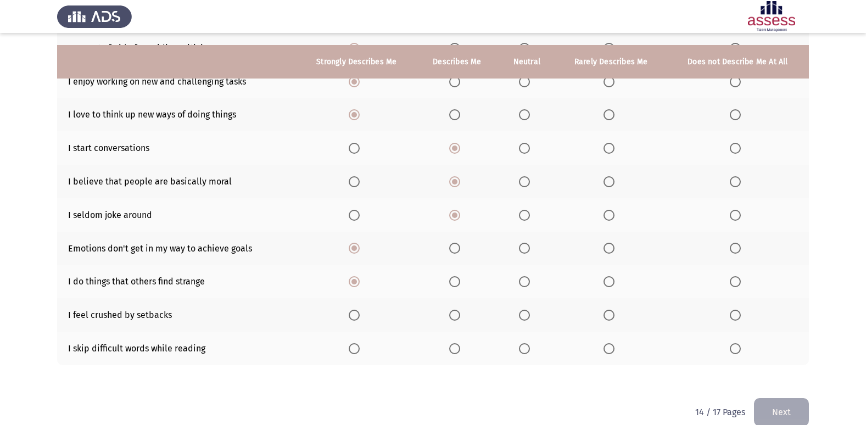
scroll to position [160, 0]
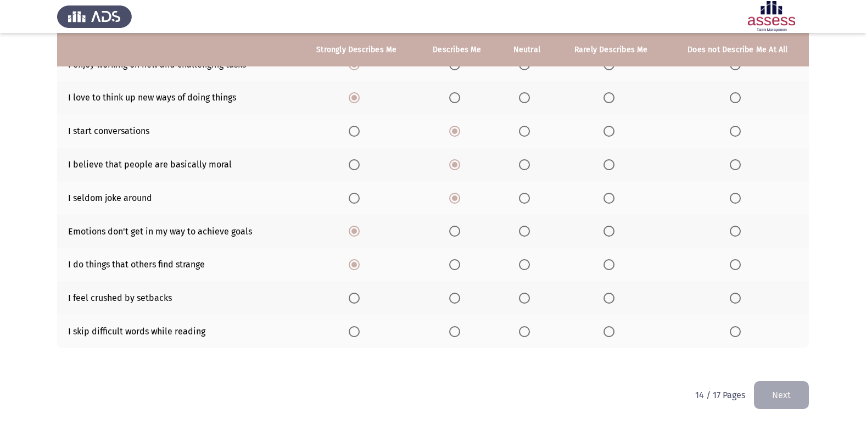
click at [531, 297] on label "Select an option" at bounding box center [526, 298] width 15 height 11
click at [530, 297] on input "Select an option" at bounding box center [524, 298] width 11 height 11
click at [617, 328] on label "Select an option" at bounding box center [611, 331] width 15 height 11
click at [615, 328] on input "Select an option" at bounding box center [609, 331] width 11 height 11
click at [810, 393] on html "ASSESS Employability Next To what extent do the following statements describe y…" at bounding box center [433, 133] width 866 height 586
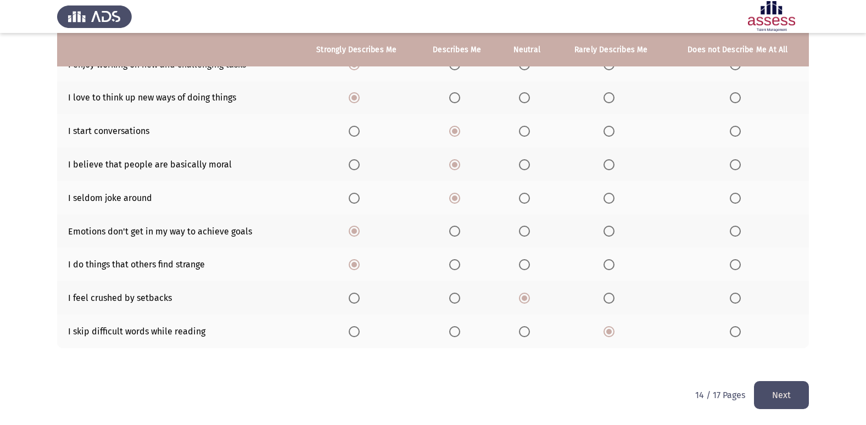
click at [798, 393] on button "Next" at bounding box center [781, 395] width 55 height 28
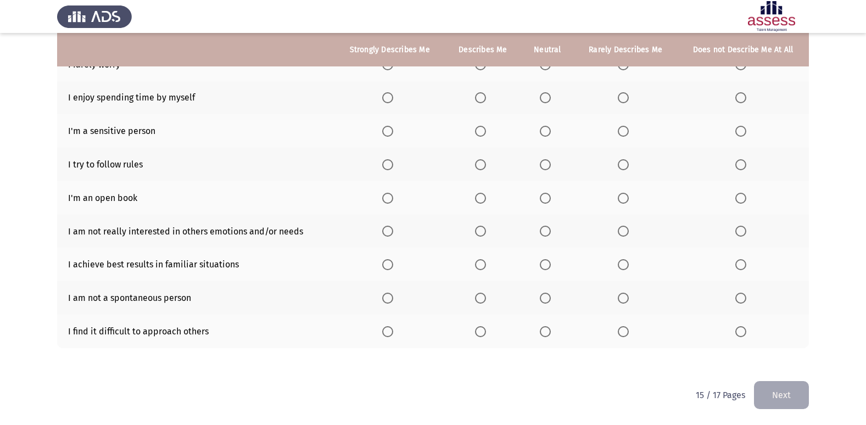
click at [622, 331] on span "Select an option" at bounding box center [623, 331] width 11 height 11
click at [622, 331] on input "Select an option" at bounding box center [623, 331] width 11 height 11
click at [549, 300] on span "Select an option" at bounding box center [545, 298] width 11 height 11
click at [549, 300] on input "Select an option" at bounding box center [545, 298] width 11 height 11
click at [486, 299] on span "Select an option" at bounding box center [480, 298] width 11 height 11
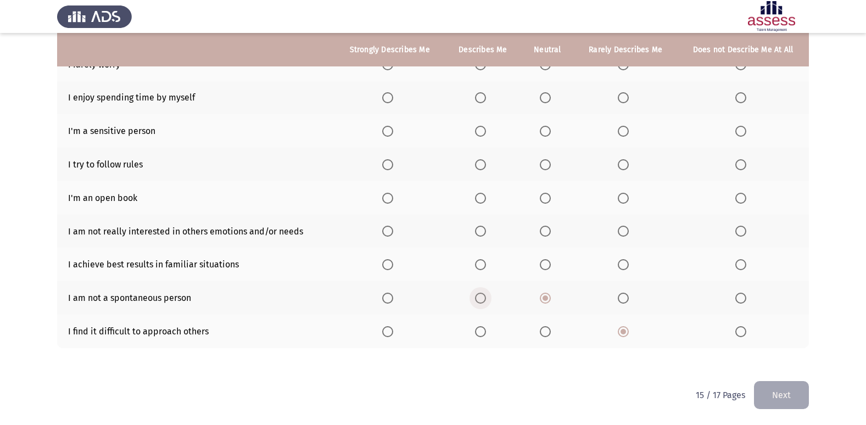
click at [486, 299] on input "Select an option" at bounding box center [480, 298] width 11 height 11
drag, startPoint x: 92, startPoint y: 263, endPoint x: 127, endPoint y: 261, distance: 35.2
click at [127, 261] on td "I achieve best results in familiar situations" at bounding box center [195, 265] width 277 height 34
drag, startPoint x: 127, startPoint y: 261, endPoint x: 163, endPoint y: 260, distance: 35.2
click at [163, 260] on td "I achieve best results in familiar situations" at bounding box center [195, 265] width 277 height 34
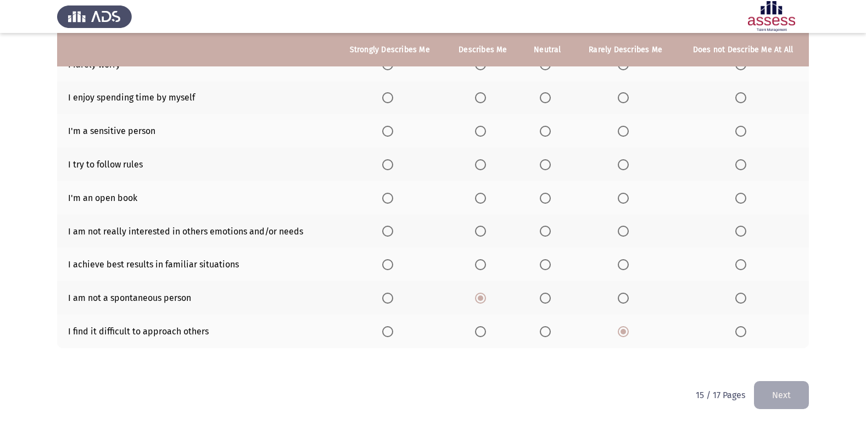
click at [393, 261] on span "Select an option" at bounding box center [387, 264] width 11 height 11
click at [393, 261] on input "Select an option" at bounding box center [387, 264] width 11 height 11
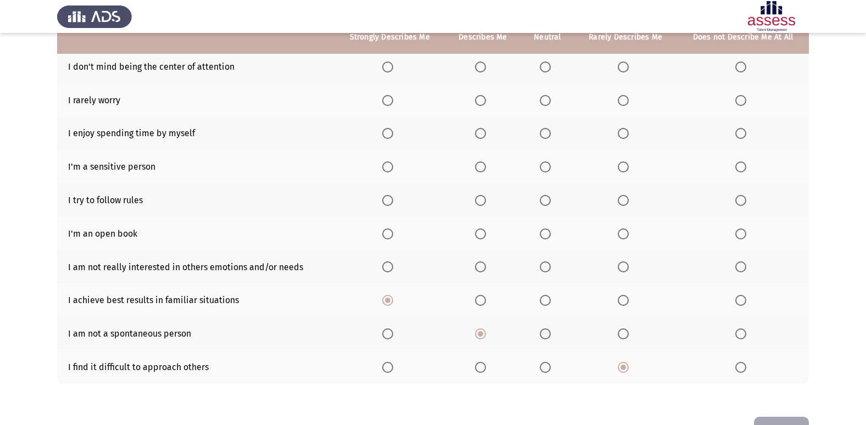
scroll to position [105, 0]
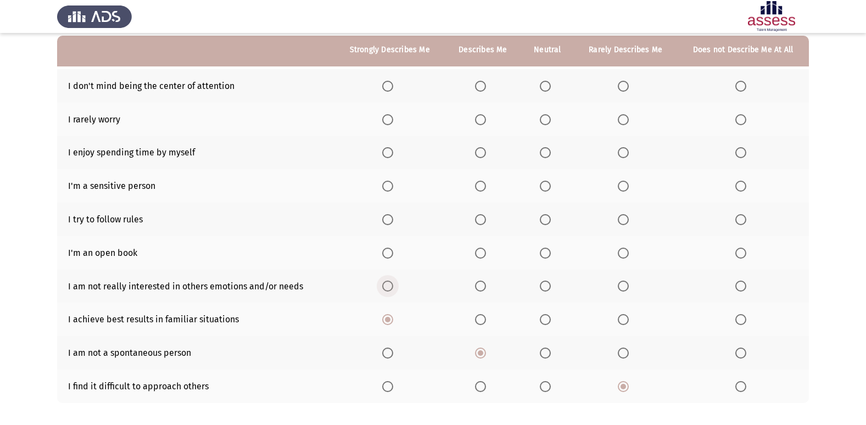
click at [393, 285] on span "Select an option" at bounding box center [387, 286] width 11 height 11
click at [393, 285] on input "Select an option" at bounding box center [387, 286] width 11 height 11
click at [632, 253] on label "Select an option" at bounding box center [625, 253] width 15 height 11
click at [629, 253] on input "Select an option" at bounding box center [623, 253] width 11 height 11
click at [482, 254] on span "Select an option" at bounding box center [480, 253] width 11 height 11
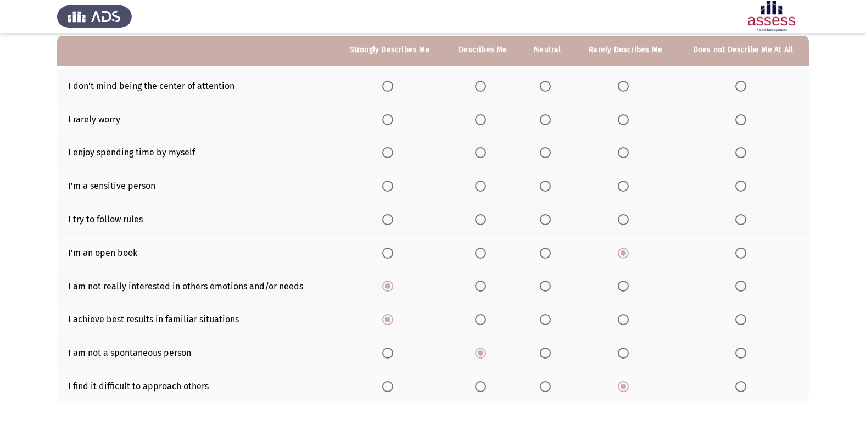
click at [482, 254] on input "Select an option" at bounding box center [480, 253] width 11 height 11
click at [398, 221] on label "Select an option" at bounding box center [389, 219] width 15 height 11
click at [393, 221] on input "Select an option" at bounding box center [387, 219] width 11 height 11
click at [545, 186] on span "Select an option" at bounding box center [545, 186] width 11 height 11
click at [545, 186] on input "Select an option" at bounding box center [545, 186] width 11 height 11
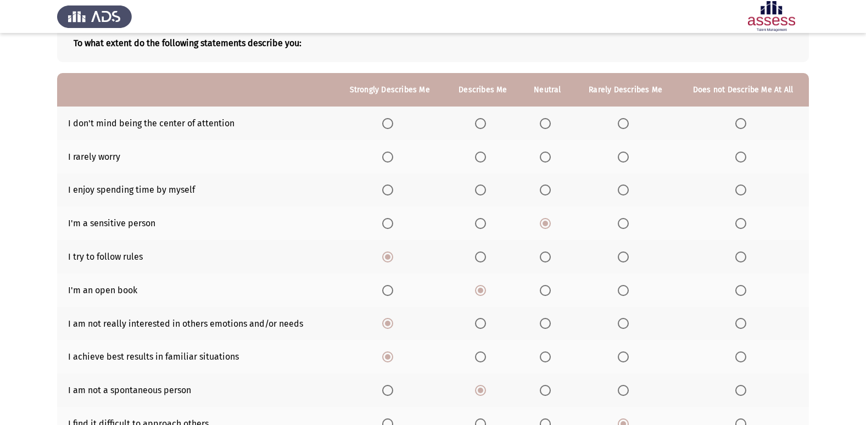
scroll to position [51, 0]
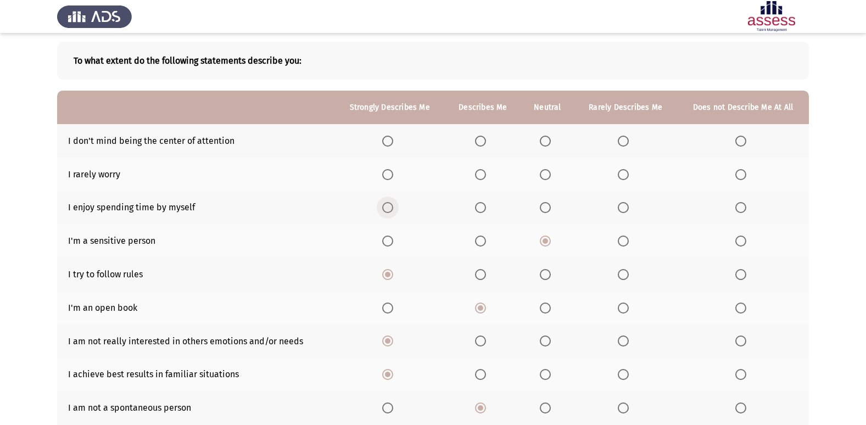
click at [393, 203] on span "Select an option" at bounding box center [387, 207] width 11 height 11
click at [393, 203] on input "Select an option" at bounding box center [387, 207] width 11 height 11
click at [390, 183] on th at bounding box center [389, 175] width 110 height 34
click at [390, 177] on span "Select an option" at bounding box center [387, 174] width 11 height 11
click at [390, 177] on input "Select an option" at bounding box center [387, 174] width 11 height 11
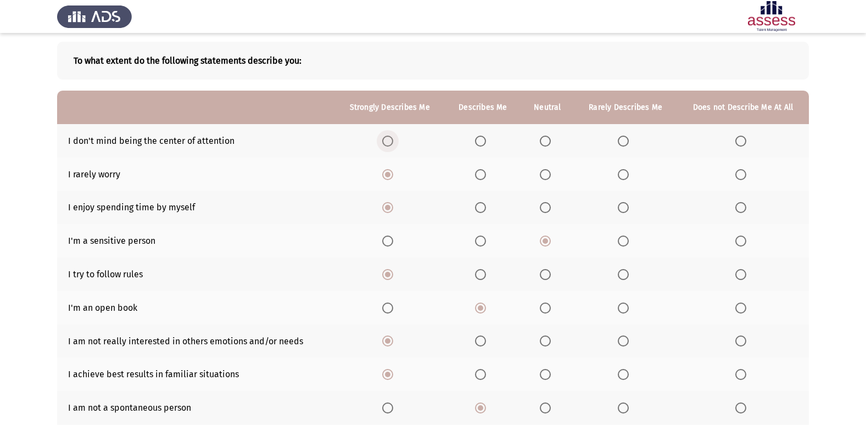
click at [392, 142] on span "Select an option" at bounding box center [387, 141] width 11 height 11
click at [392, 142] on input "Select an option" at bounding box center [387, 141] width 11 height 11
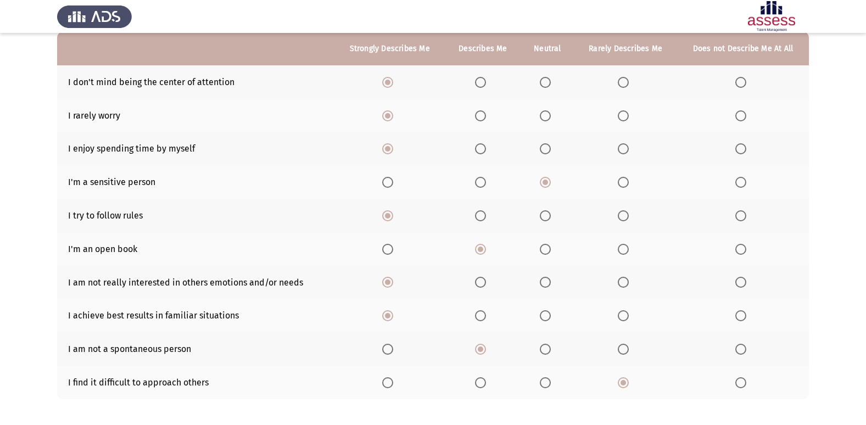
scroll to position [160, 0]
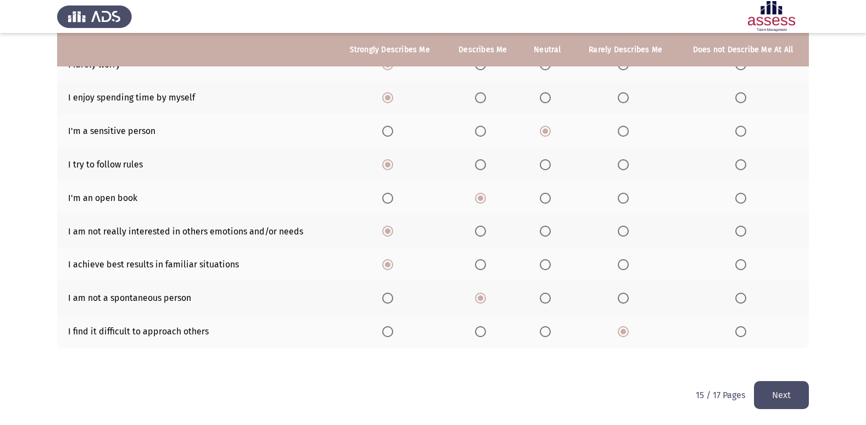
click at [778, 389] on button "Next" at bounding box center [781, 395] width 55 height 28
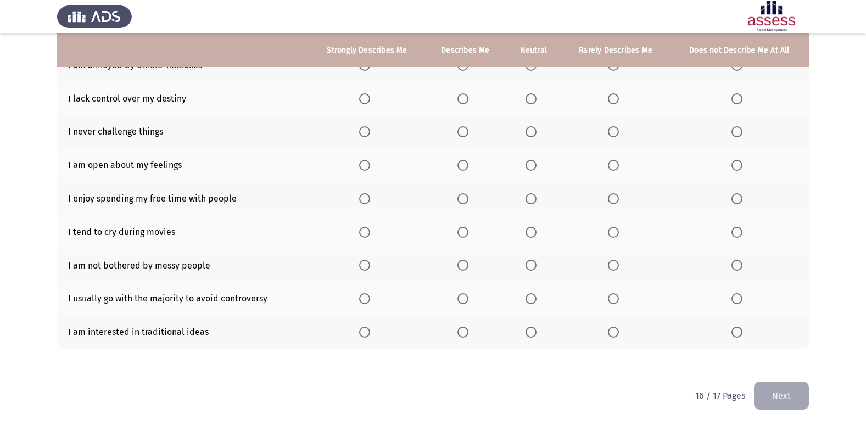
scroll to position [127, 0]
click at [731, 330] on th at bounding box center [739, 332] width 139 height 34
click at [738, 333] on span "Select an option" at bounding box center [737, 331] width 11 height 11
click at [738, 333] on input "Select an option" at bounding box center [737, 331] width 11 height 11
click at [459, 295] on th at bounding box center [465, 298] width 80 height 34
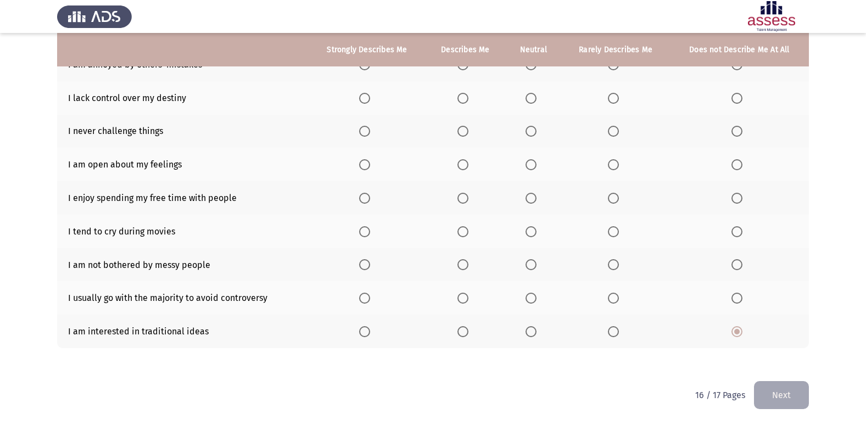
click at [622, 297] on label "Select an option" at bounding box center [615, 298] width 15 height 11
click at [619, 297] on input "Select an option" at bounding box center [613, 298] width 11 height 11
click at [748, 265] on th at bounding box center [739, 265] width 139 height 34
click at [738, 263] on span "Select an option" at bounding box center [737, 264] width 11 height 11
click at [738, 263] on input "Select an option" at bounding box center [737, 264] width 11 height 11
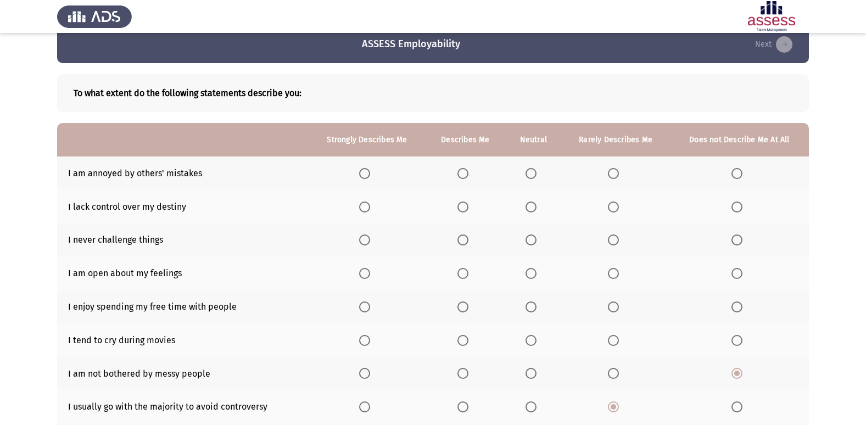
scroll to position [17, 0]
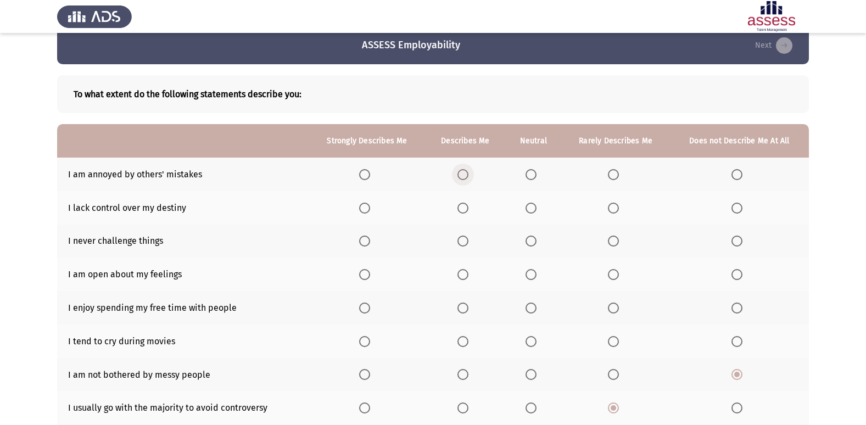
click at [467, 174] on span "Select an option" at bounding box center [463, 174] width 11 height 11
click at [467, 174] on input "Select an option" at bounding box center [463, 174] width 11 height 11
click at [735, 200] on th at bounding box center [739, 208] width 139 height 34
click at [738, 204] on span "Select an option" at bounding box center [737, 208] width 11 height 11
click at [738, 204] on input "Select an option" at bounding box center [737, 208] width 11 height 11
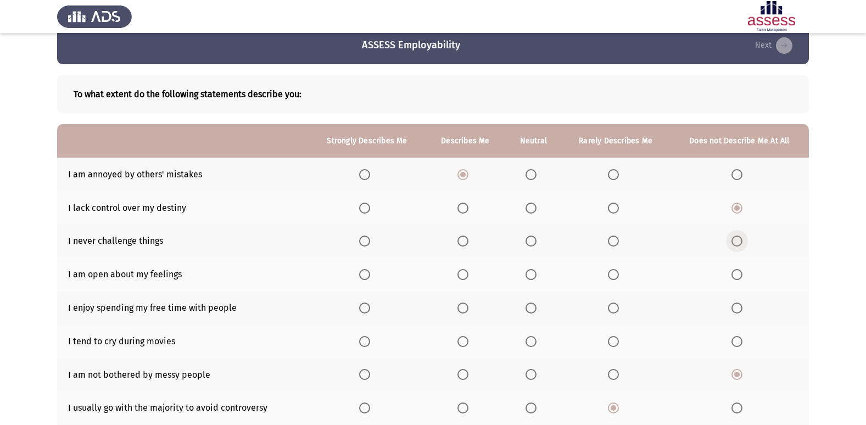
click at [735, 241] on span "Select an option" at bounding box center [737, 241] width 11 height 11
click at [735, 241] on input "Select an option" at bounding box center [737, 241] width 11 height 11
click at [743, 276] on span "Select an option" at bounding box center [737, 274] width 11 height 11
click at [743, 276] on input "Select an option" at bounding box center [737, 274] width 11 height 11
click at [464, 307] on span "Select an option" at bounding box center [463, 308] width 11 height 11
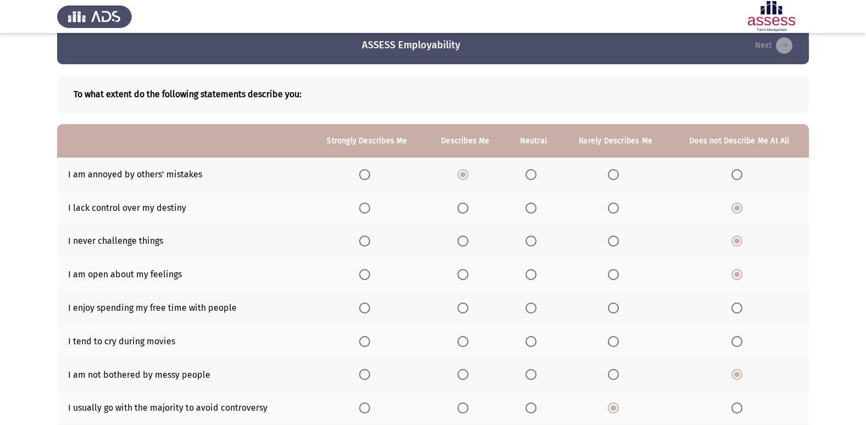
click at [464, 307] on input "Select an option" at bounding box center [463, 308] width 11 height 11
click at [617, 307] on span "Select an option" at bounding box center [613, 308] width 11 height 11
click at [617, 307] on input "Select an option" at bounding box center [613, 308] width 11 height 11
click at [732, 342] on th at bounding box center [739, 342] width 139 height 34
click at [732, 342] on span "Select an option" at bounding box center [737, 341] width 11 height 11
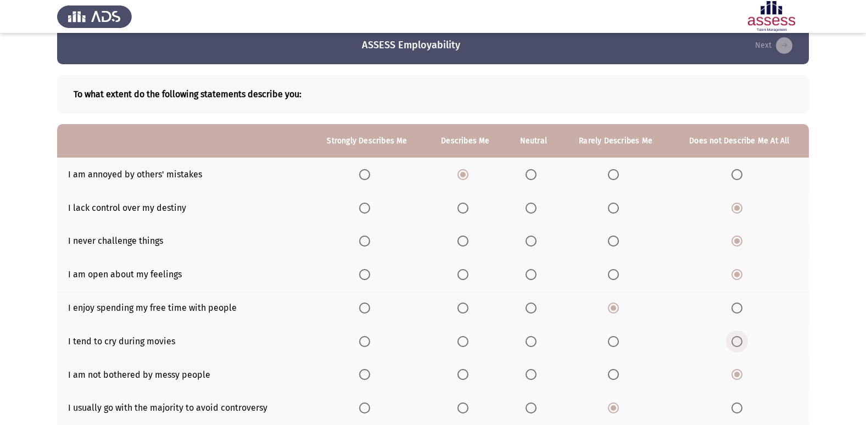
click at [732, 342] on input "Select an option" at bounding box center [737, 341] width 11 height 11
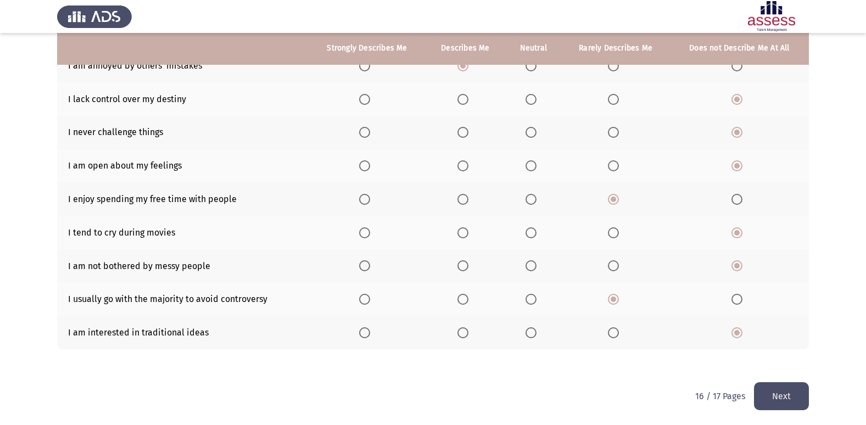
scroll to position [127, 0]
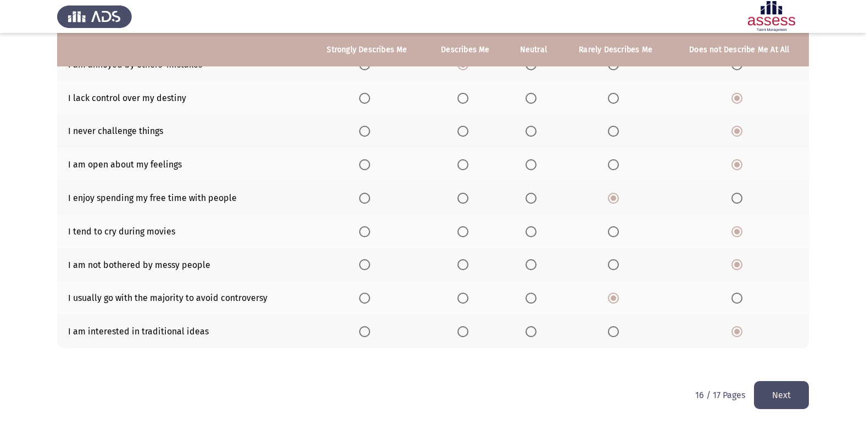
click at [755, 387] on button "Next" at bounding box center [781, 395] width 55 height 28
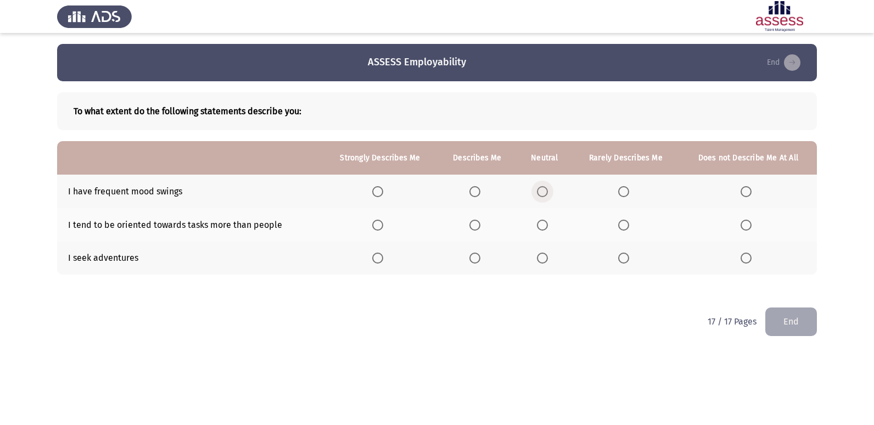
click at [553, 194] on label "Select an option" at bounding box center [544, 191] width 15 height 11
click at [548, 194] on input "Select an option" at bounding box center [542, 191] width 11 height 11
click at [391, 221] on th at bounding box center [380, 225] width 115 height 34
click at [377, 222] on span "Select an option" at bounding box center [377, 225] width 11 height 11
click at [377, 222] on input "Select an option" at bounding box center [377, 225] width 11 height 11
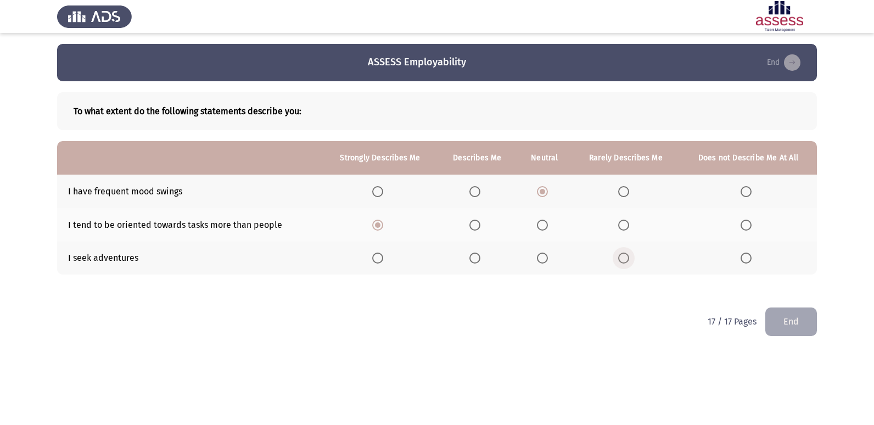
click at [618, 258] on span "Select an option" at bounding box center [623, 258] width 11 height 11
click at [618, 258] on input "Select an option" at bounding box center [623, 258] width 11 height 11
click at [805, 324] on button "End" at bounding box center [792, 322] width 52 height 28
